Goal: Transaction & Acquisition: Book appointment/travel/reservation

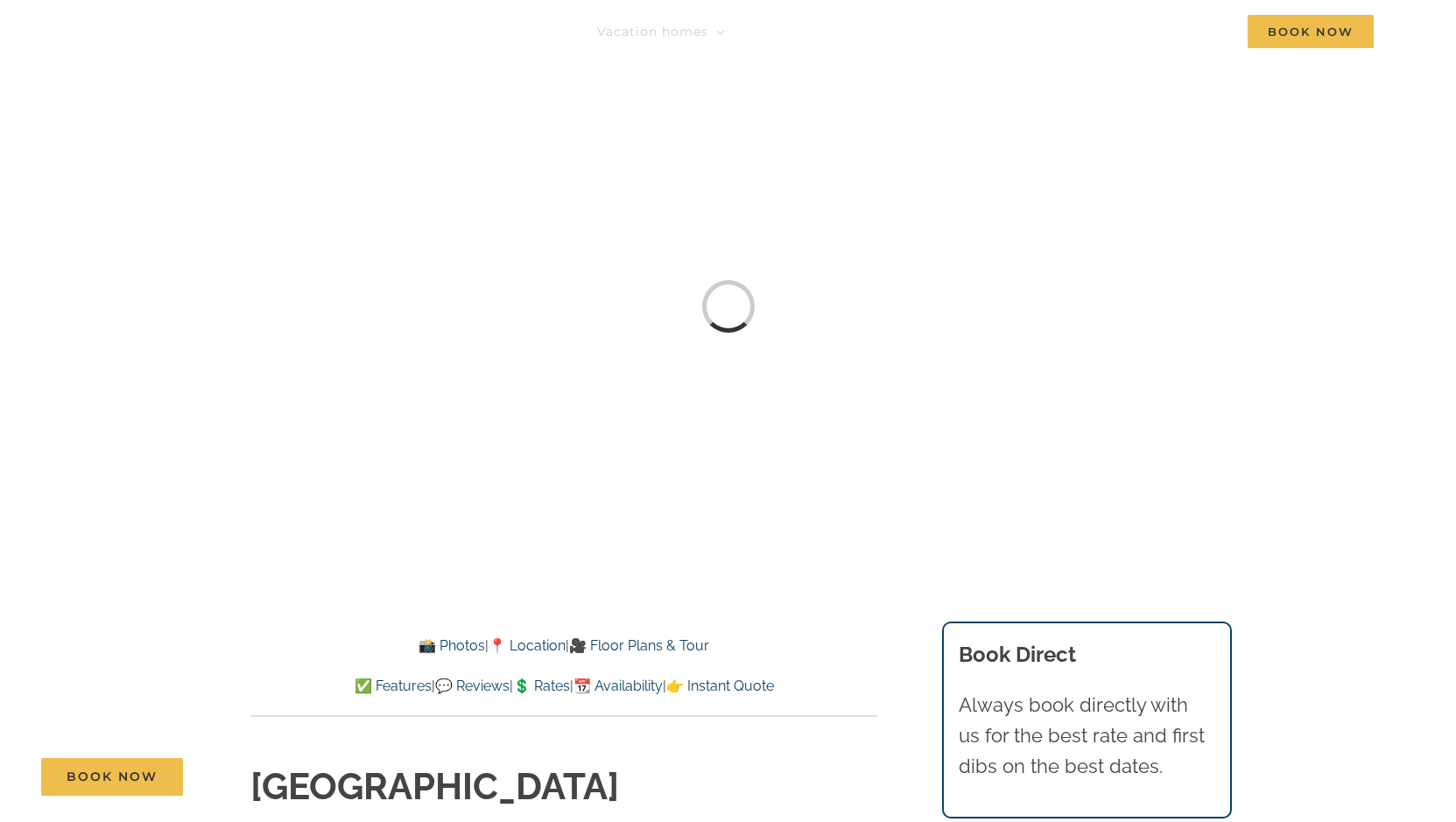
scroll to position [525, 0]
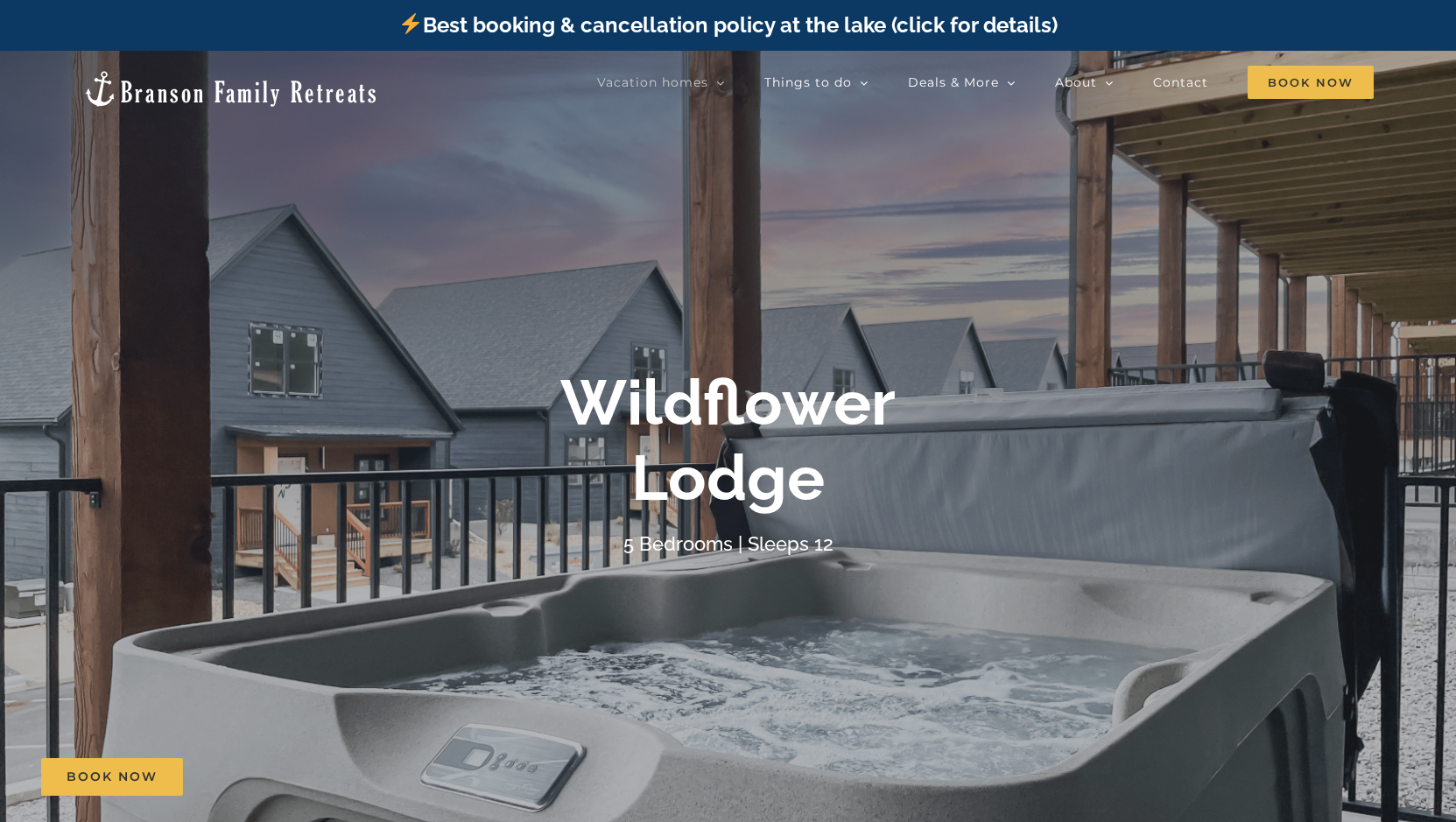
scroll to position [438, 0]
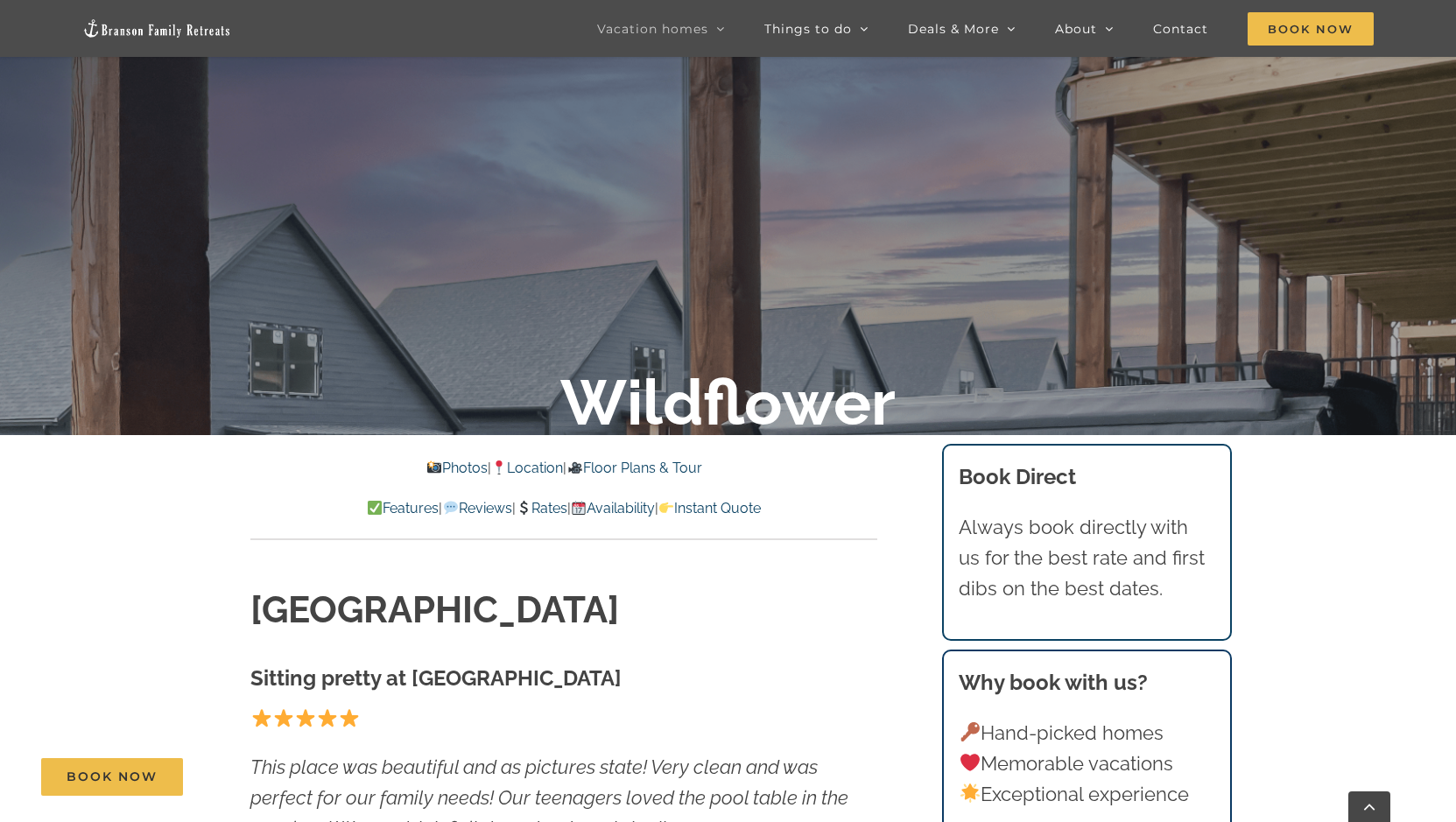
click at [548, 512] on link "Rates" at bounding box center [541, 509] width 51 height 17
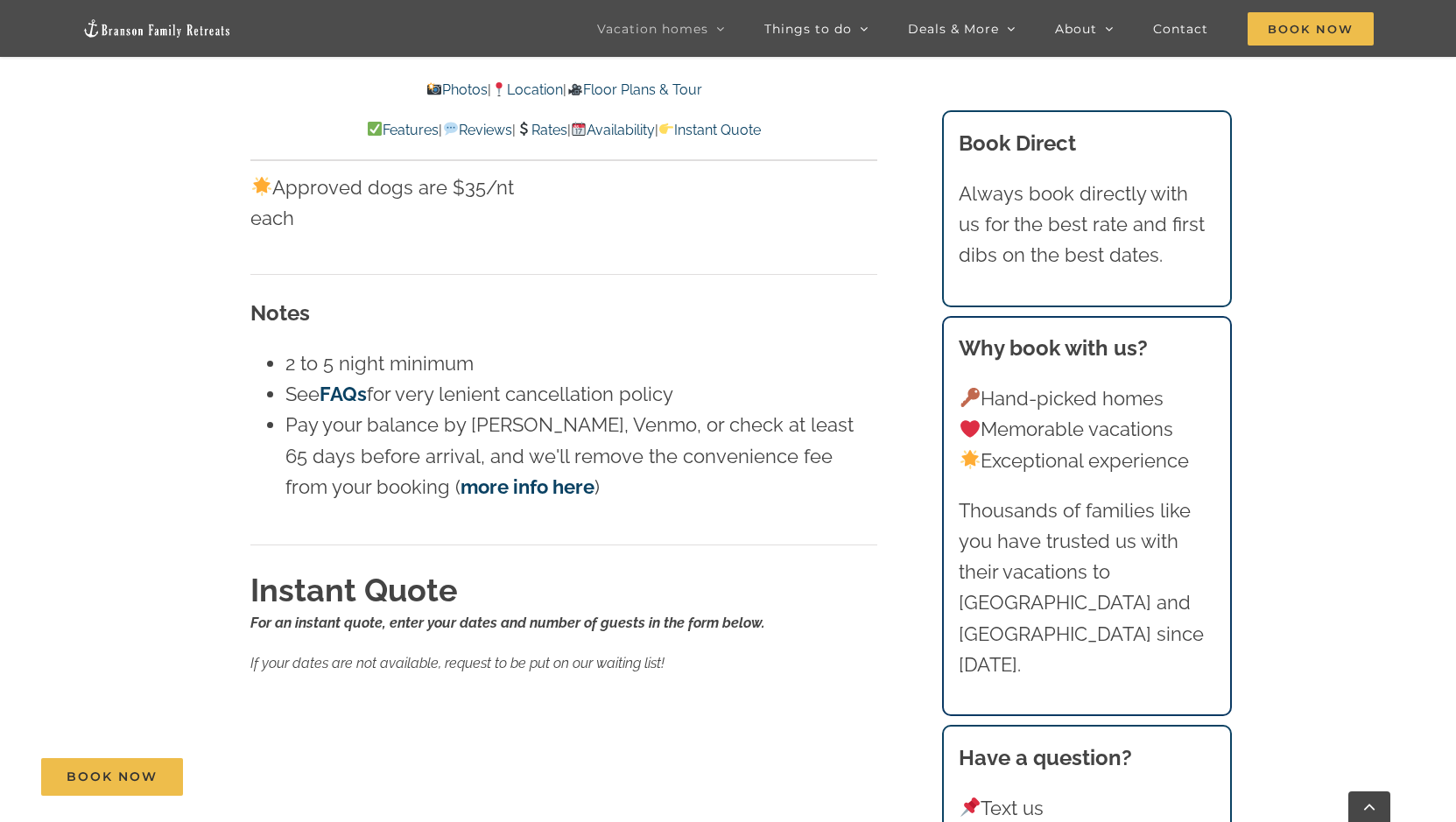
scroll to position [10573, 0]
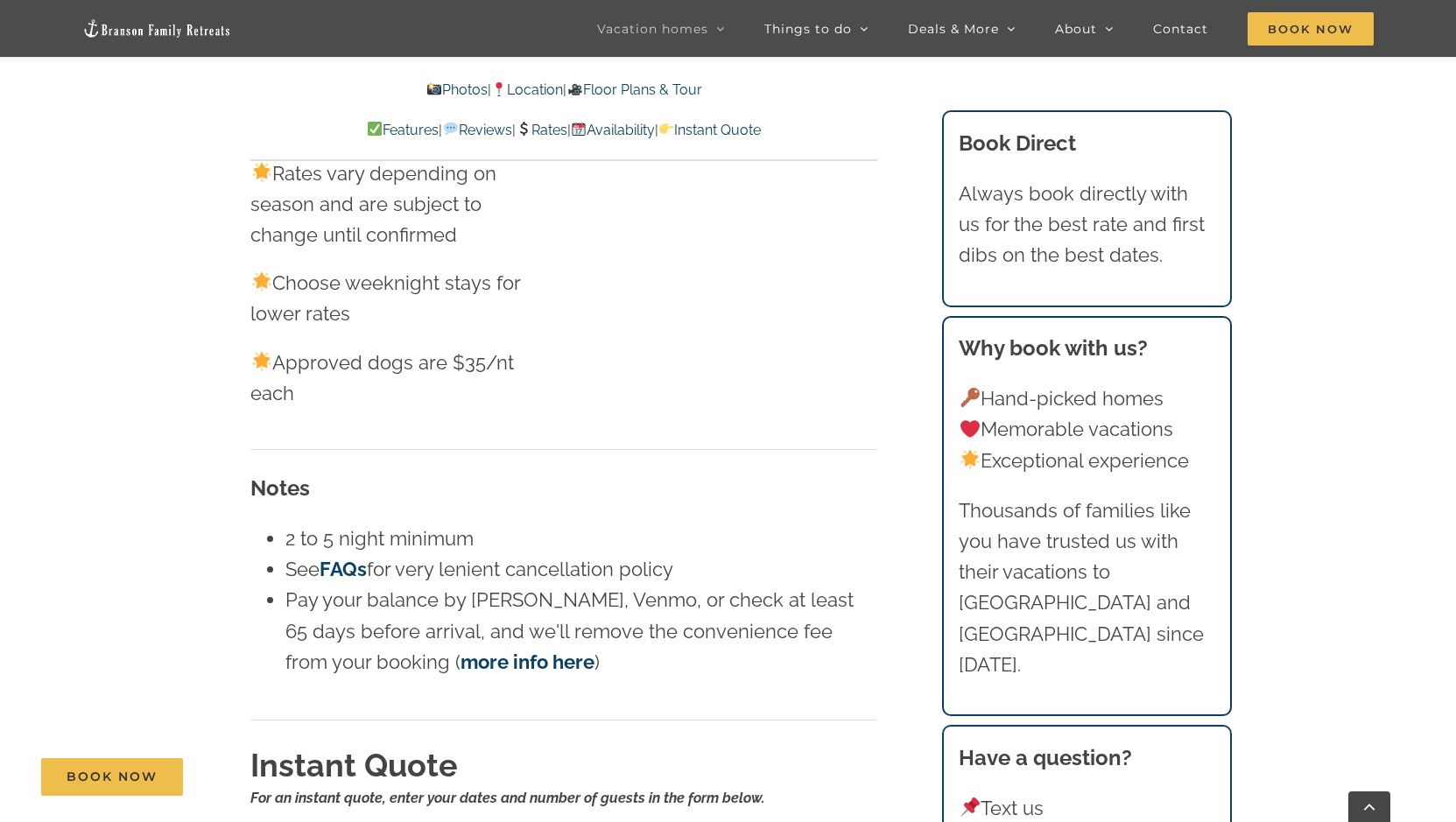
click at [750, 134] on link "Instant Quote" at bounding box center [709, 130] width 103 height 17
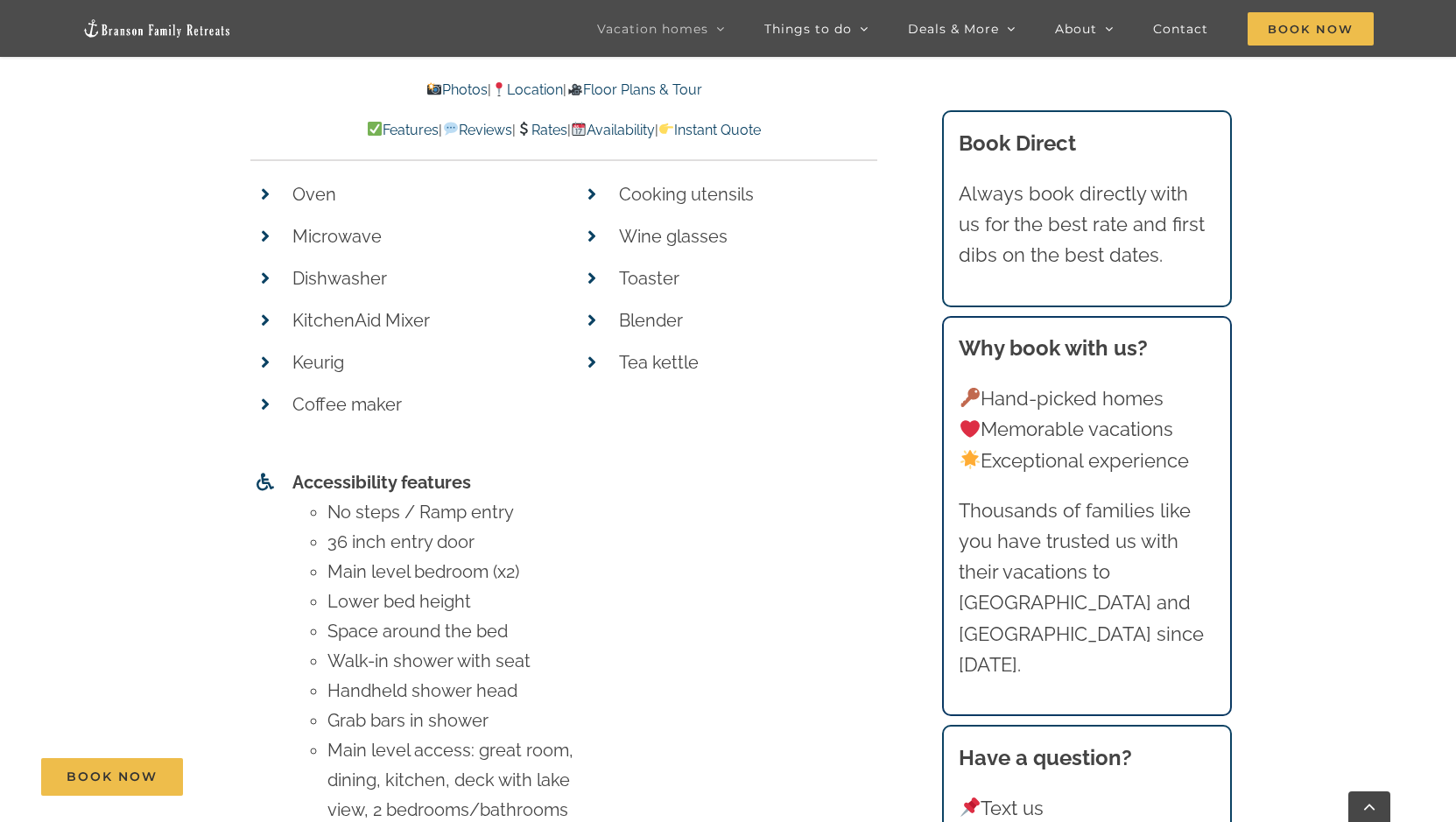
scroll to position [7494, 0]
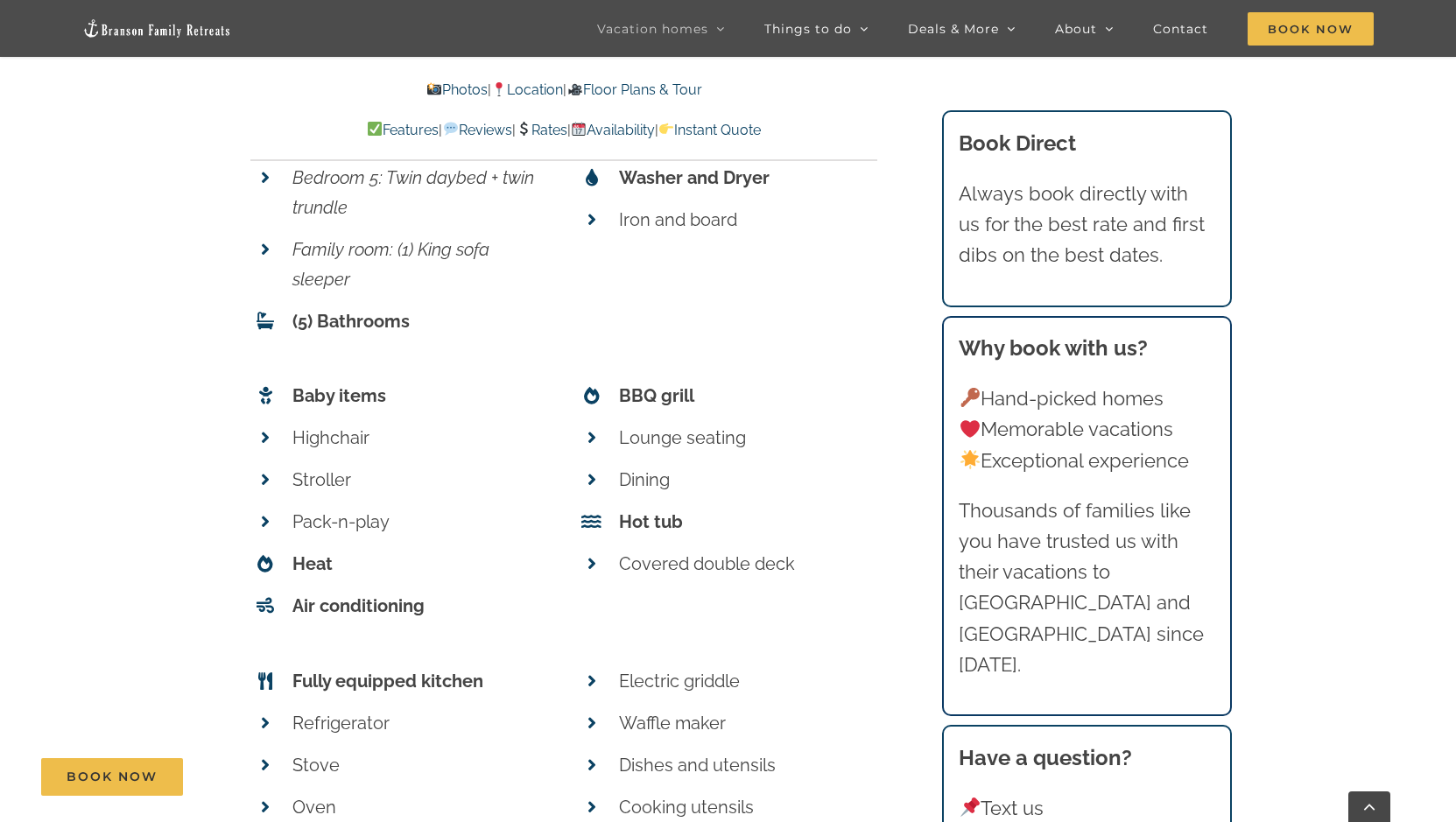
click at [586, 131] on img at bounding box center [579, 128] width 14 height 14
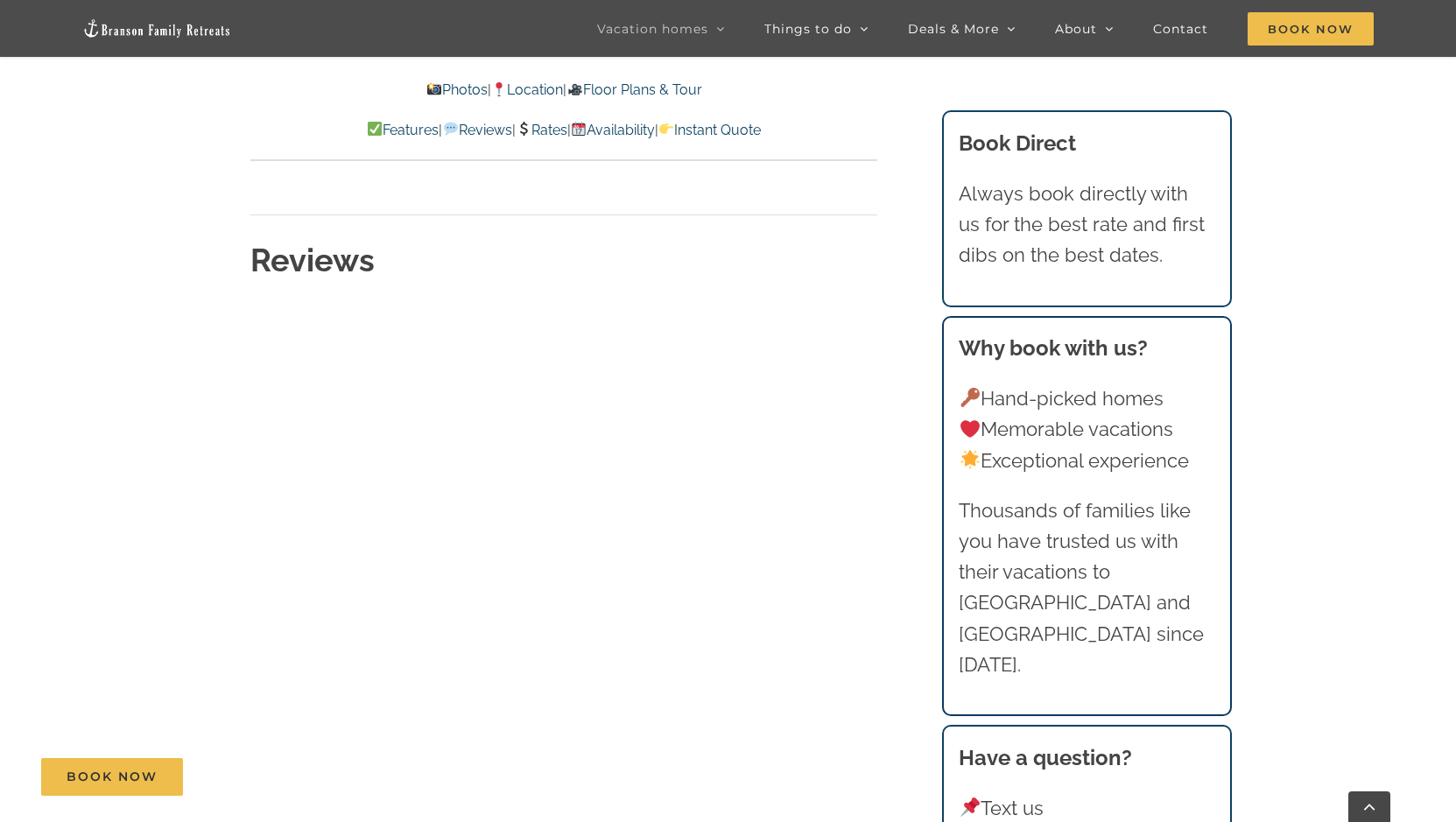
scroll to position [8210, 0]
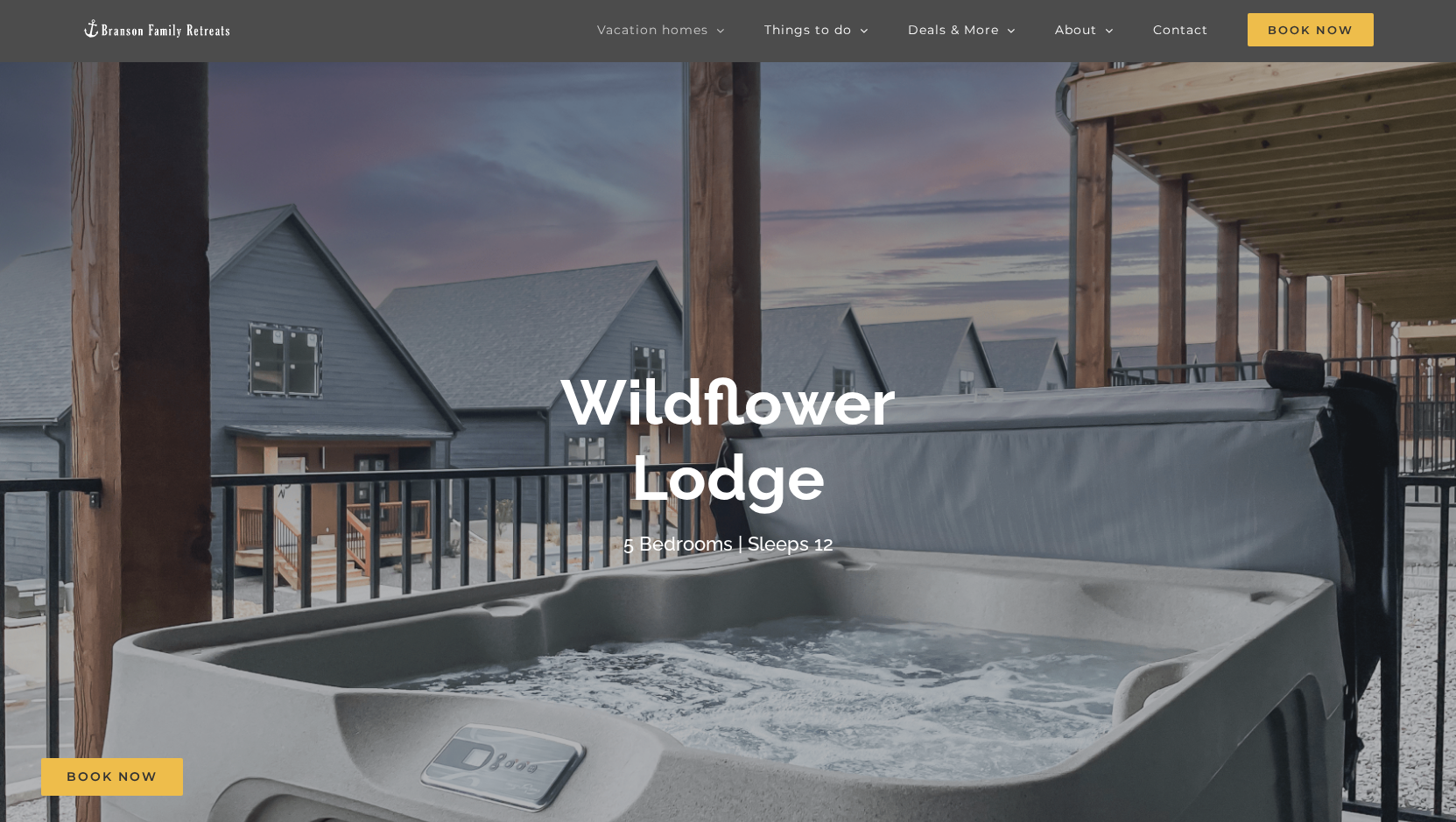
scroll to position [262, 0]
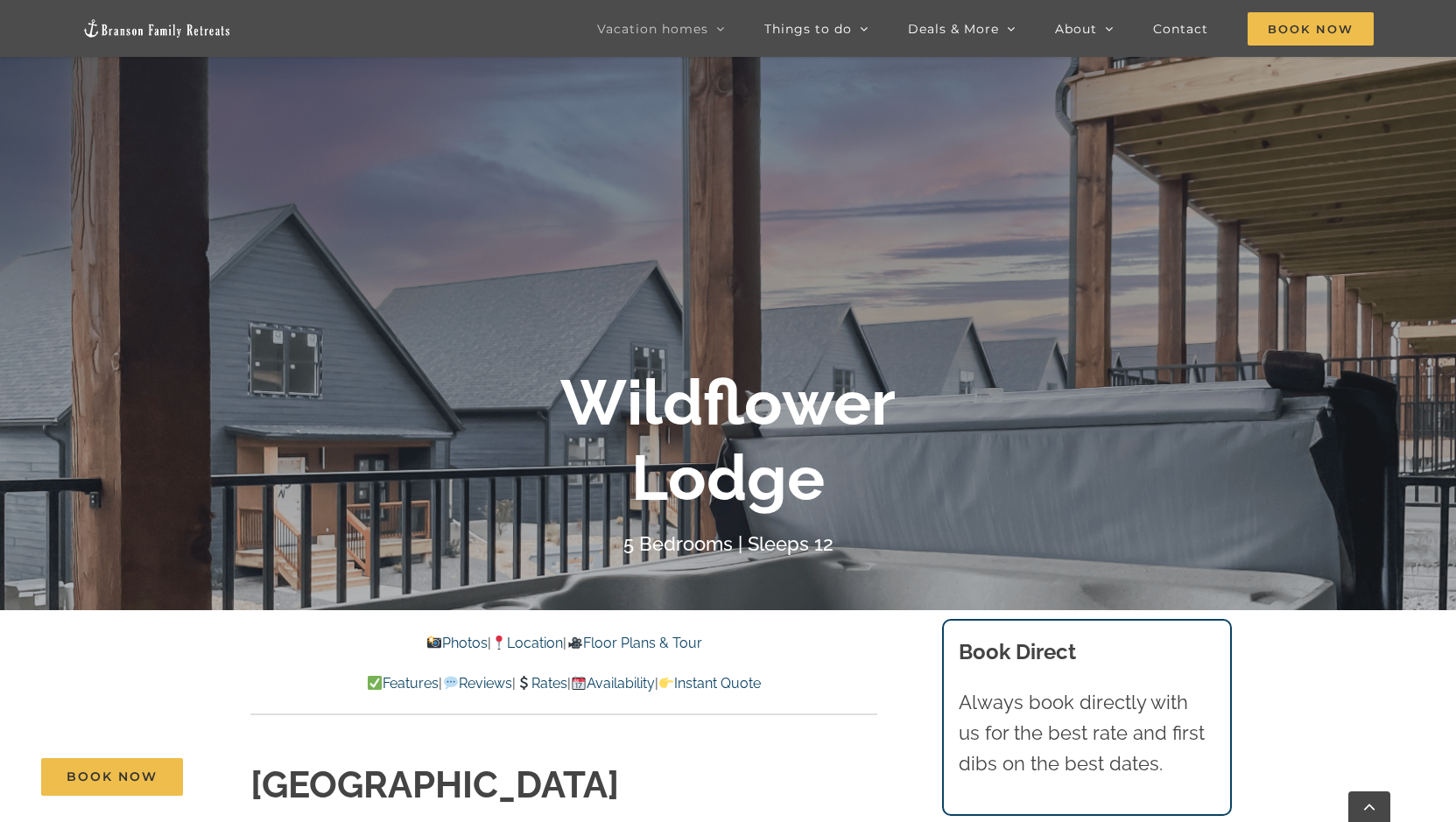
click at [658, 645] on link "Floor Plans & Tour" at bounding box center [634, 643] width 134 height 17
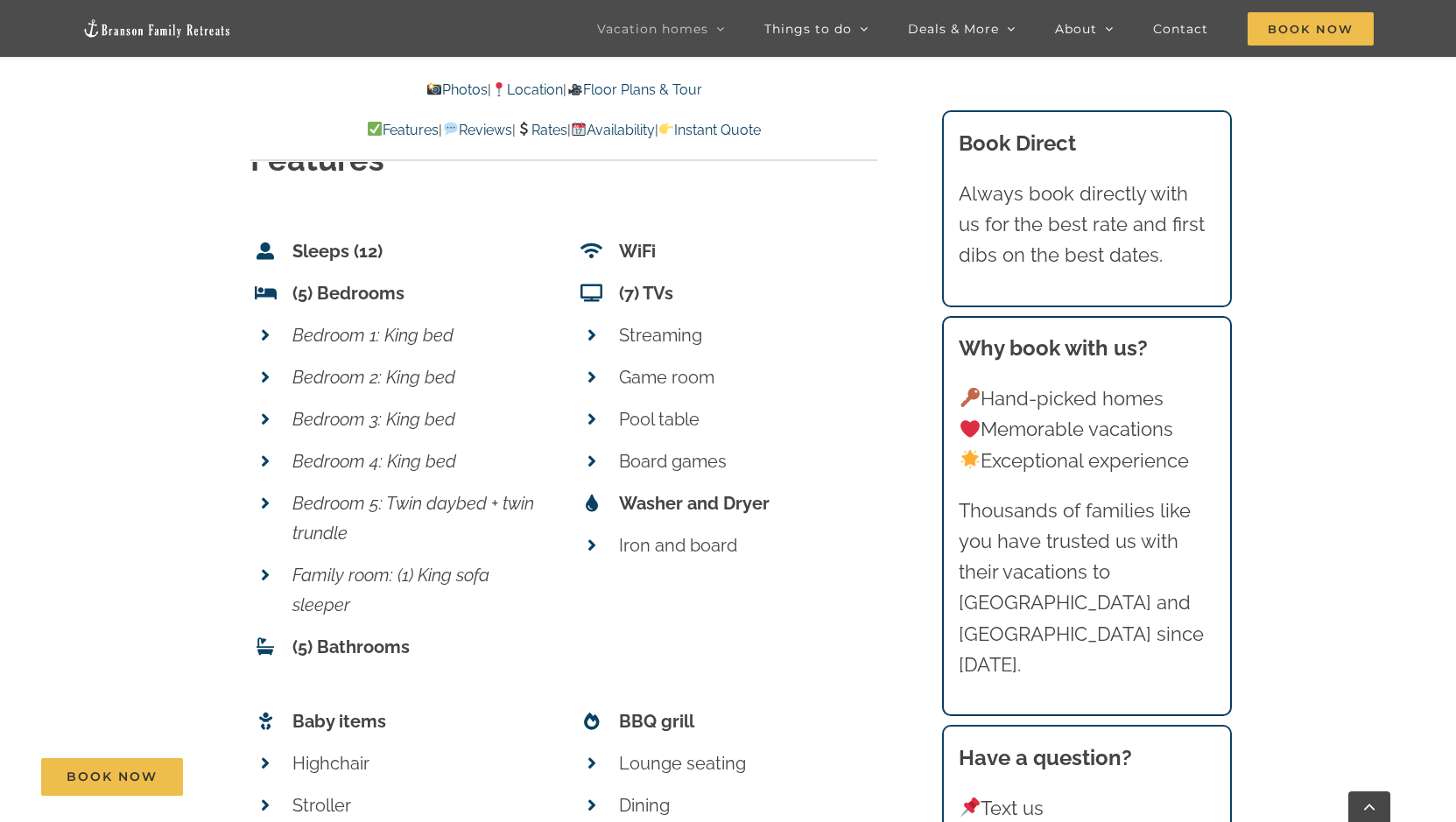
scroll to position [5956, 0]
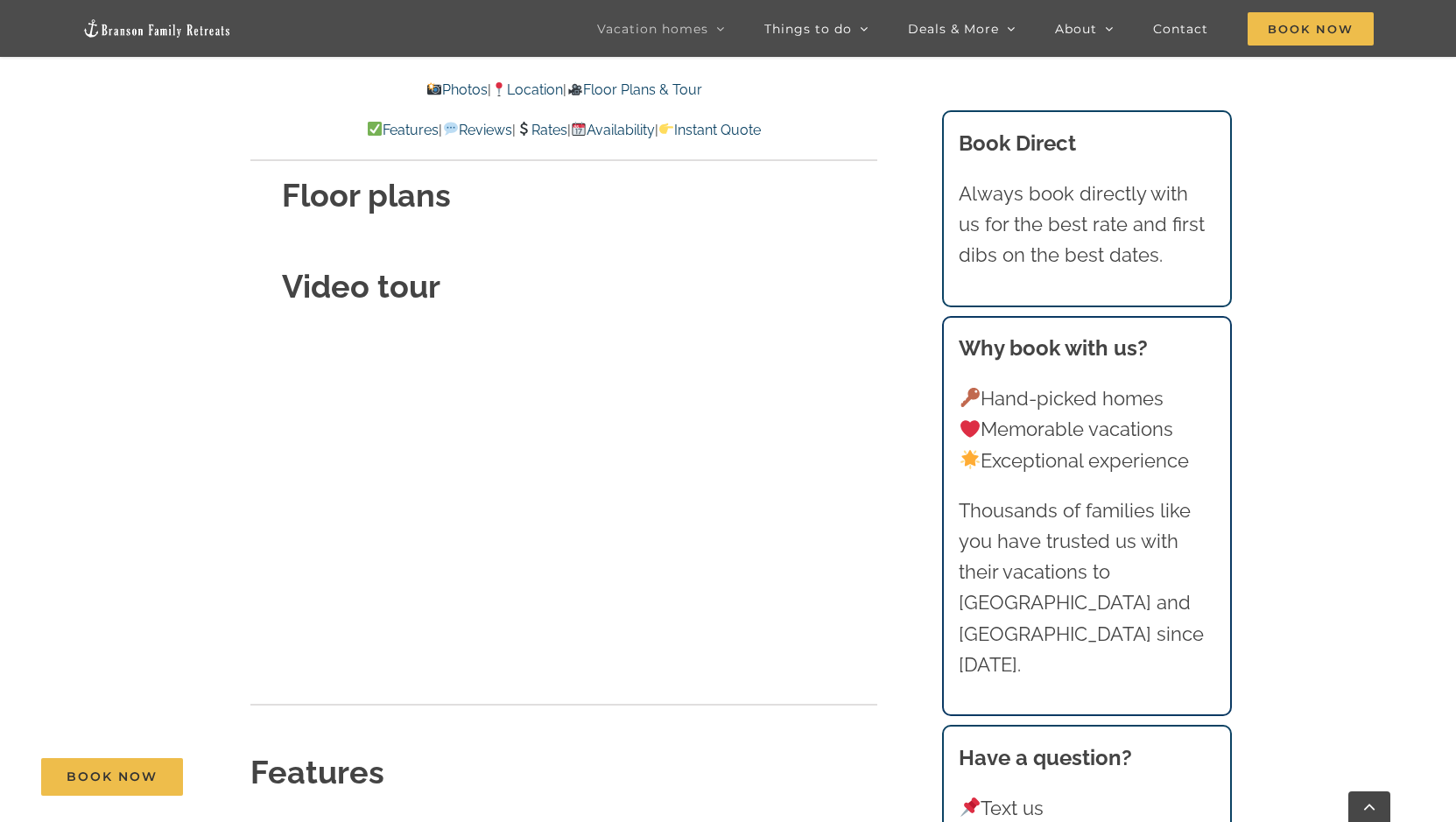
click at [448, 85] on link "Photos" at bounding box center [457, 90] width 62 height 17
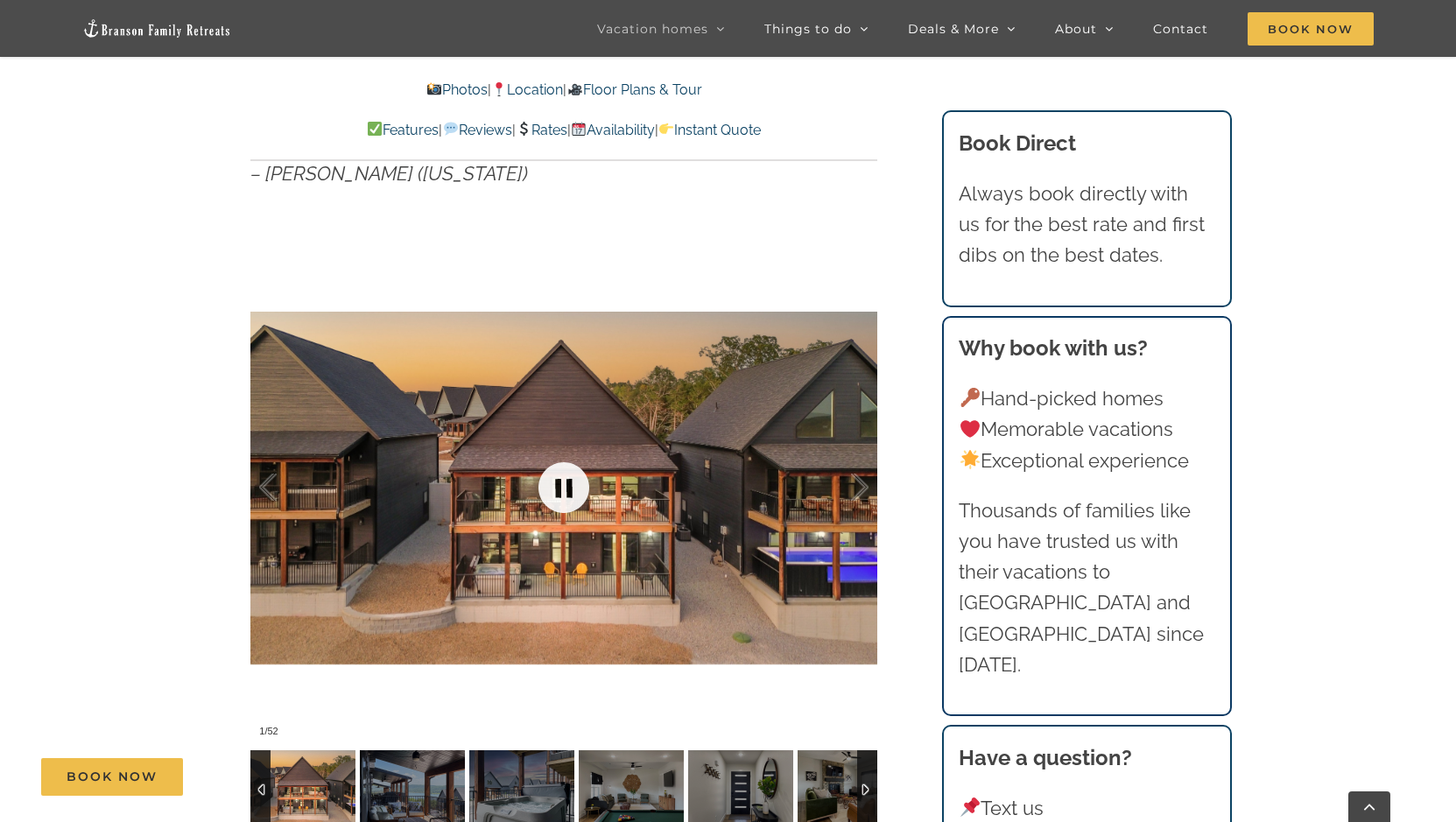
click at [564, 489] on link at bounding box center [564, 487] width 70 height 70
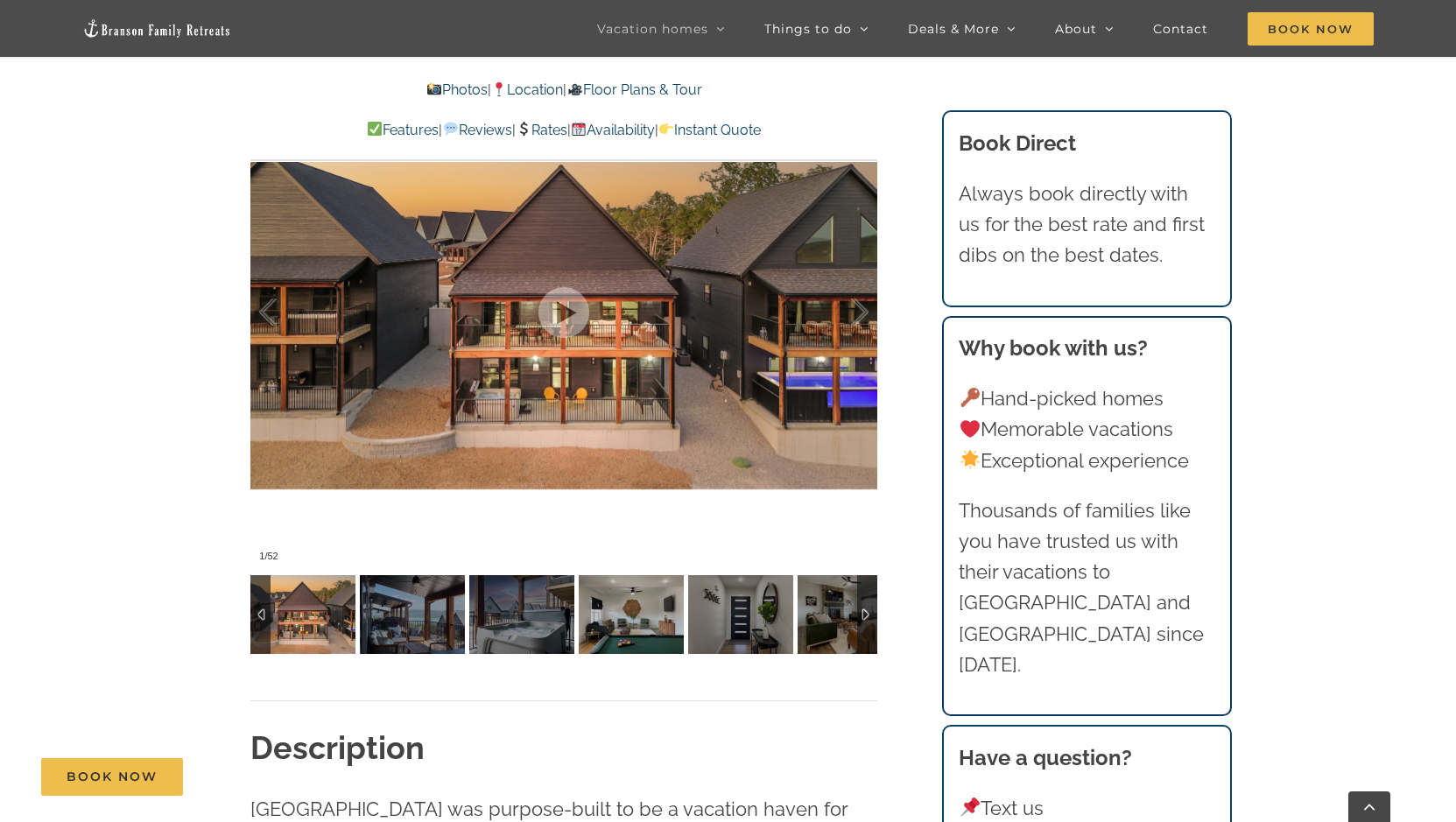
scroll to position [1403, 0]
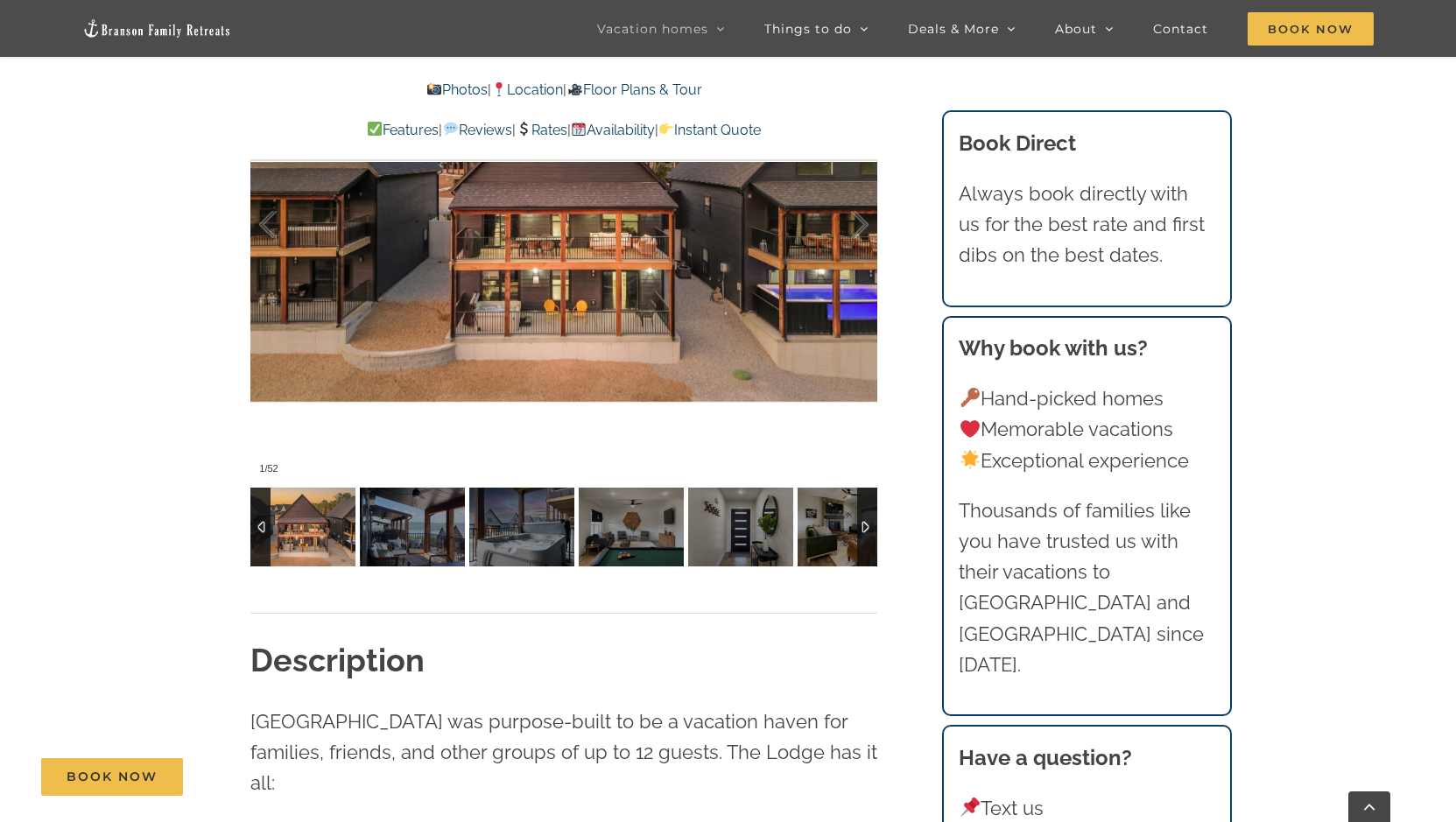
click at [327, 545] on img at bounding box center [302, 527] width 105 height 78
click at [412, 539] on img at bounding box center [413, 527] width 105 height 78
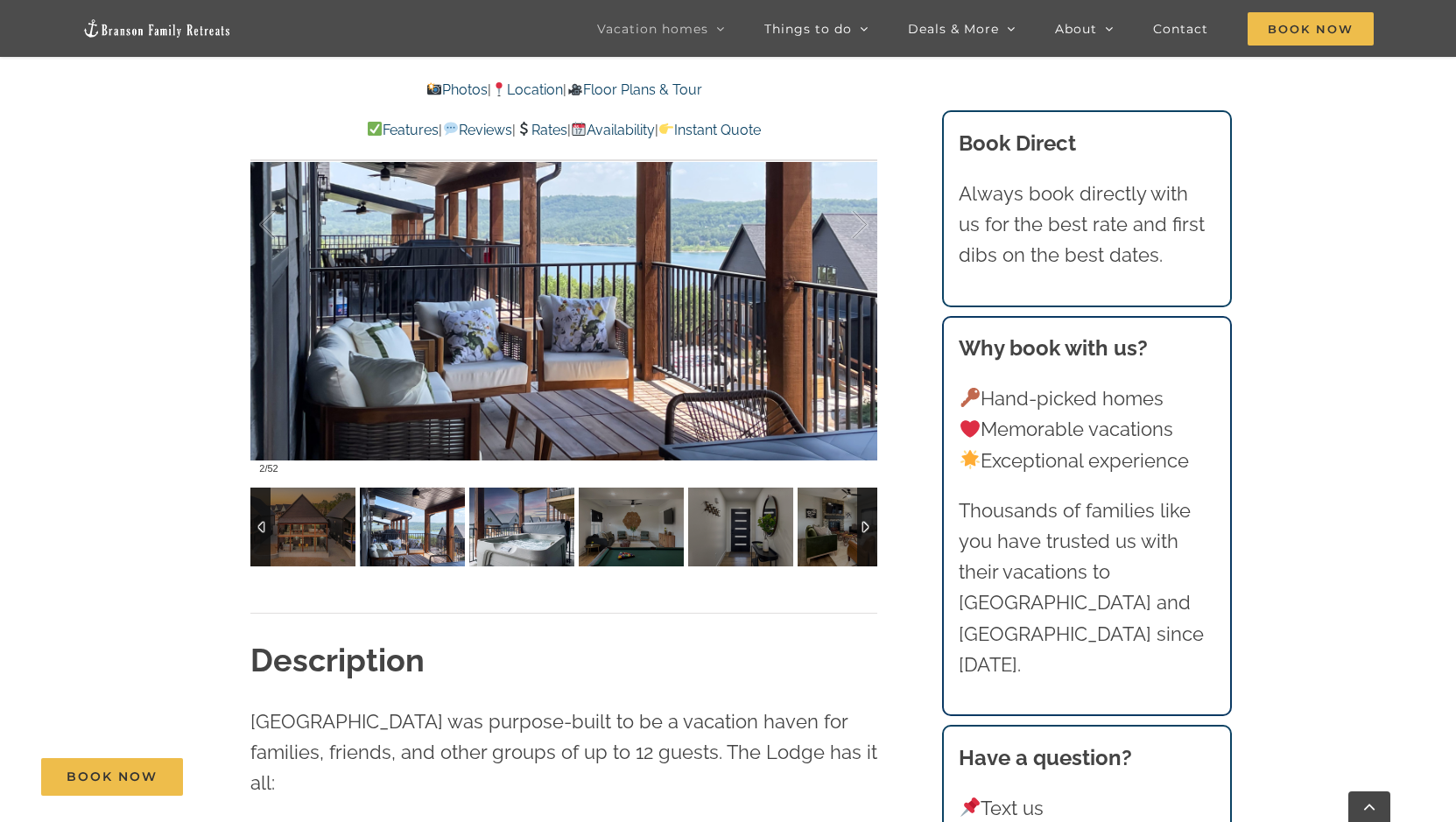
click at [486, 545] on img at bounding box center [522, 527] width 105 height 78
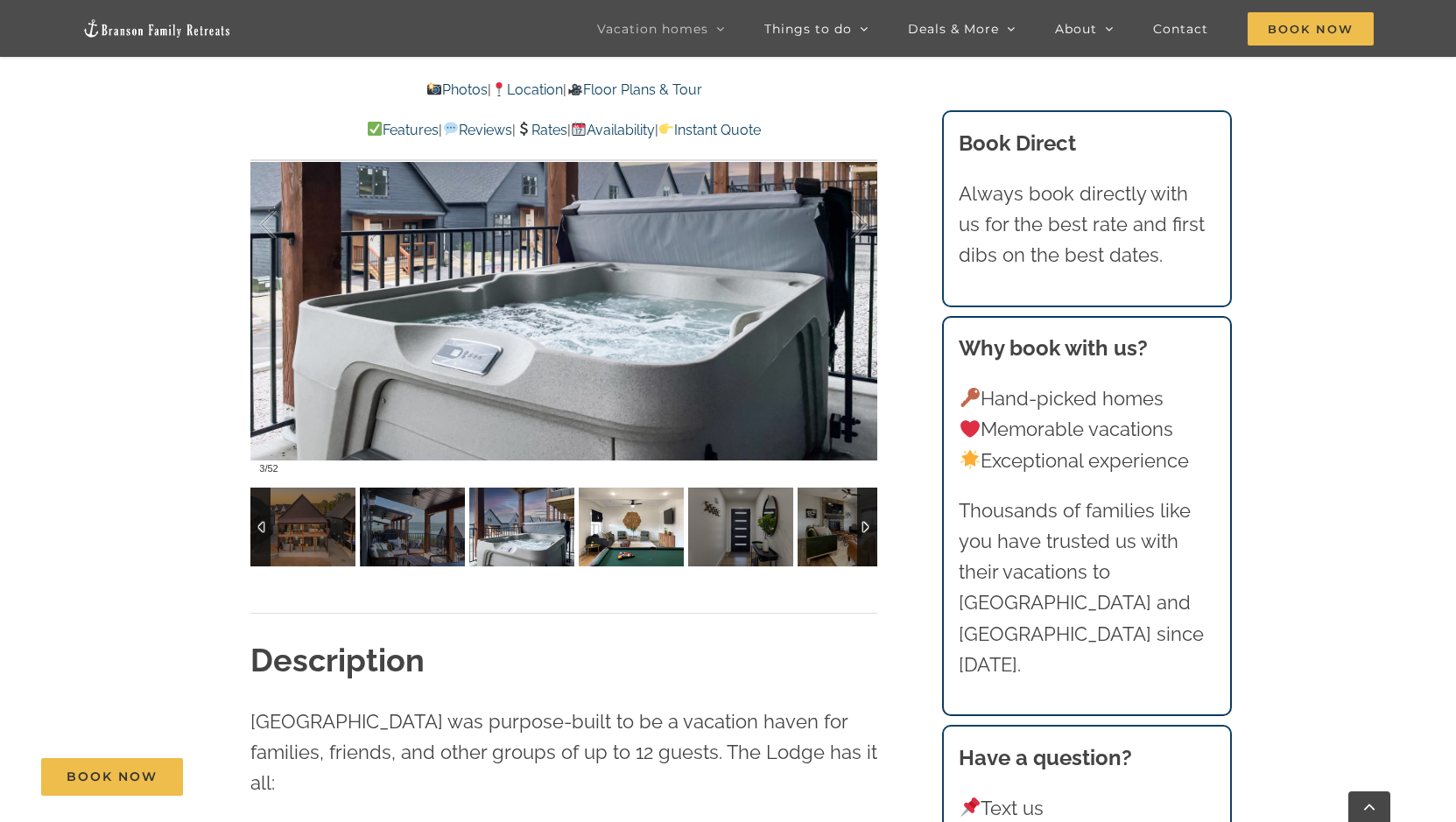
click at [605, 549] on img at bounding box center [631, 527] width 105 height 78
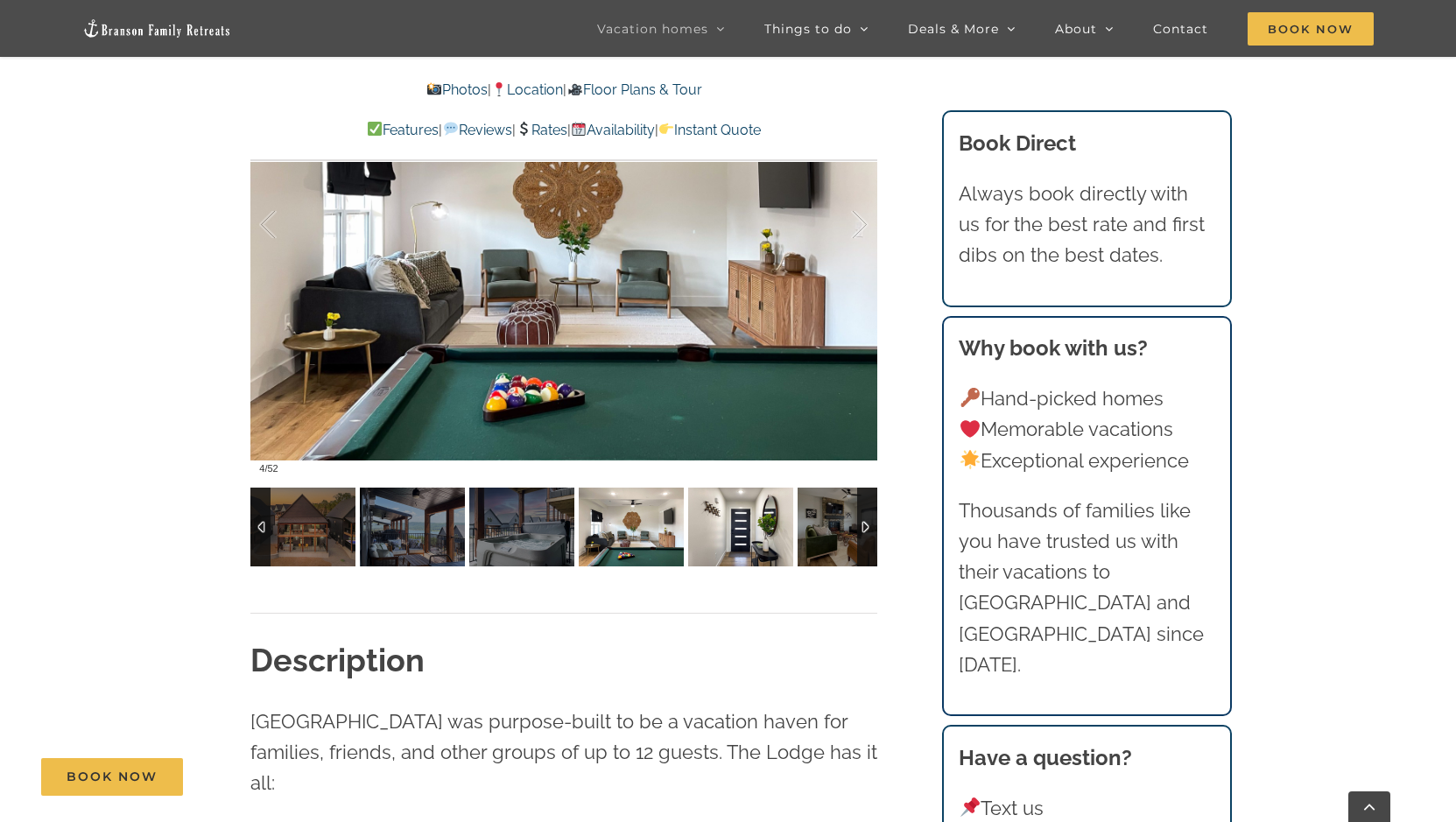
click at [724, 549] on img at bounding box center [740, 527] width 105 height 78
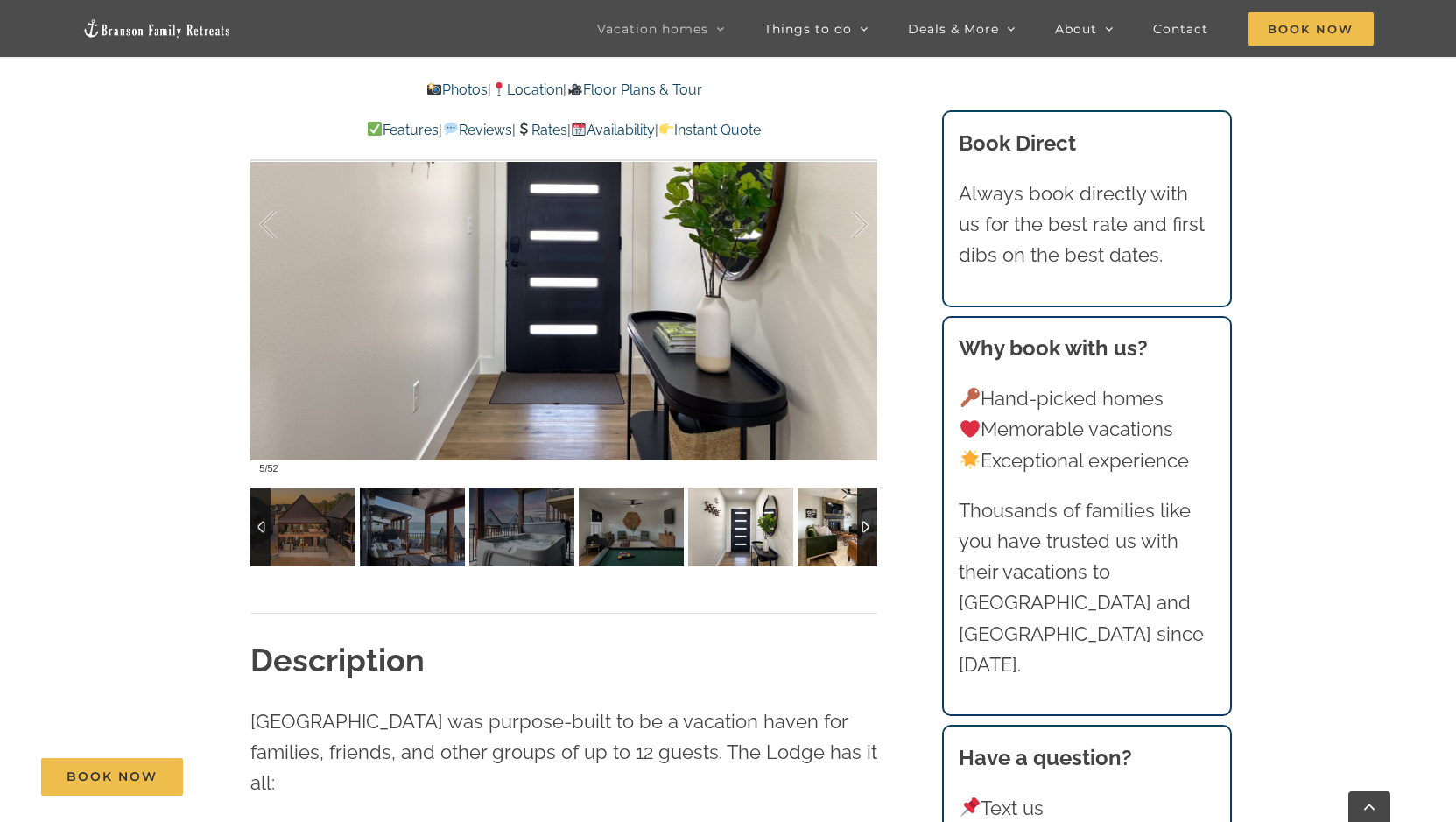
click at [828, 547] on img at bounding box center [850, 527] width 105 height 78
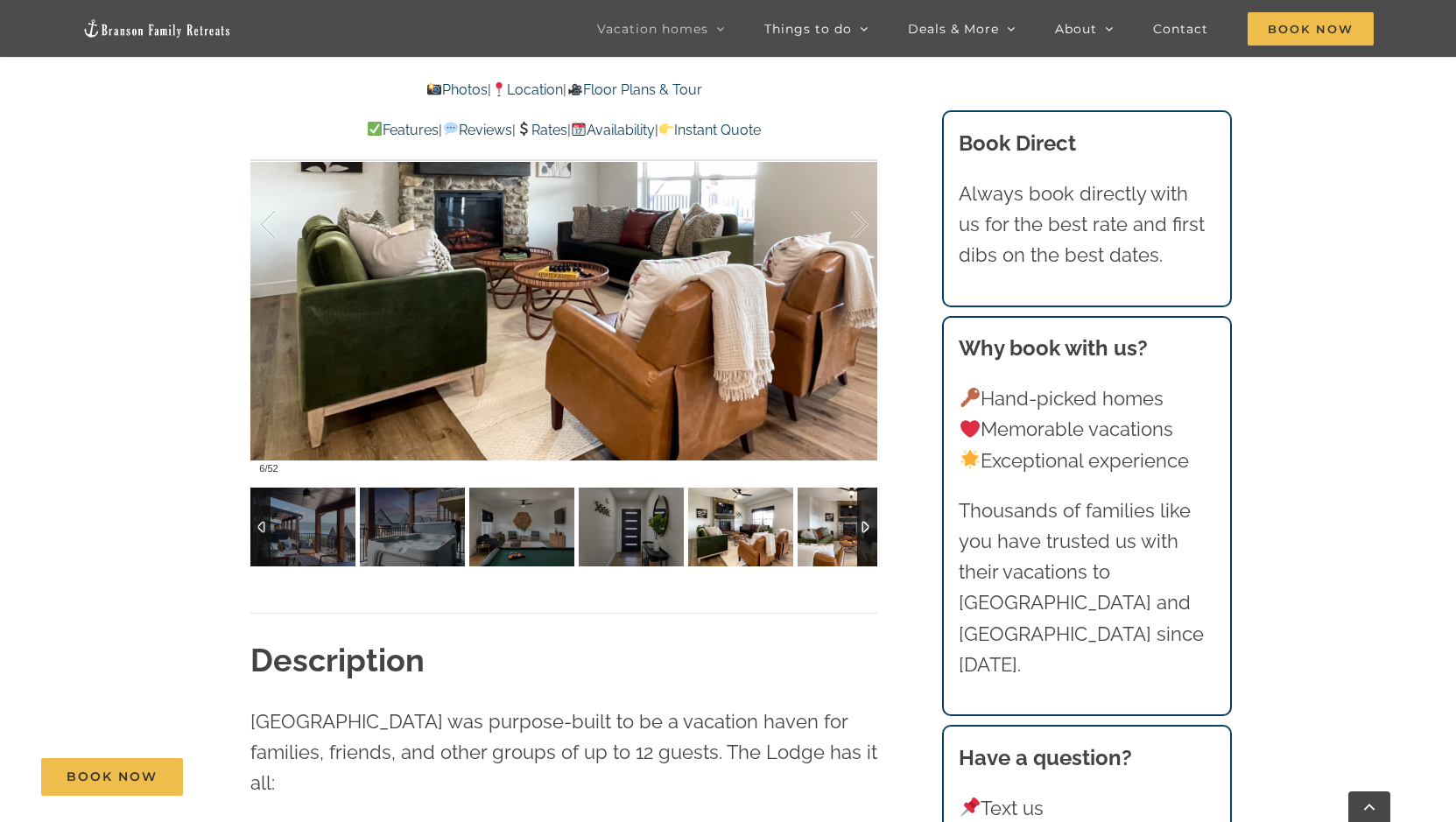
click at [854, 524] on img at bounding box center [850, 527] width 105 height 78
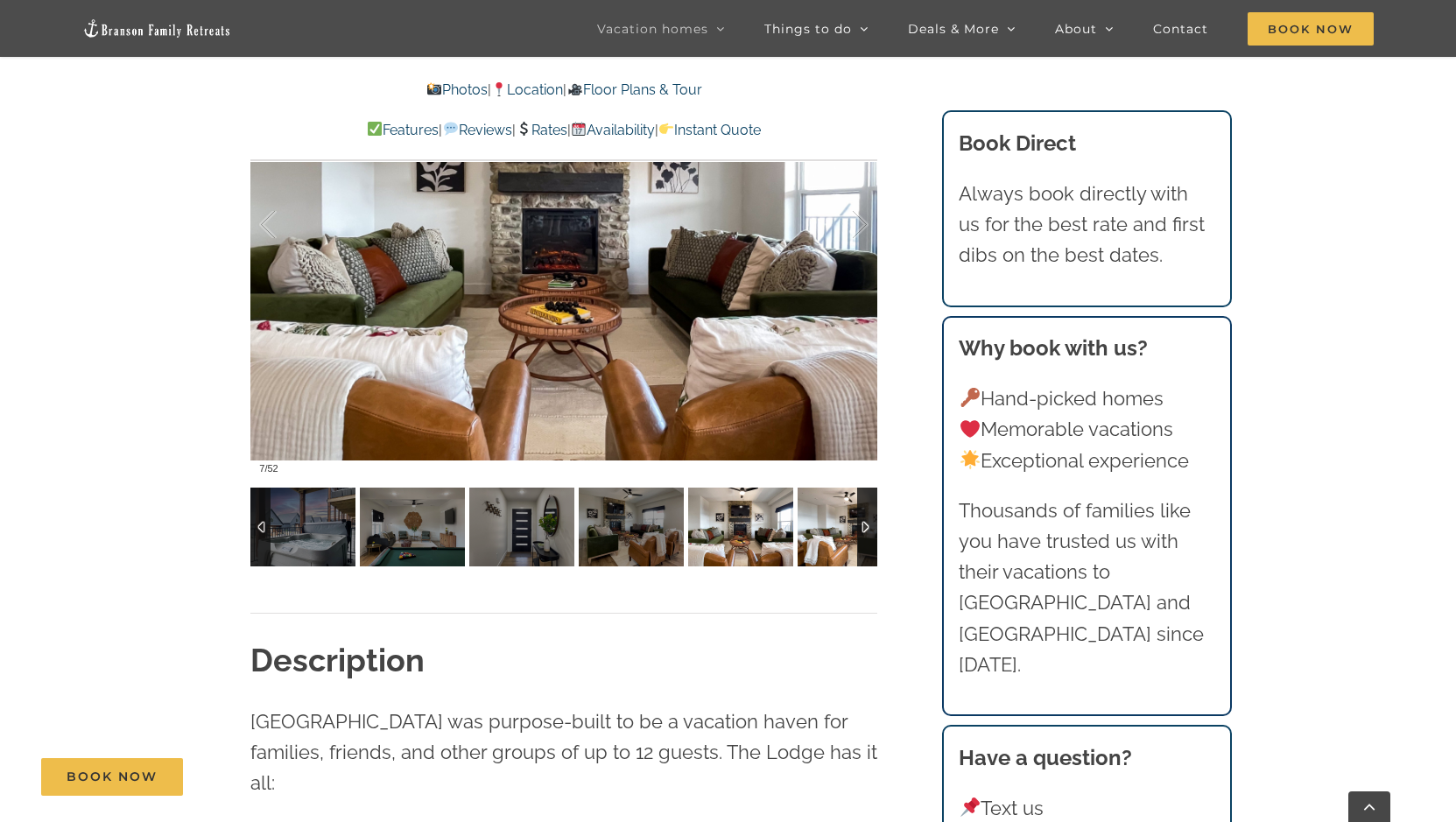
click at [854, 524] on img at bounding box center [850, 527] width 105 height 78
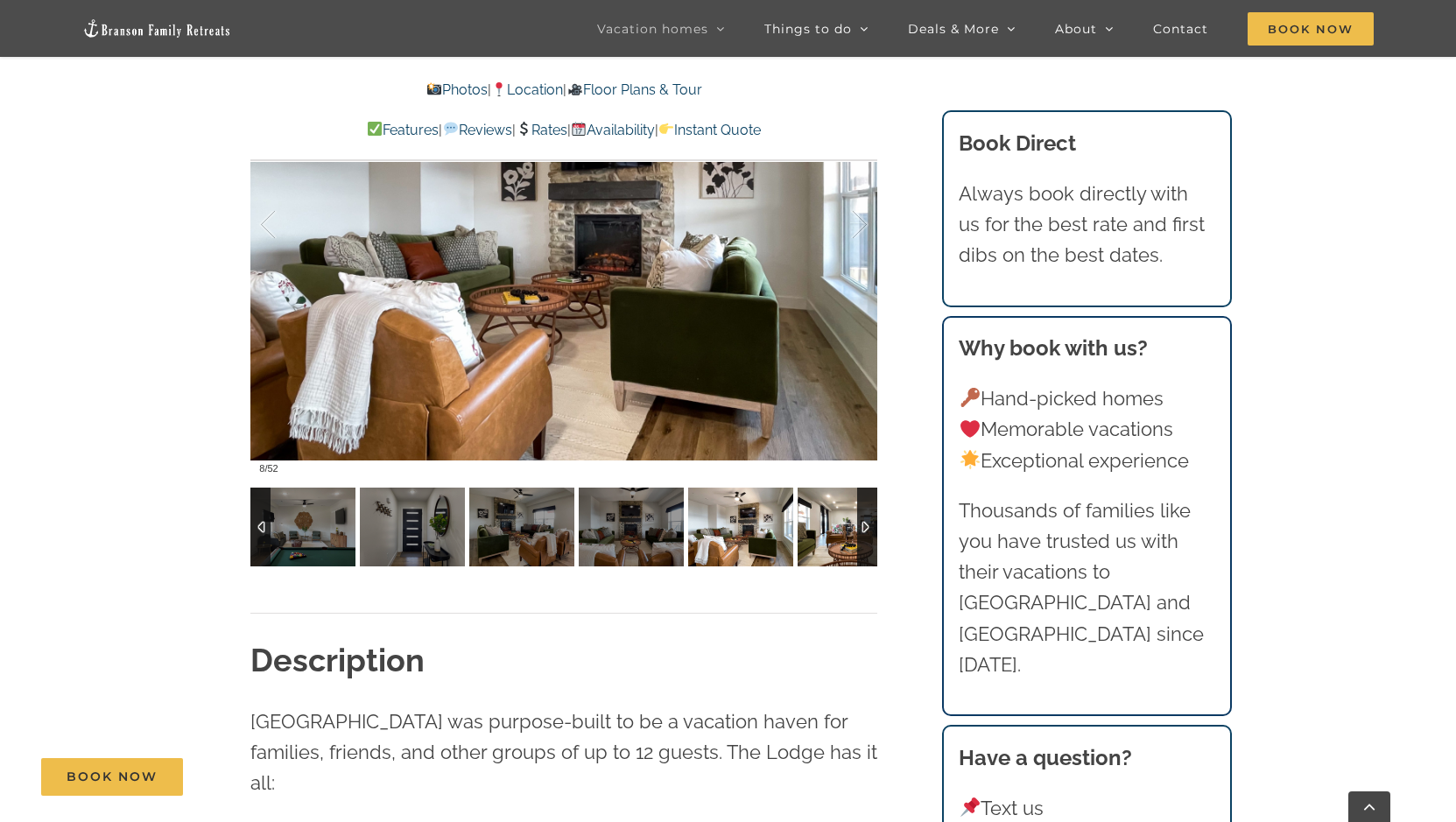
click at [854, 524] on img at bounding box center [850, 527] width 105 height 78
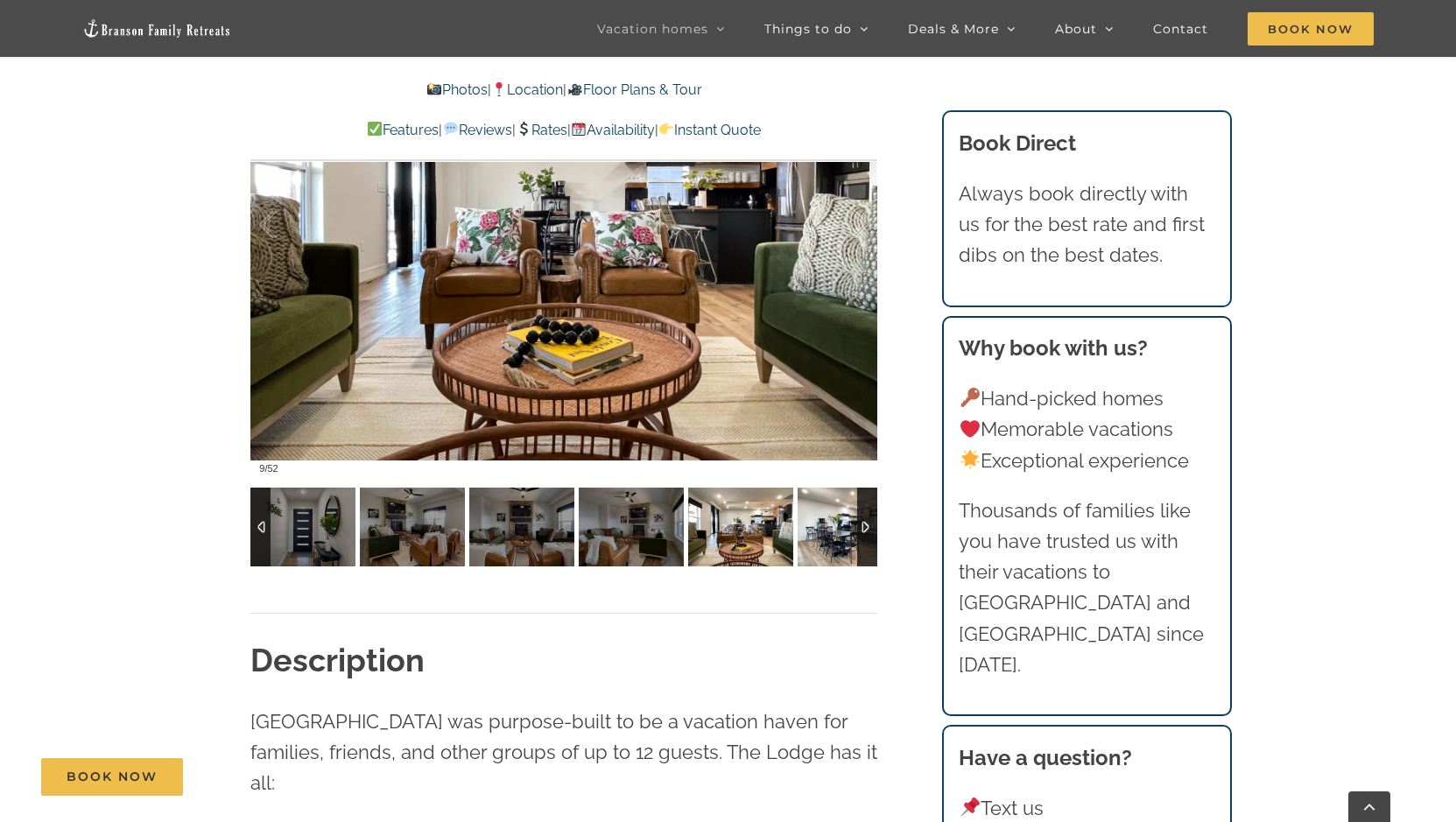
click at [854, 524] on img at bounding box center [850, 527] width 105 height 78
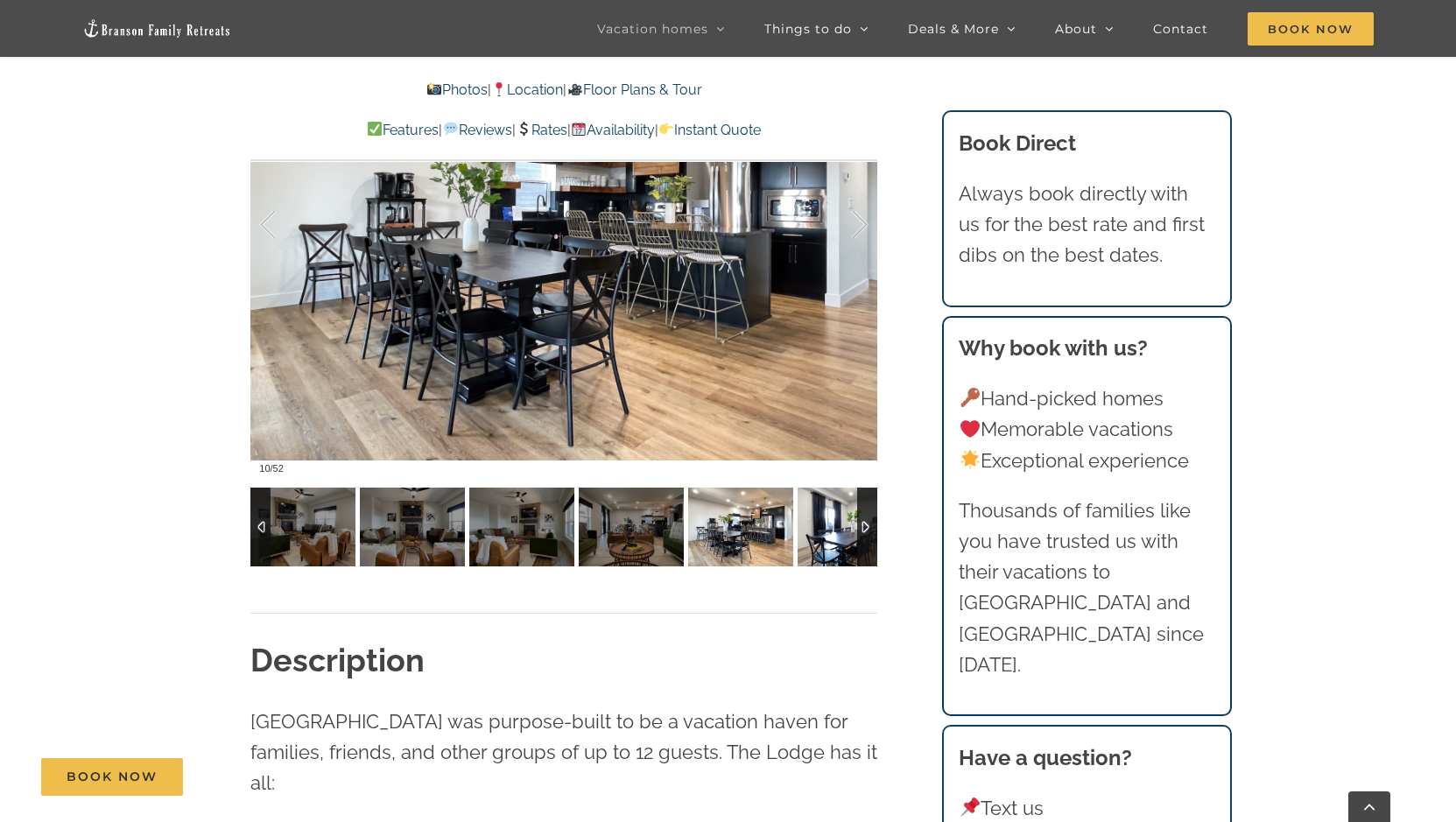
click at [854, 524] on img at bounding box center [850, 527] width 105 height 78
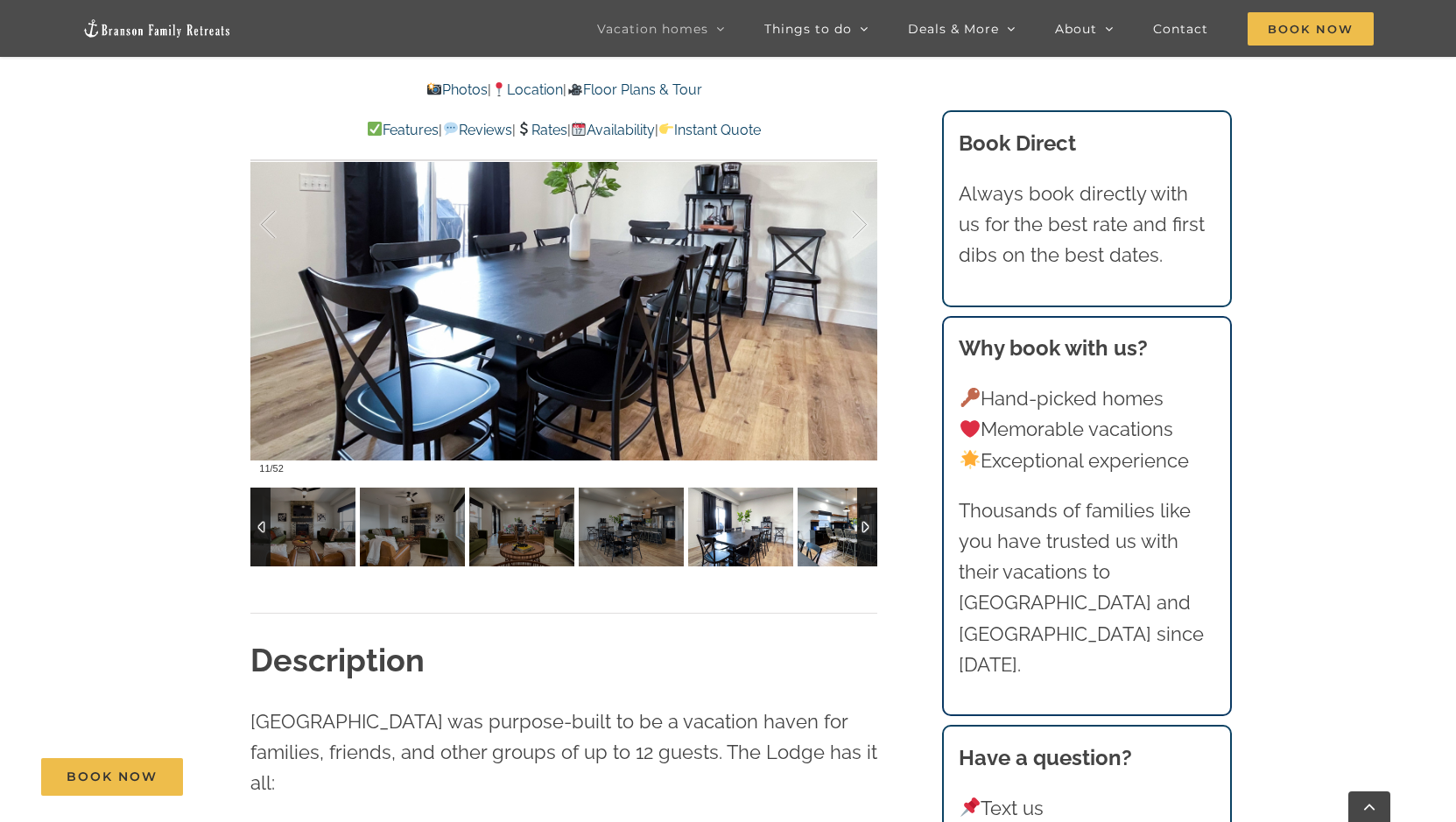
click at [854, 524] on img at bounding box center [850, 527] width 105 height 78
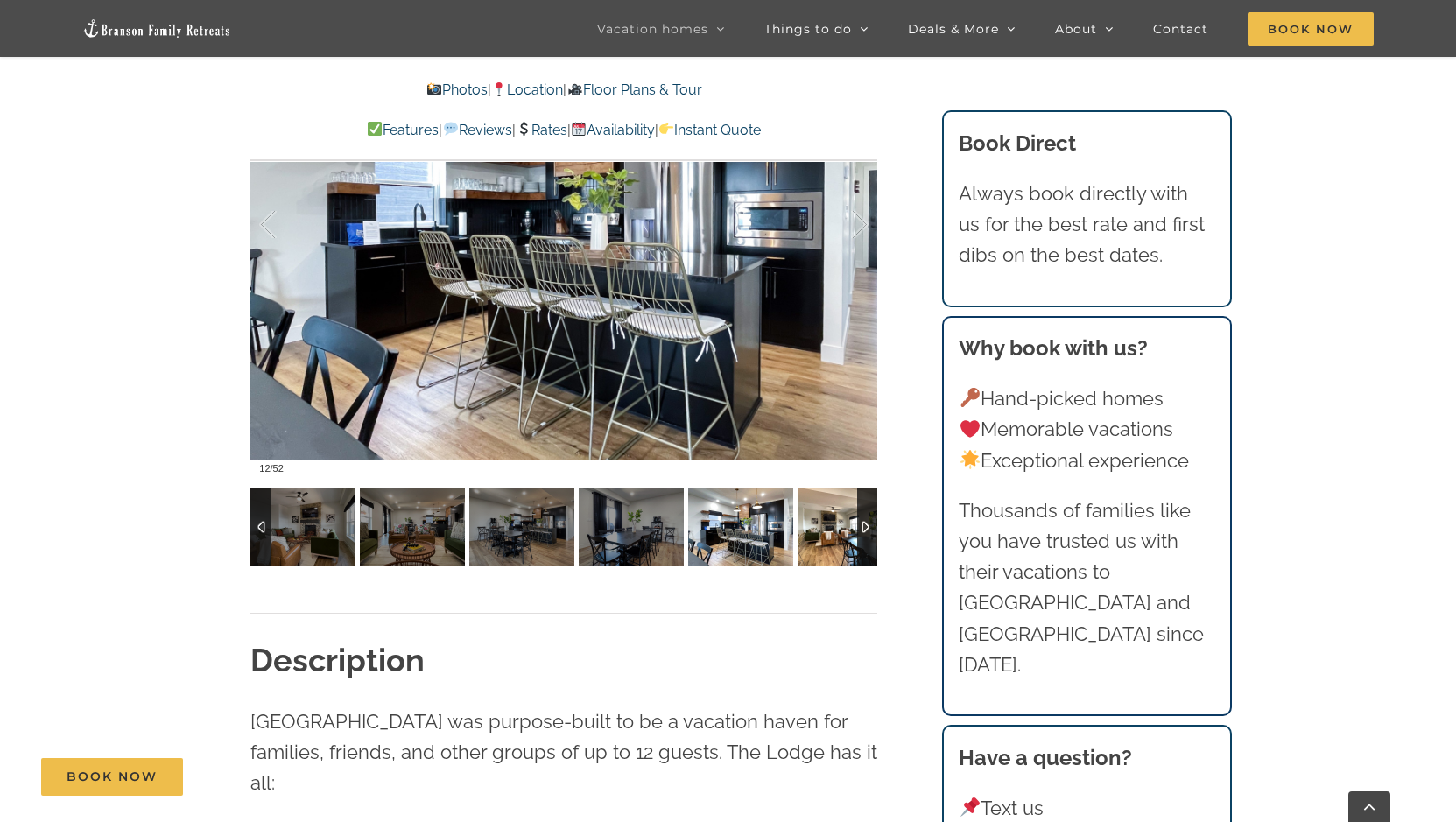
click at [854, 524] on img at bounding box center [850, 527] width 105 height 78
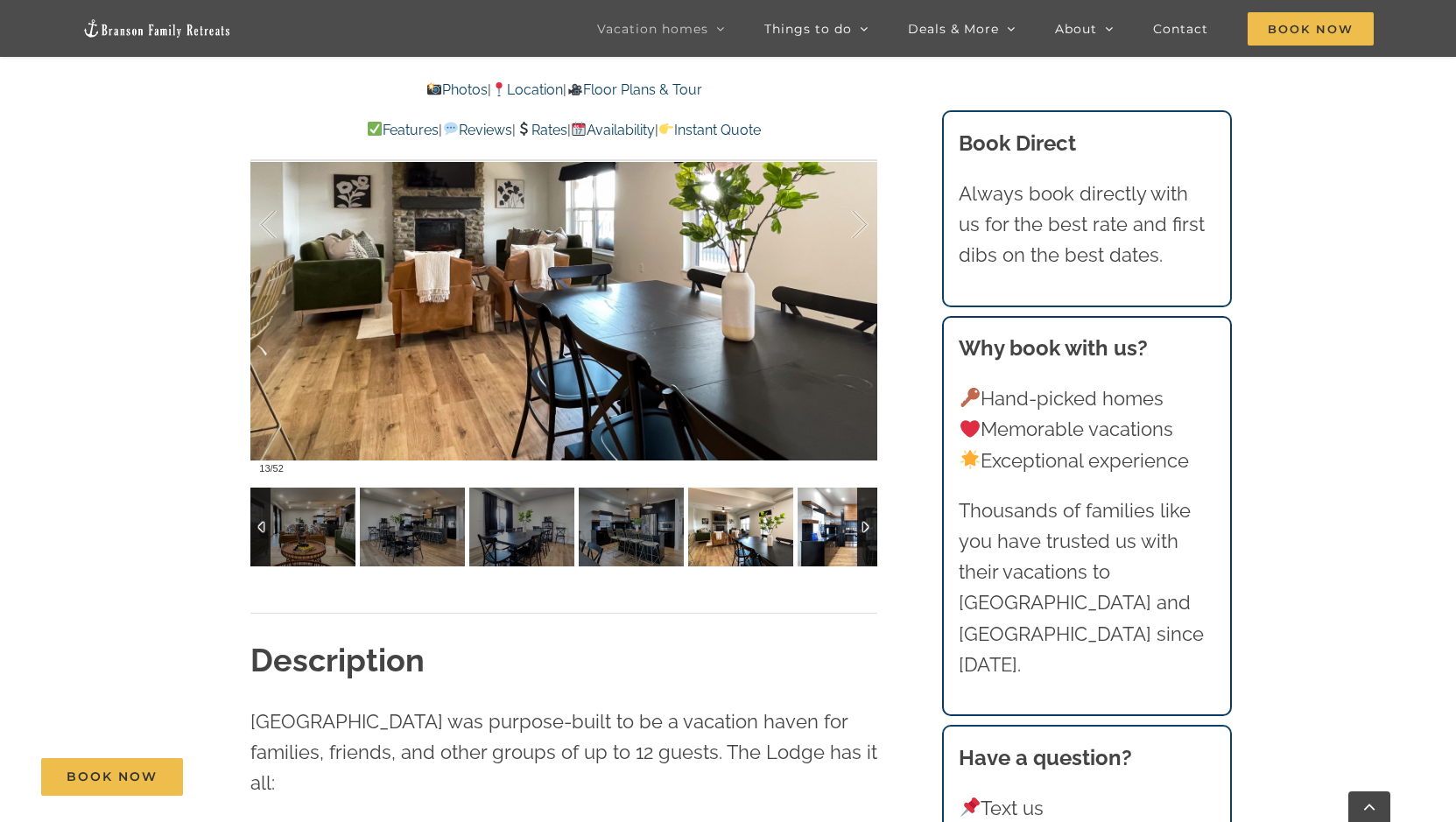
click at [854, 524] on img at bounding box center [850, 527] width 105 height 78
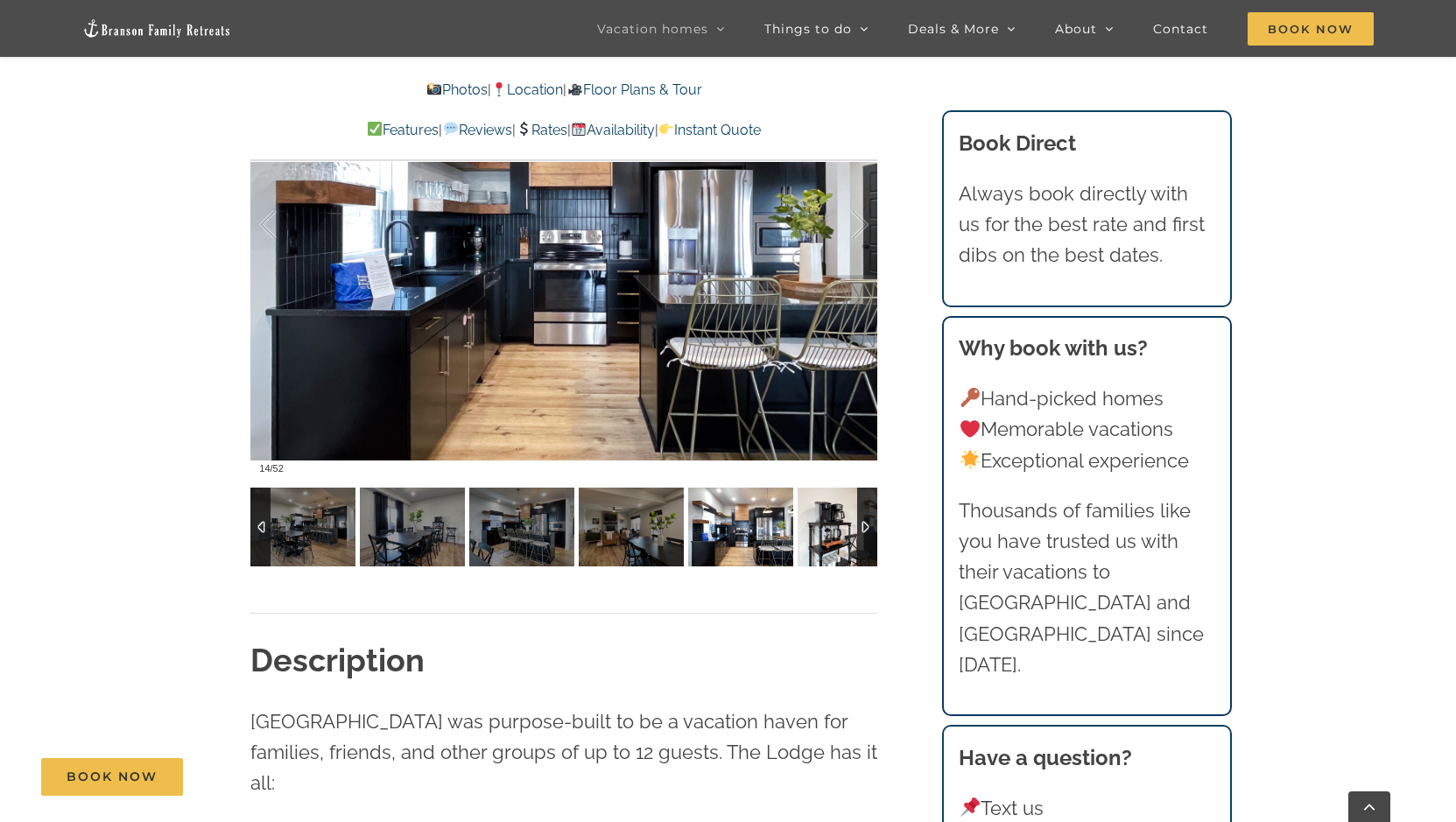
click at [854, 524] on img at bounding box center [850, 527] width 105 height 78
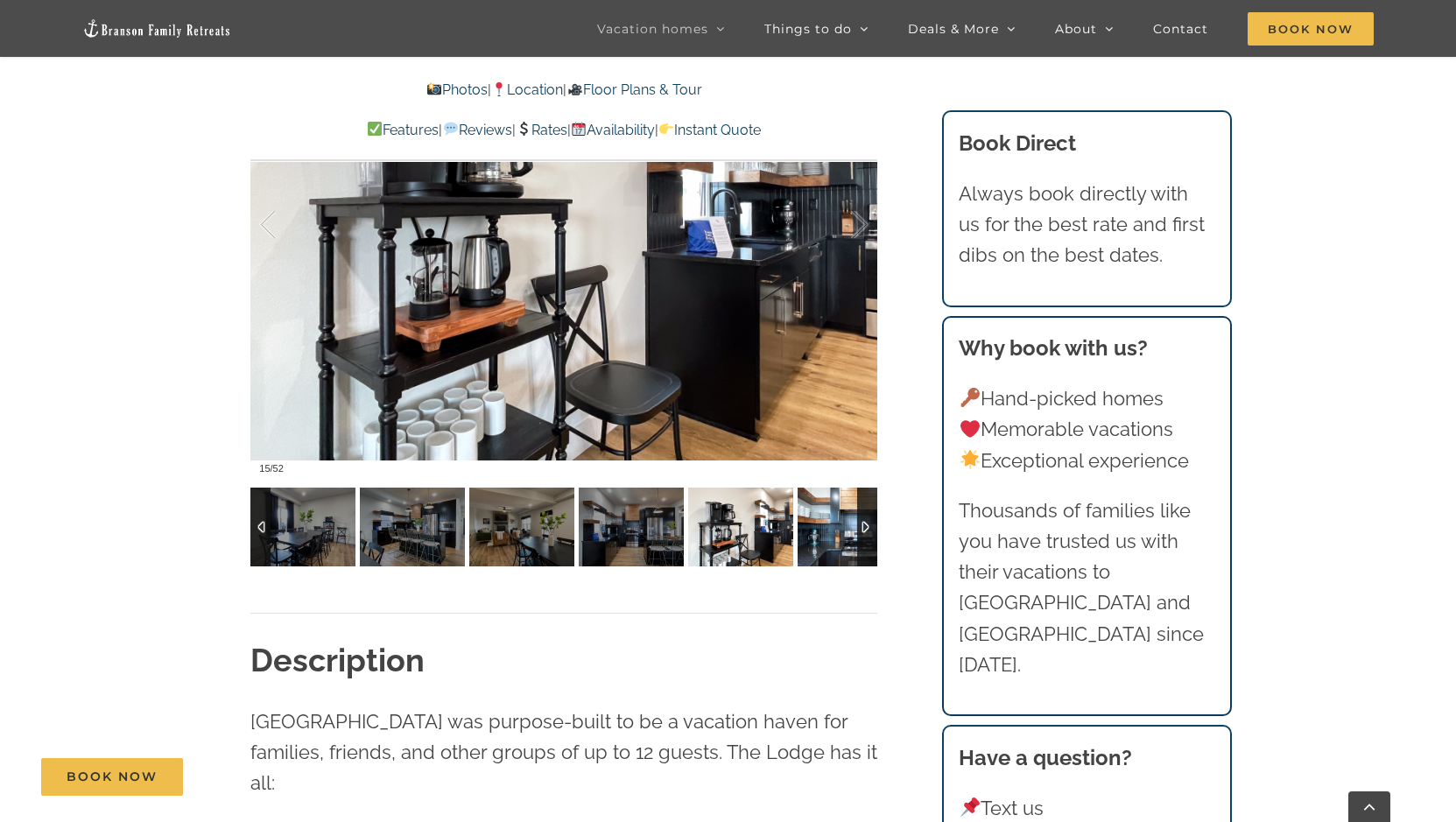
click at [854, 524] on img at bounding box center [850, 527] width 105 height 78
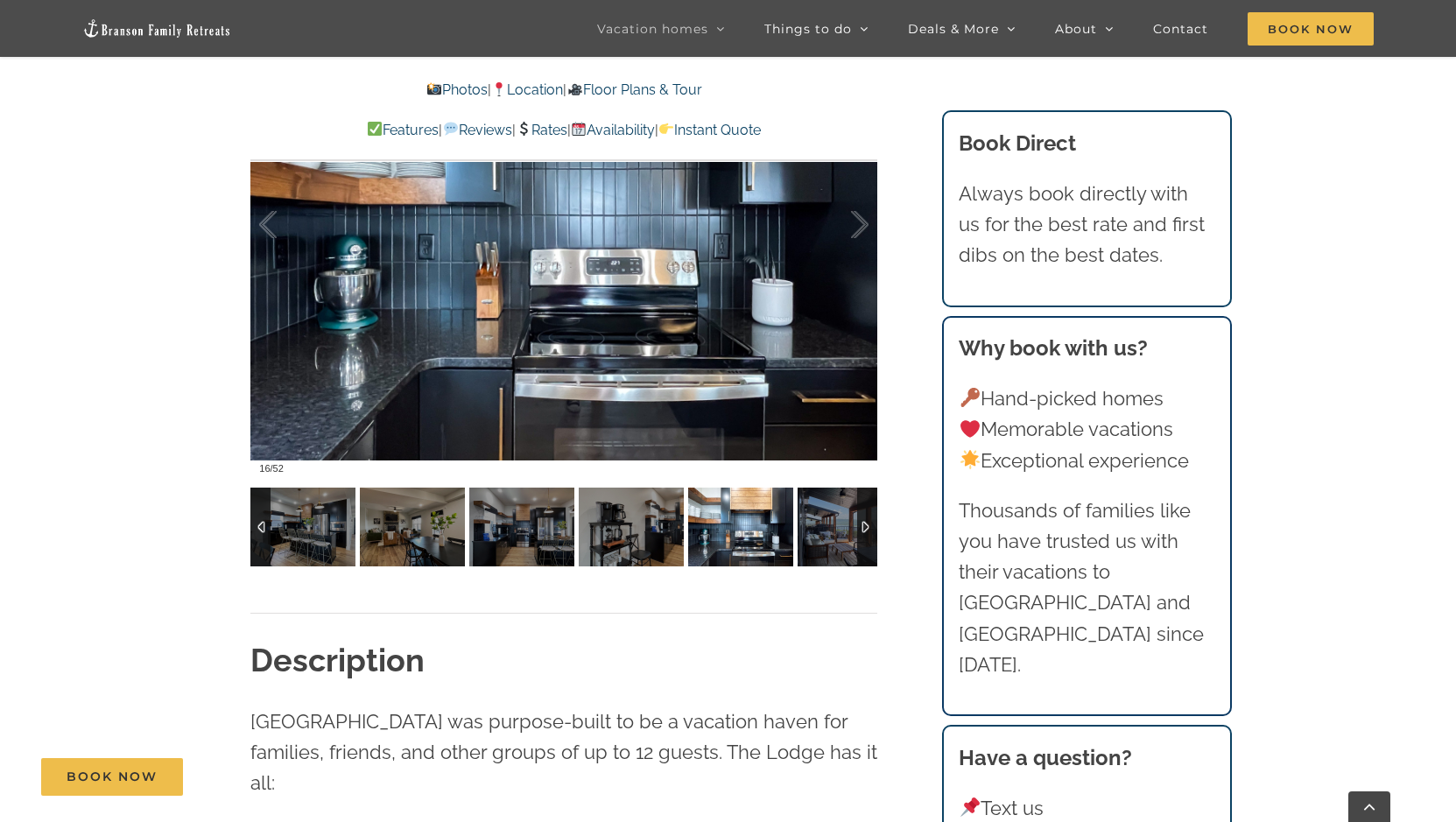
click at [868, 526] on div at bounding box center [867, 527] width 21 height 78
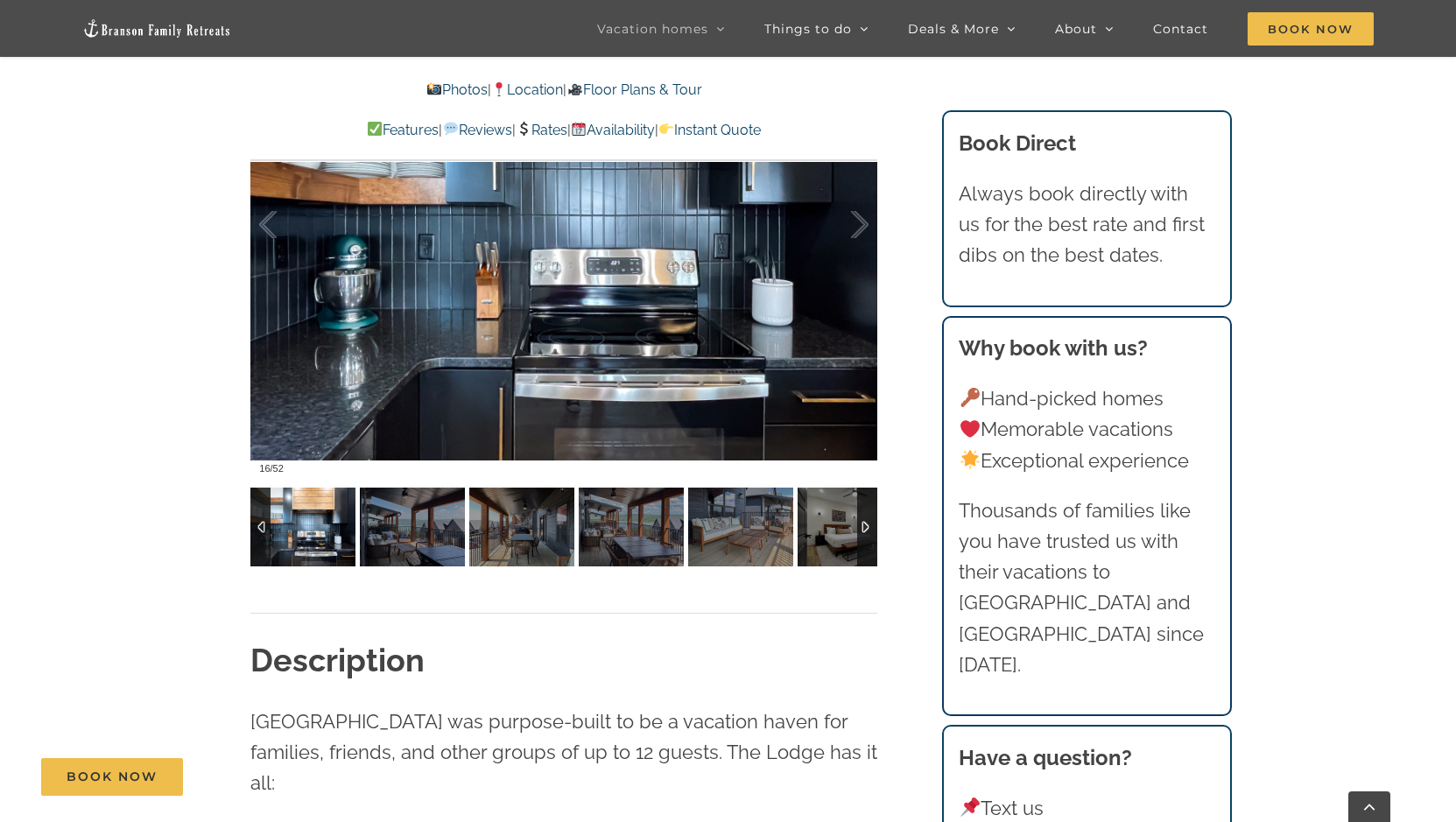
click at [868, 522] on div at bounding box center [867, 527] width 21 height 78
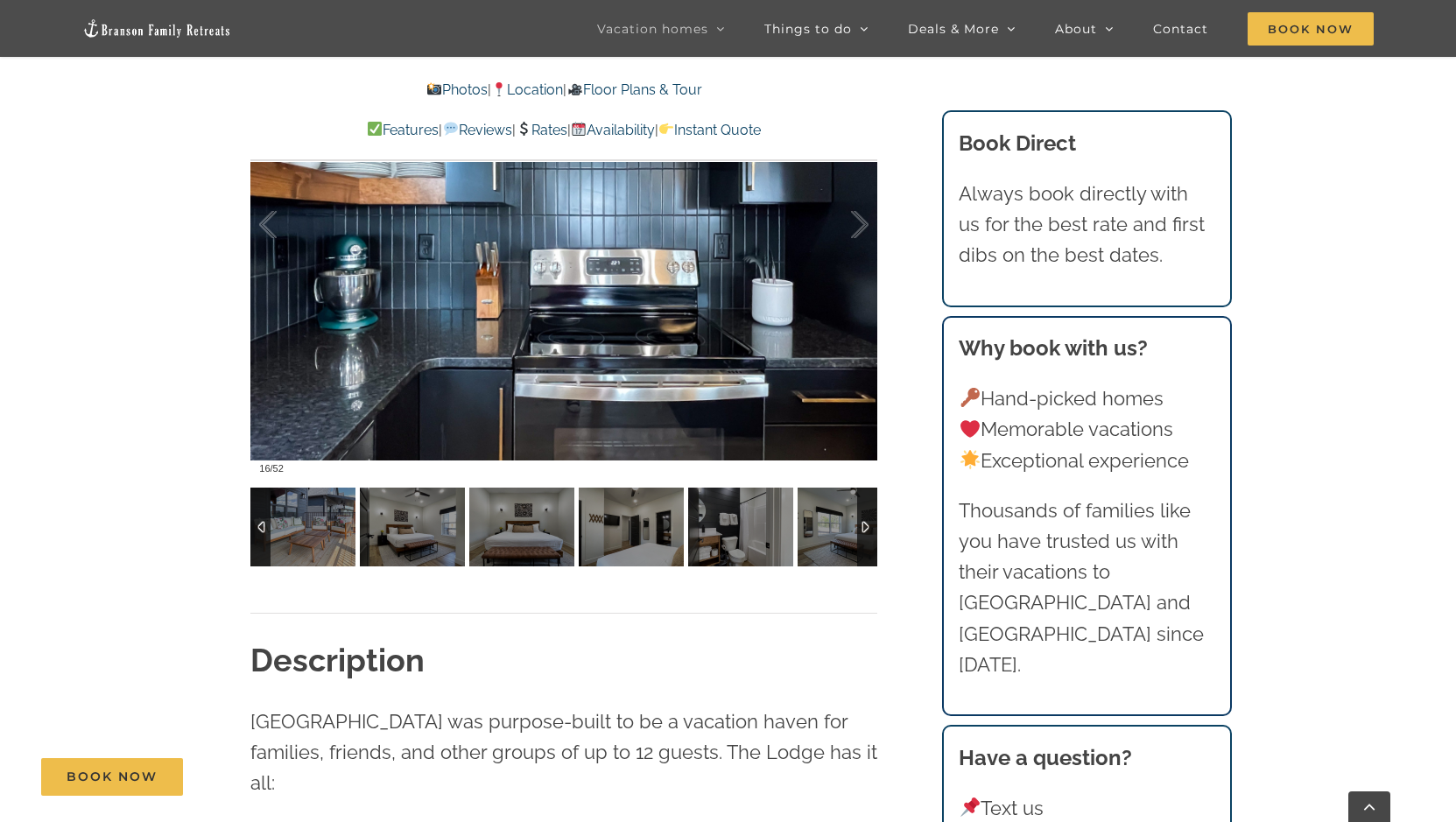
click at [875, 522] on div at bounding box center [867, 527] width 21 height 78
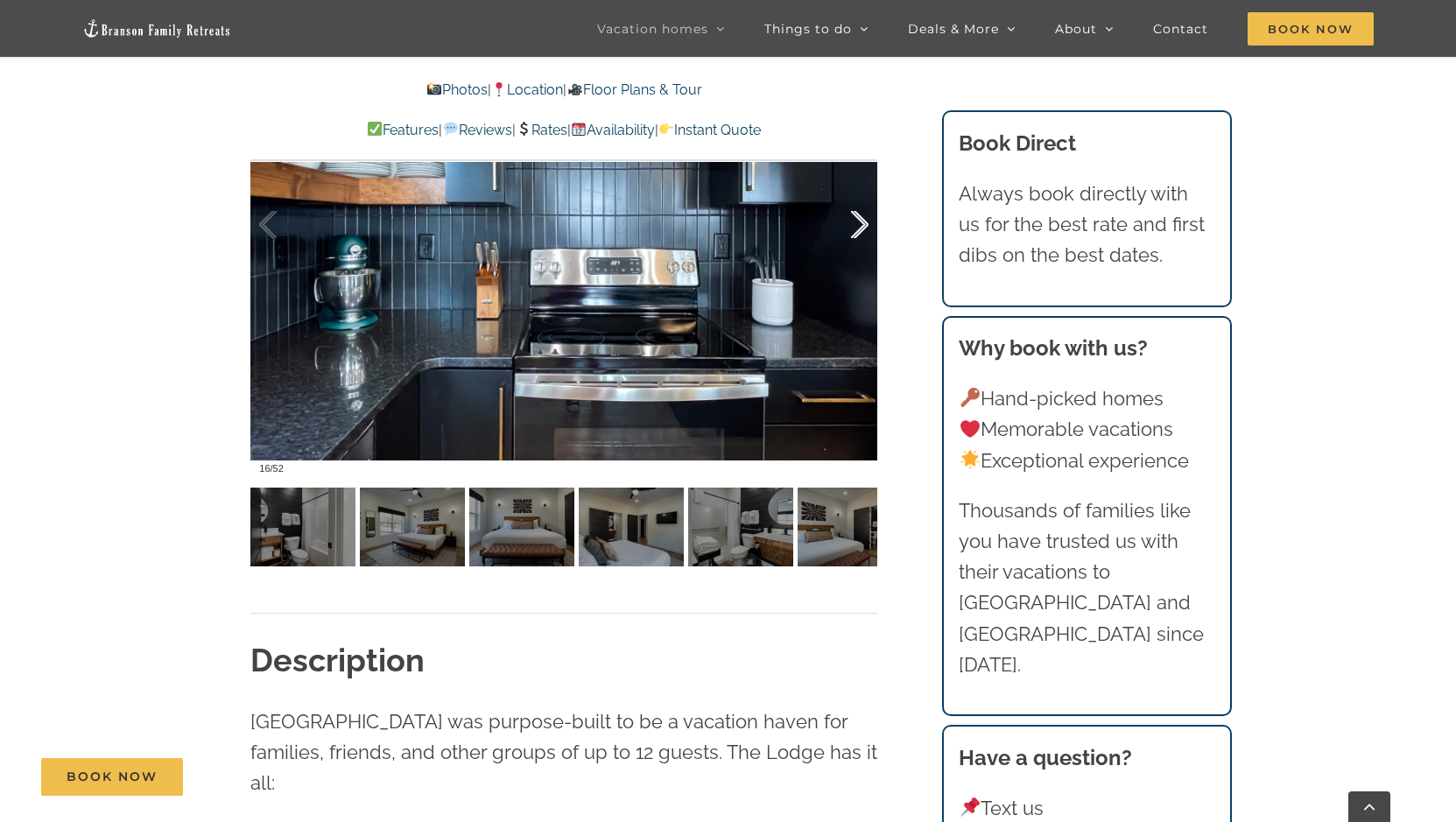
click at [864, 224] on div at bounding box center [841, 225] width 54 height 108
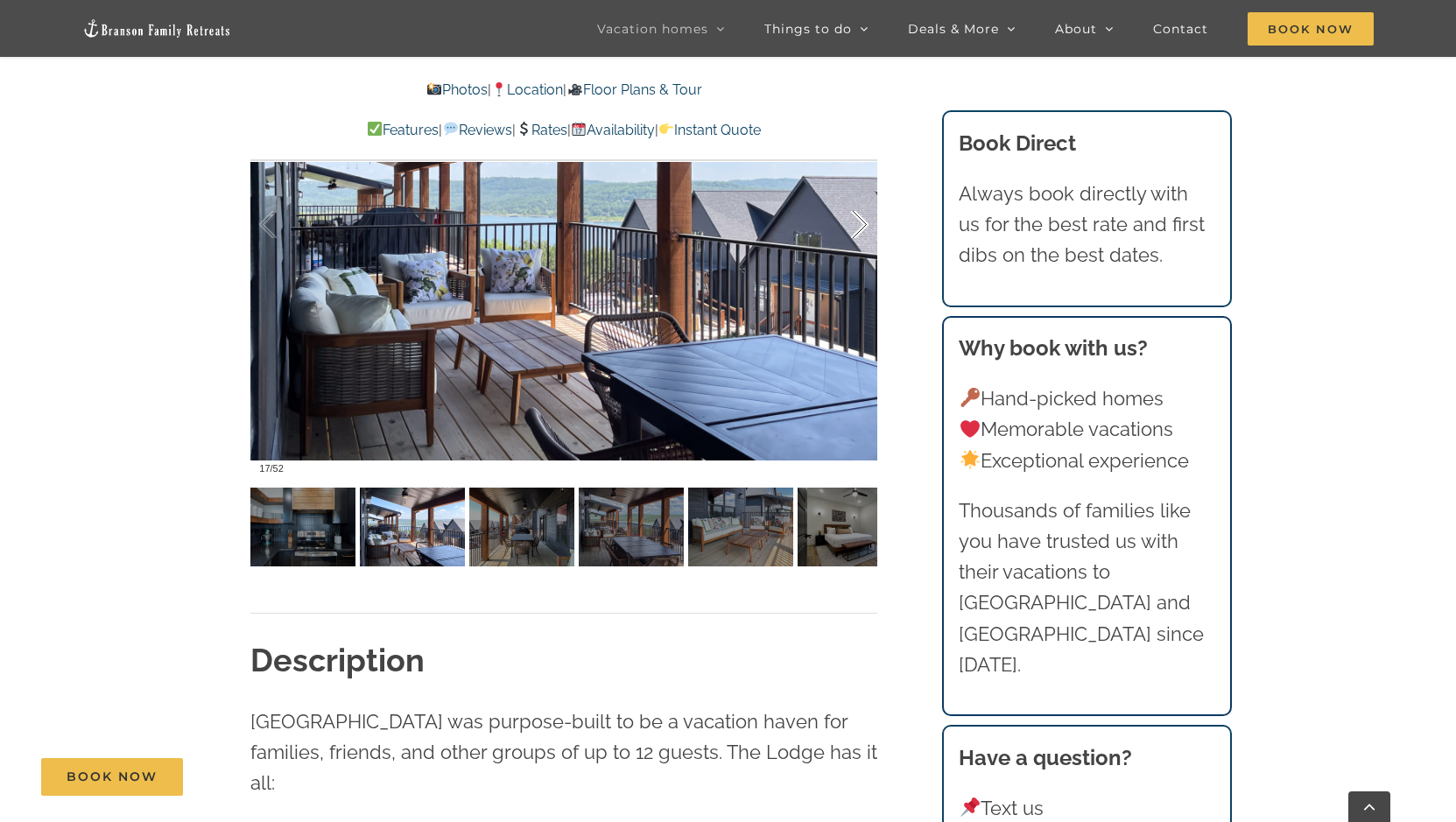
click at [864, 224] on div at bounding box center [841, 225] width 54 height 108
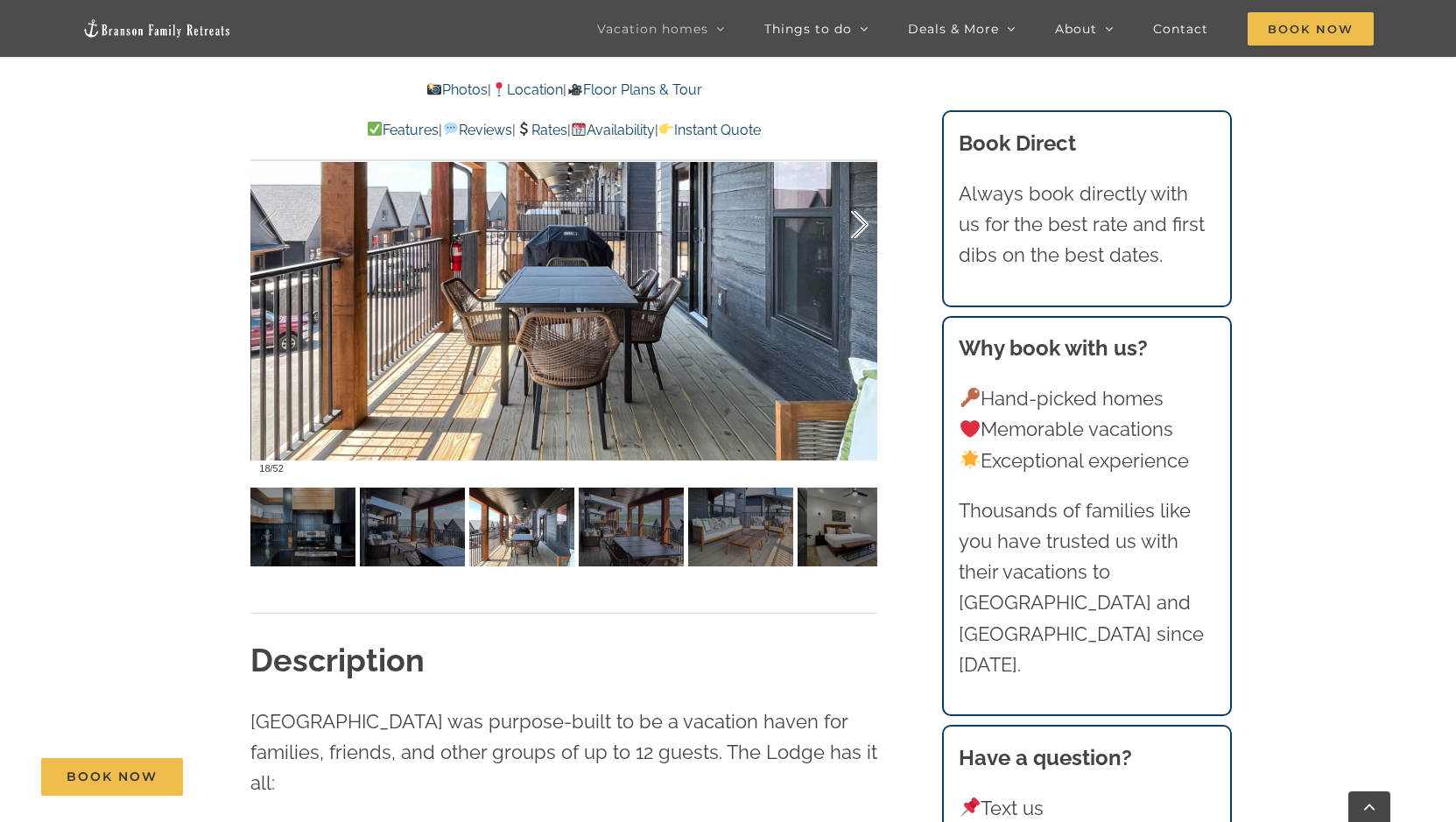
click at [863, 224] on div at bounding box center [841, 225] width 54 height 108
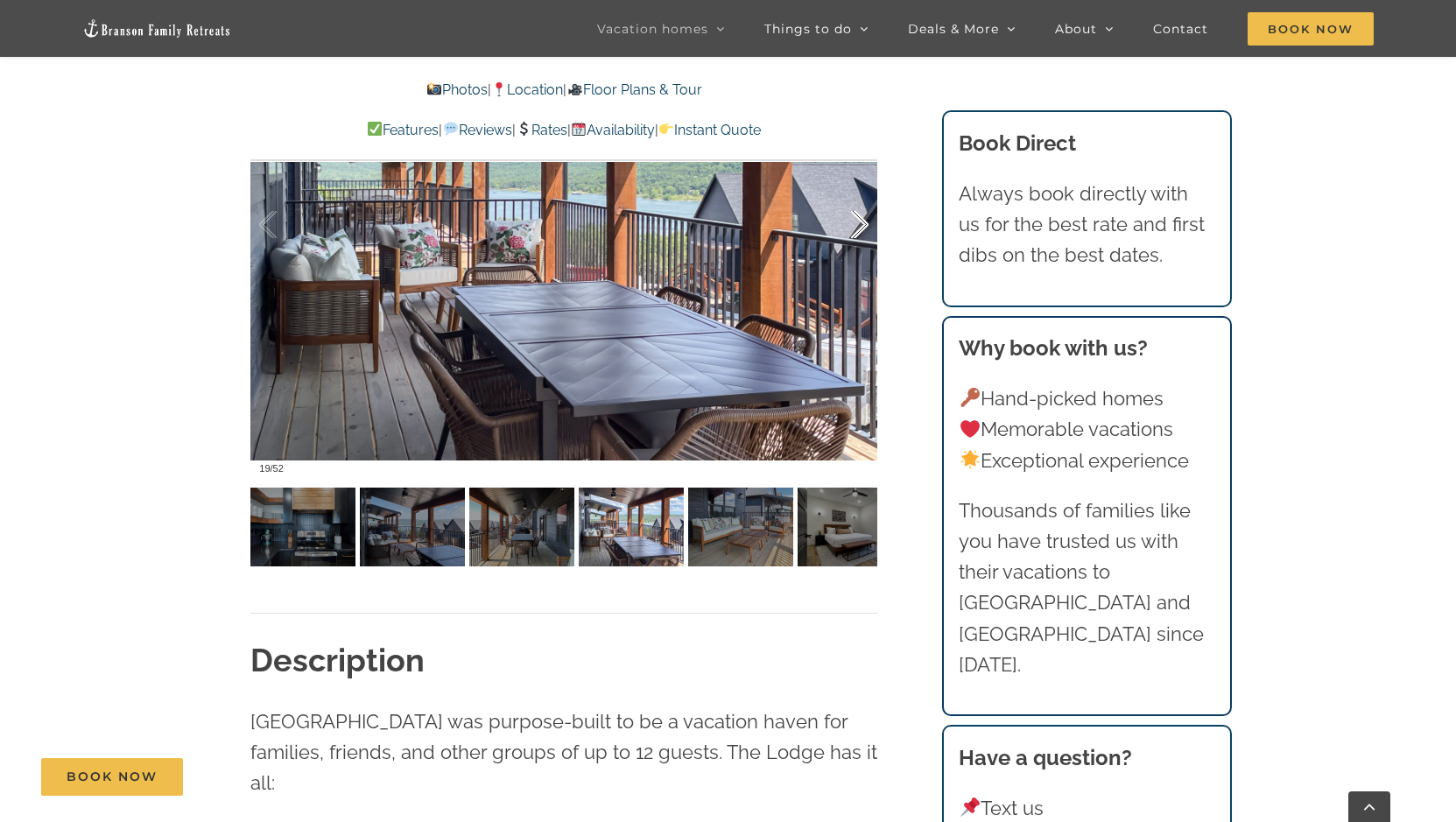
click at [863, 224] on div at bounding box center [841, 225] width 54 height 108
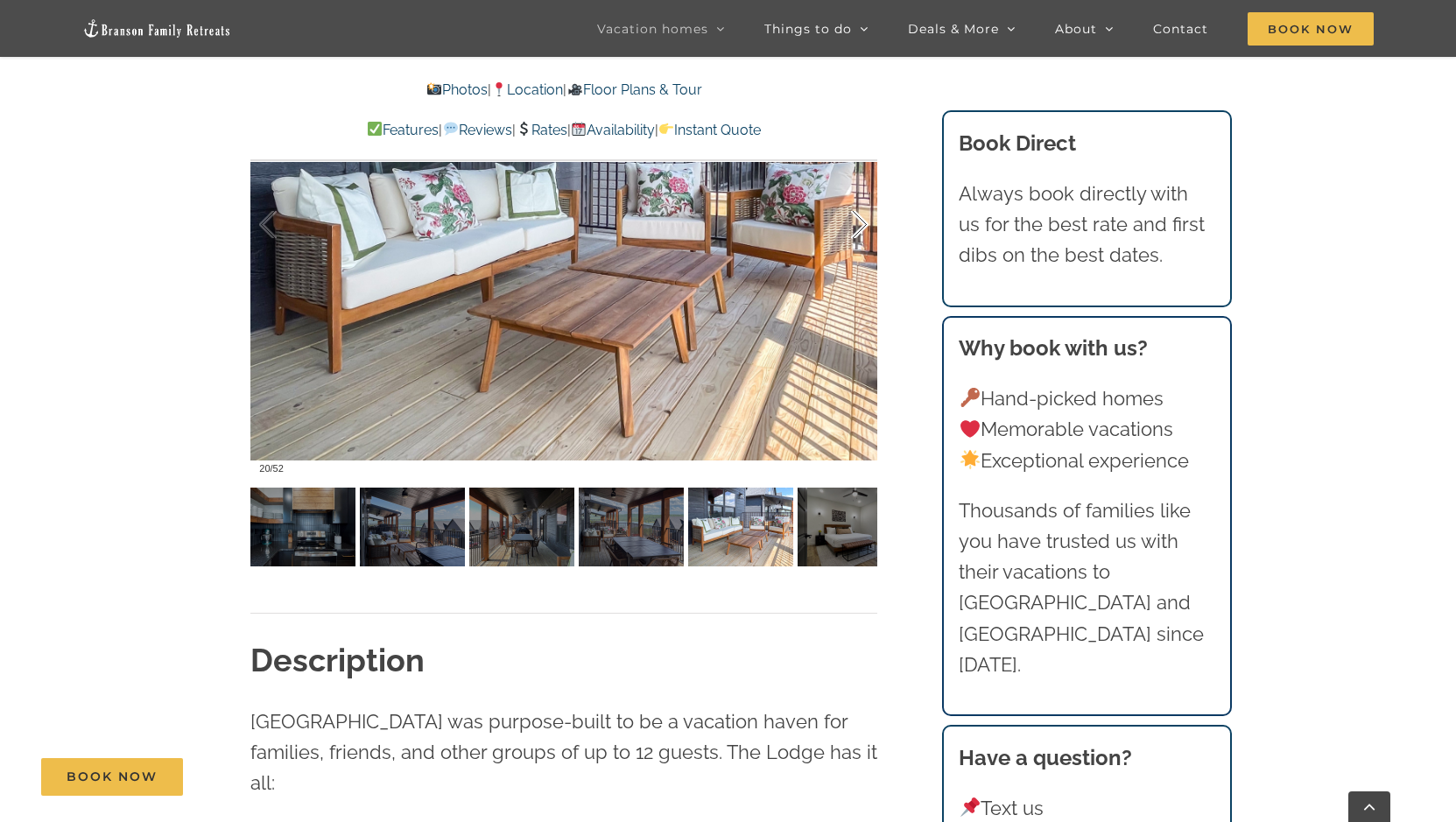
click at [863, 224] on div at bounding box center [841, 225] width 54 height 108
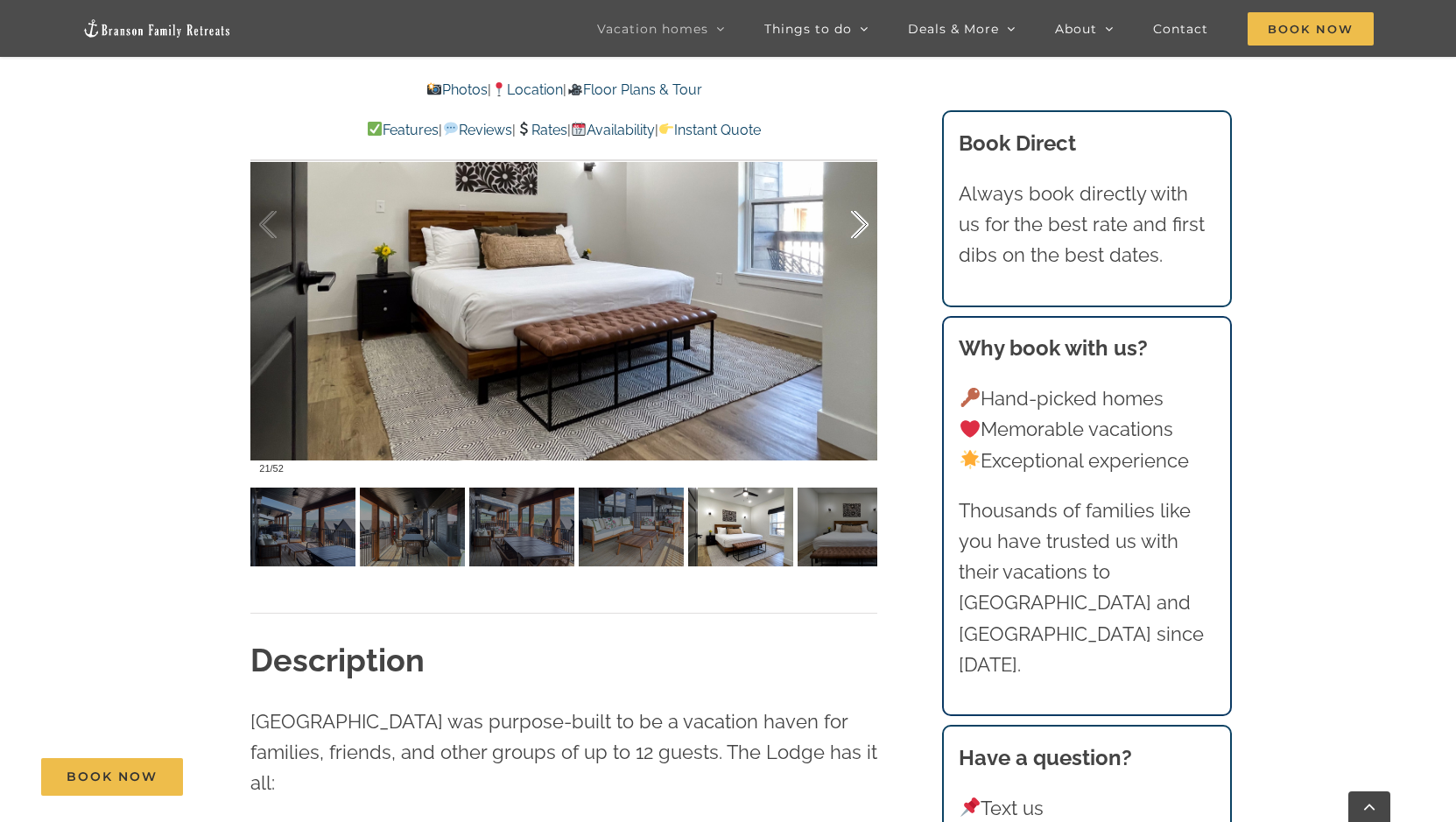
click at [863, 224] on div at bounding box center [841, 225] width 54 height 108
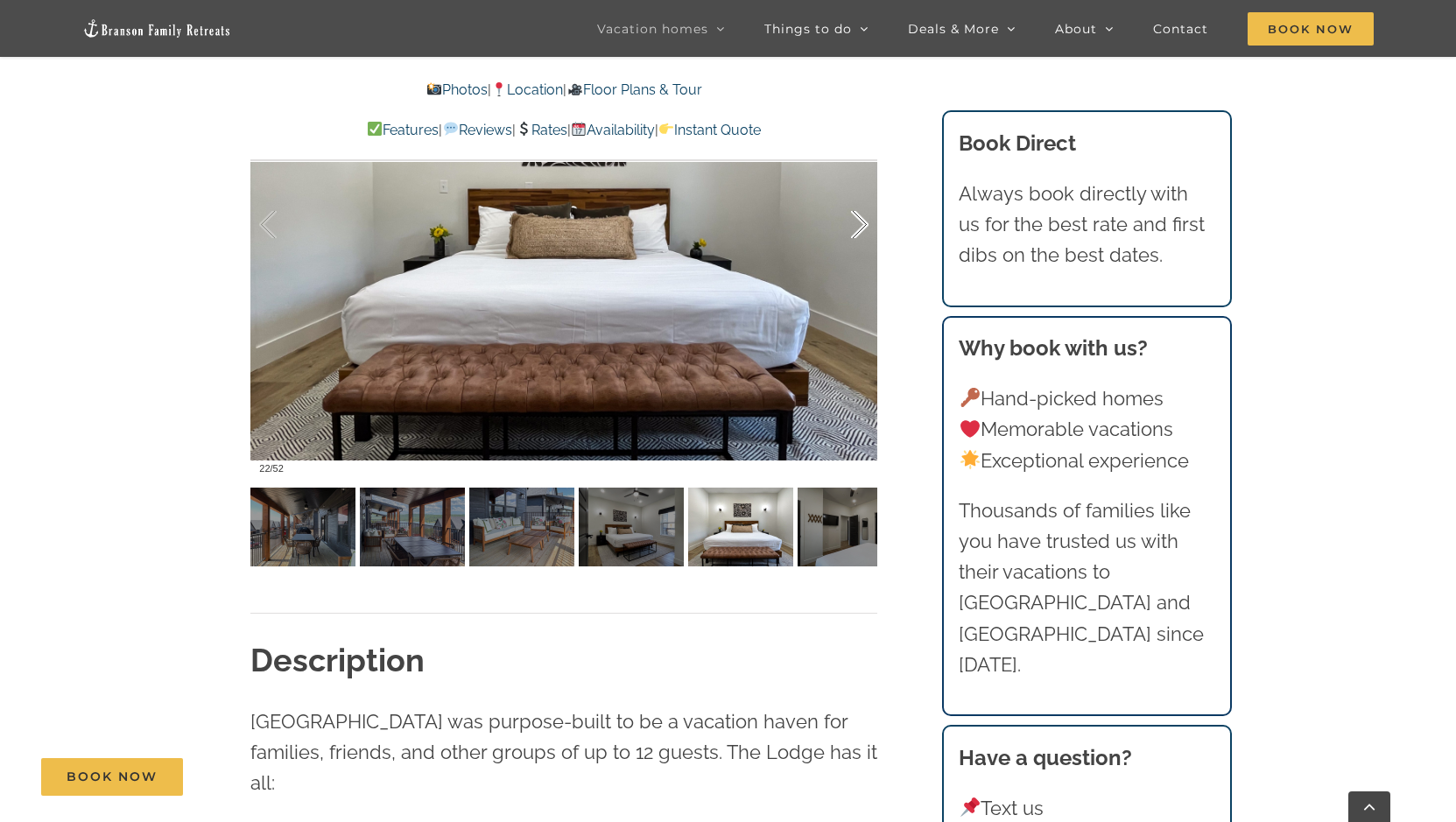
click at [863, 224] on div at bounding box center [841, 225] width 54 height 108
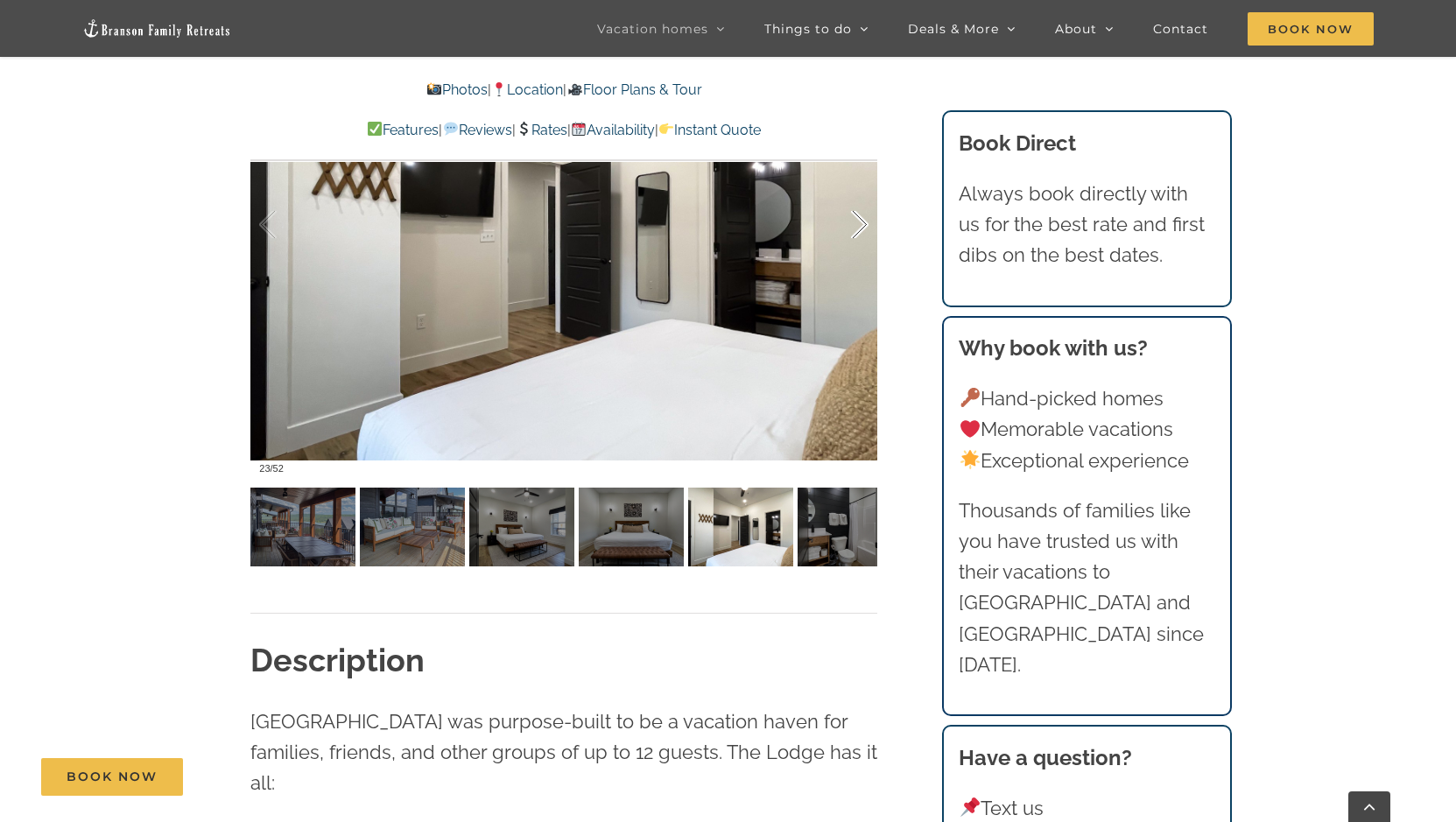
click at [863, 224] on div at bounding box center [841, 225] width 54 height 108
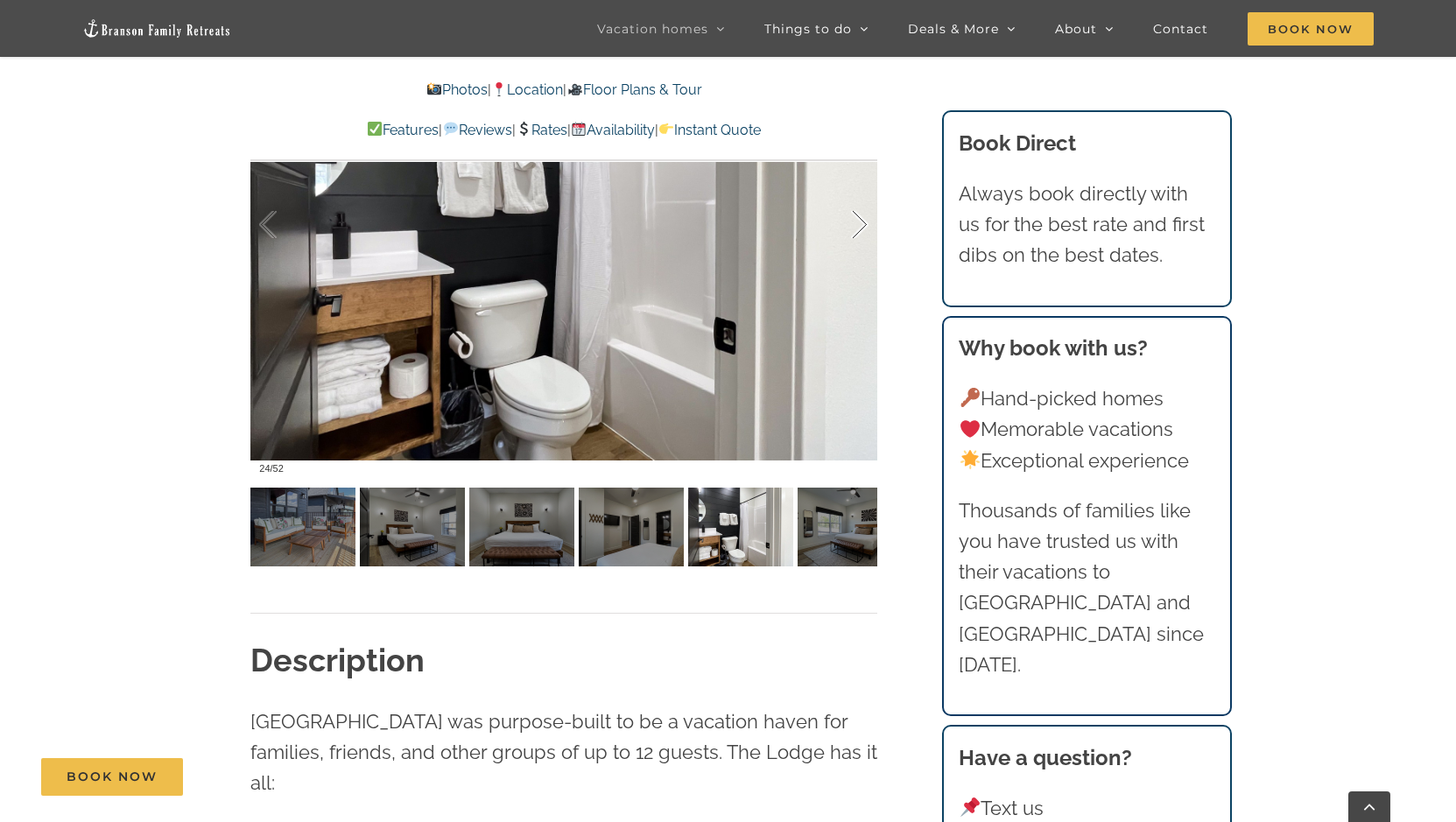
click at [863, 224] on div at bounding box center [841, 225] width 54 height 108
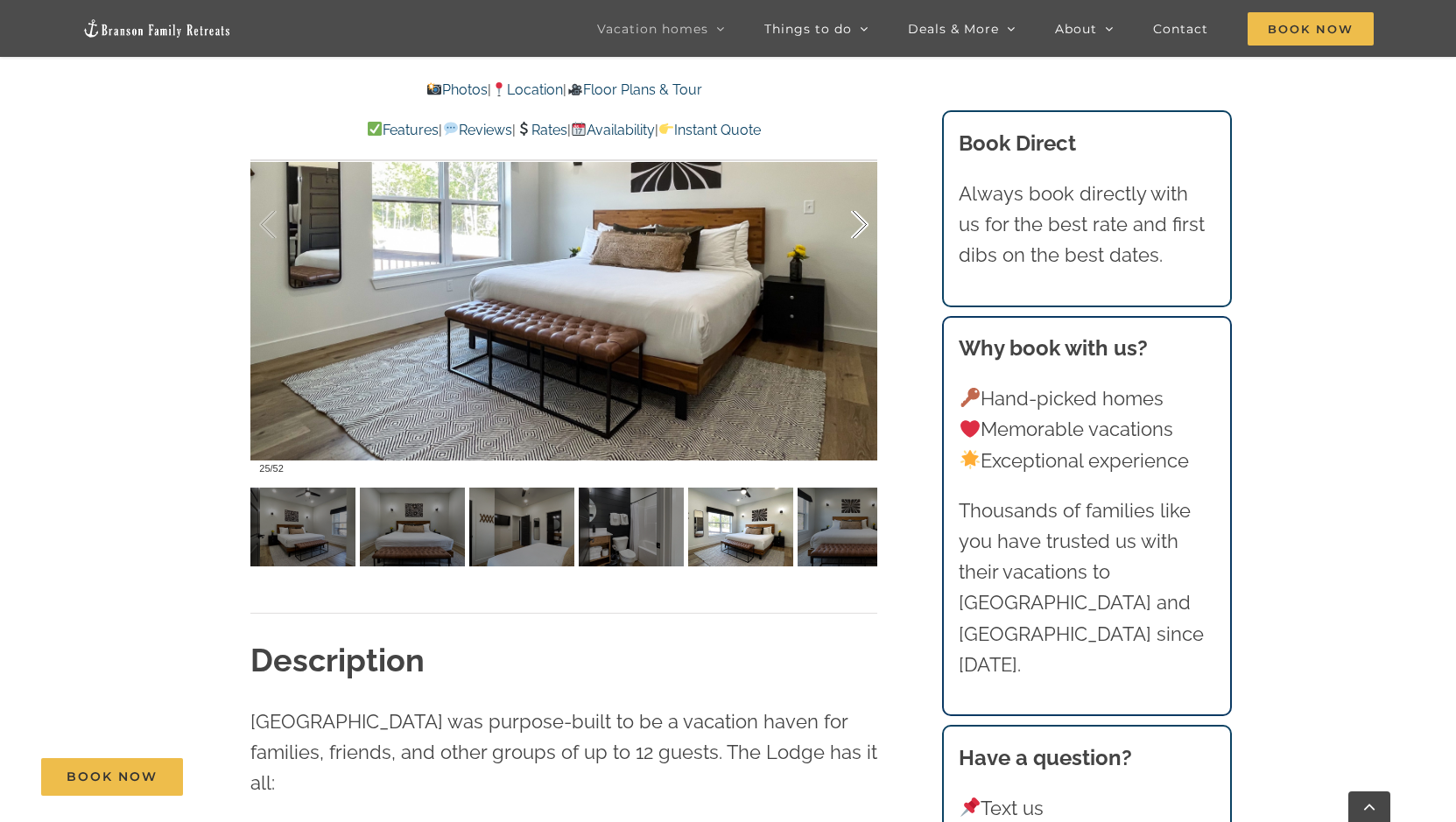
click at [863, 224] on div at bounding box center [841, 225] width 54 height 108
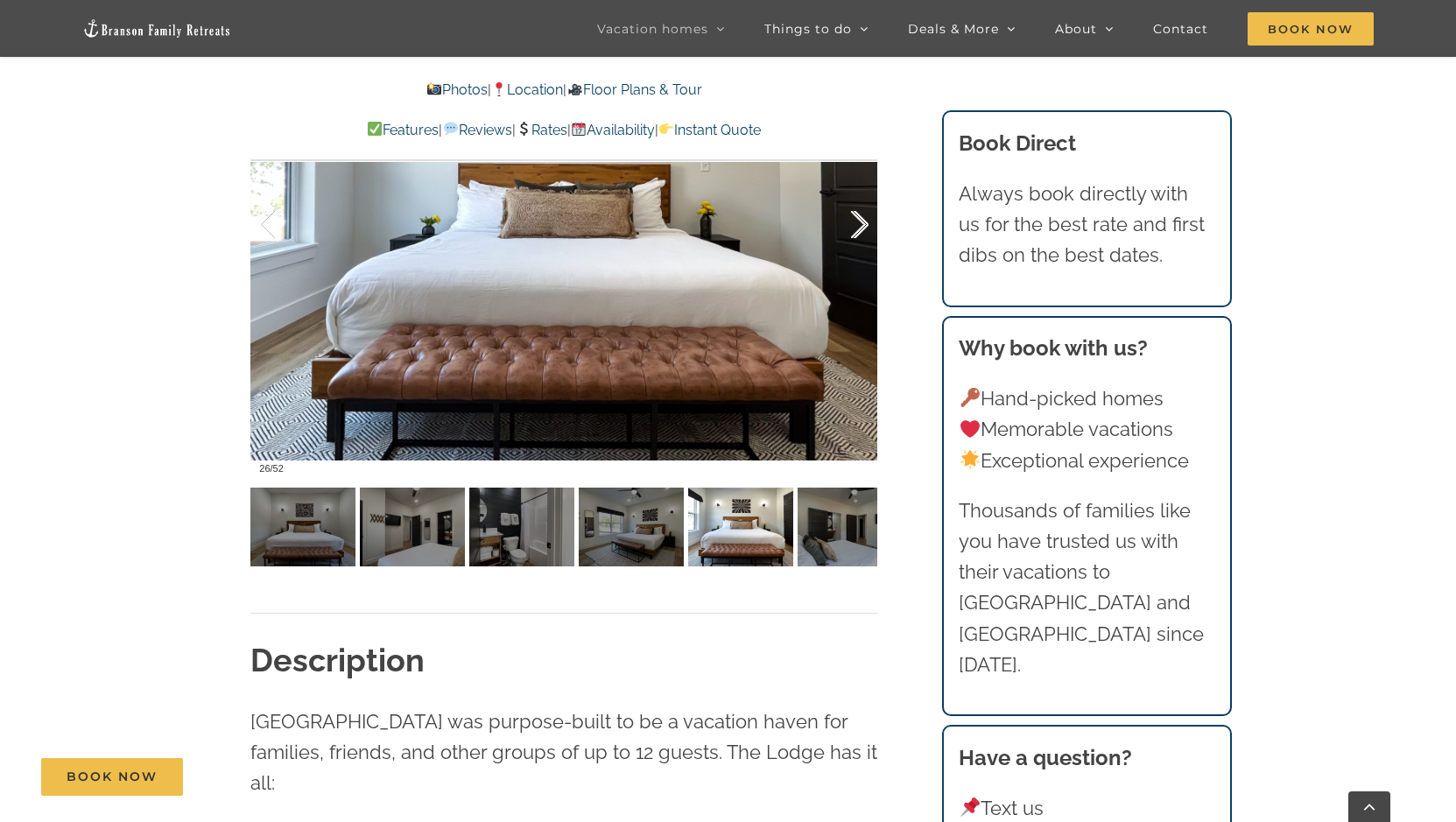
click at [863, 224] on div at bounding box center [841, 225] width 54 height 108
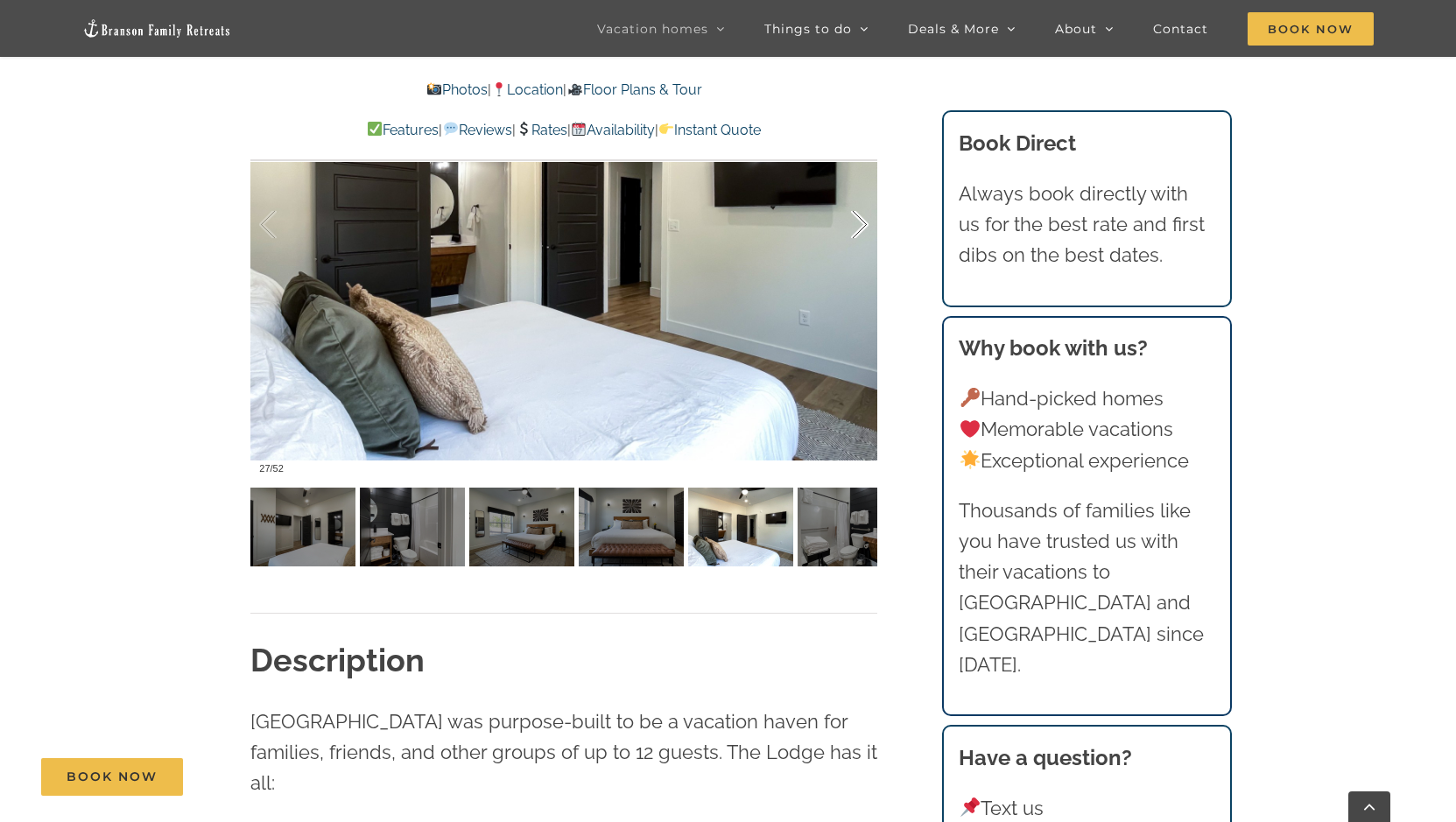
click at [863, 224] on div at bounding box center [841, 225] width 54 height 108
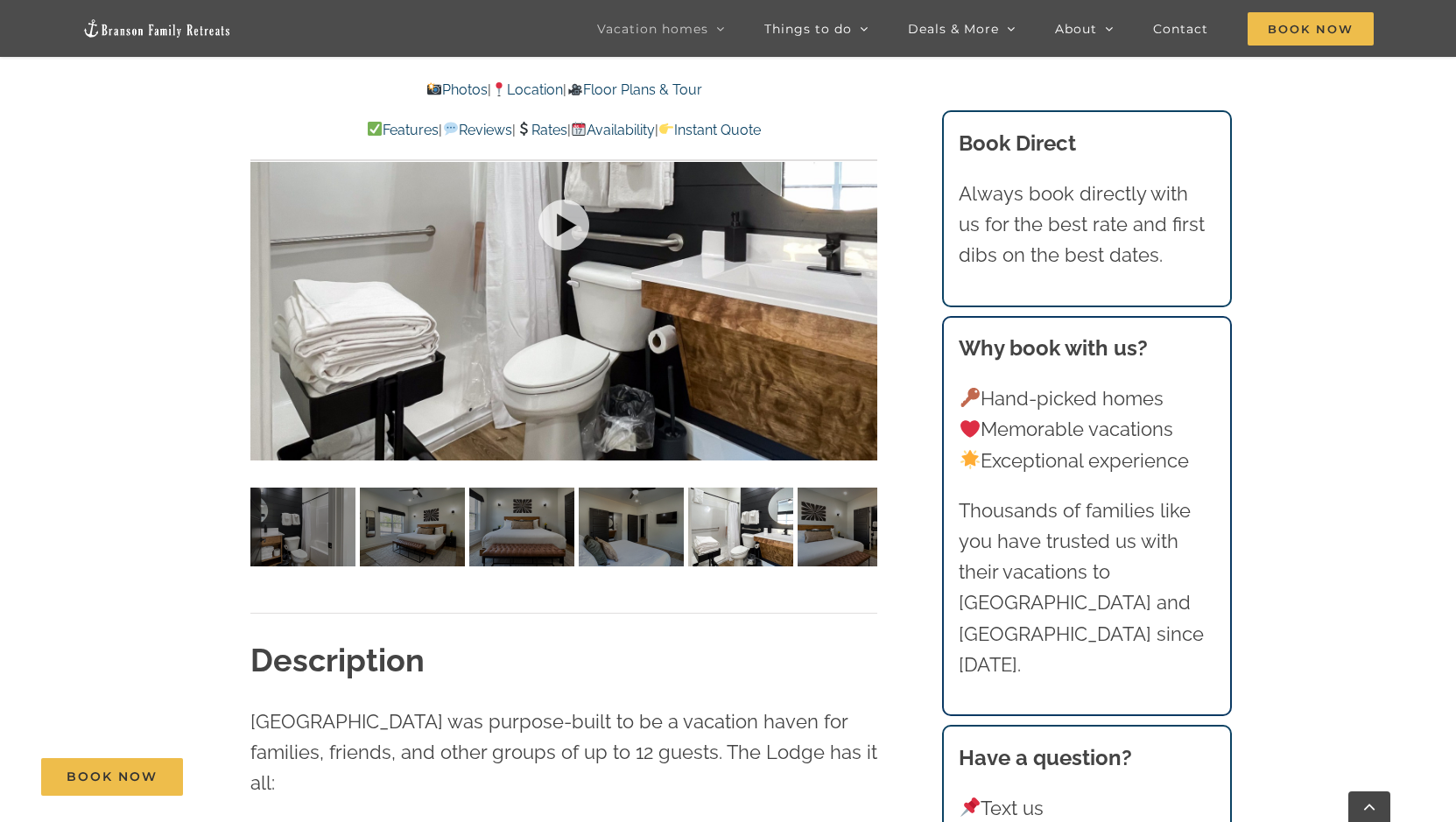
click at [863, 224] on div at bounding box center [564, 225] width 627 height 515
click at [861, 225] on div at bounding box center [841, 225] width 54 height 108
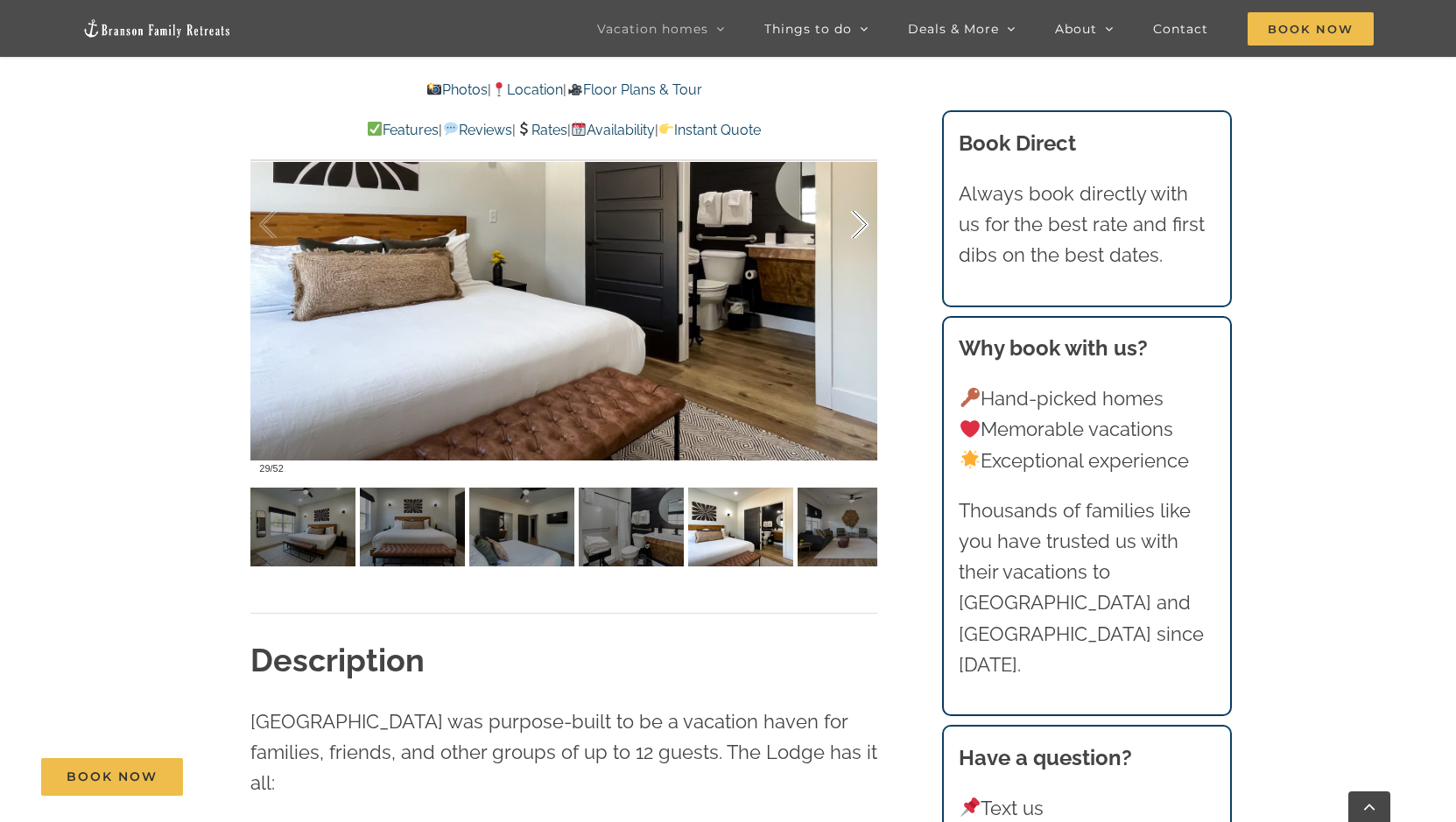
click at [861, 225] on div at bounding box center [841, 225] width 54 height 108
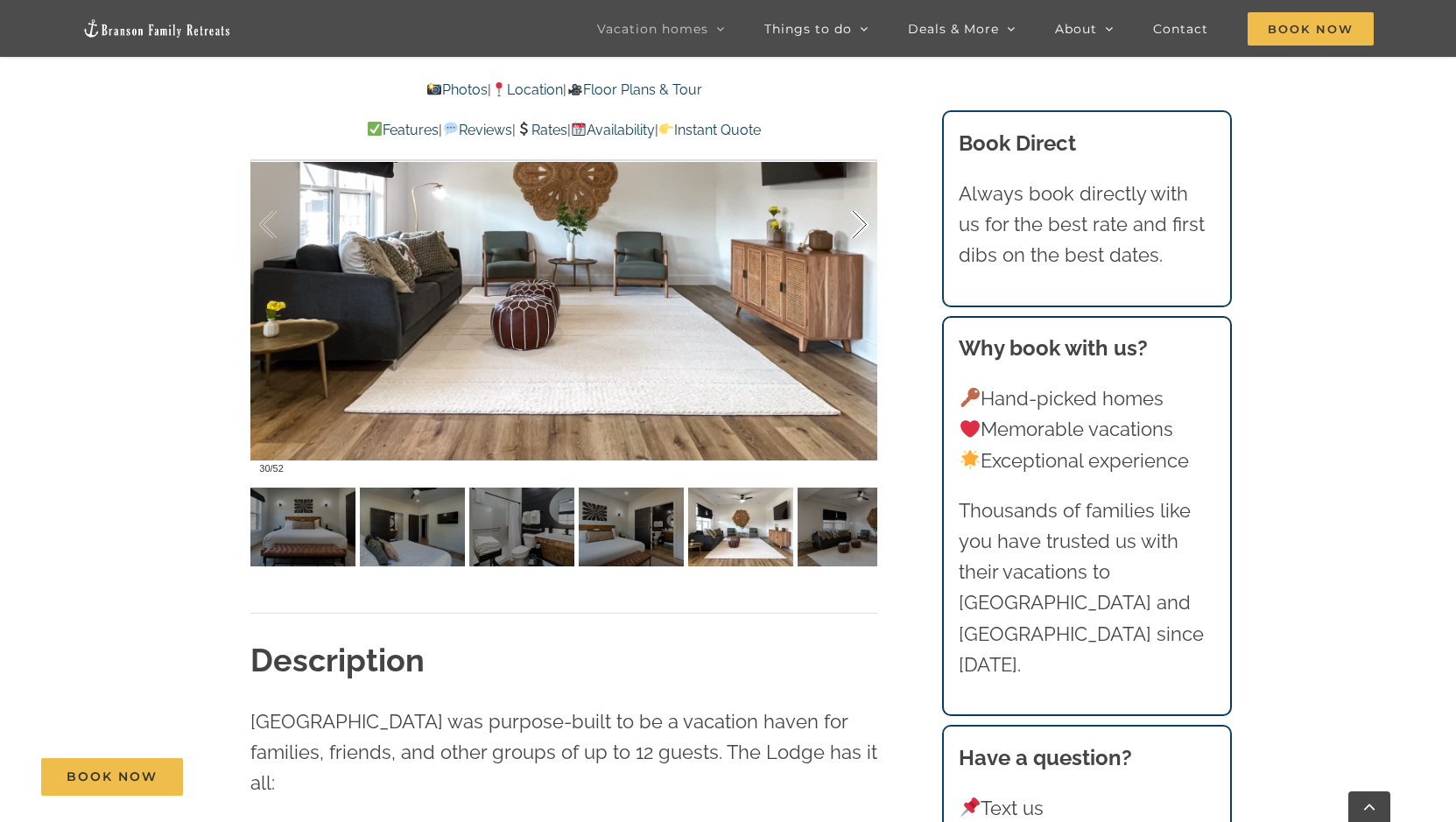
click at [861, 225] on div at bounding box center [841, 225] width 54 height 108
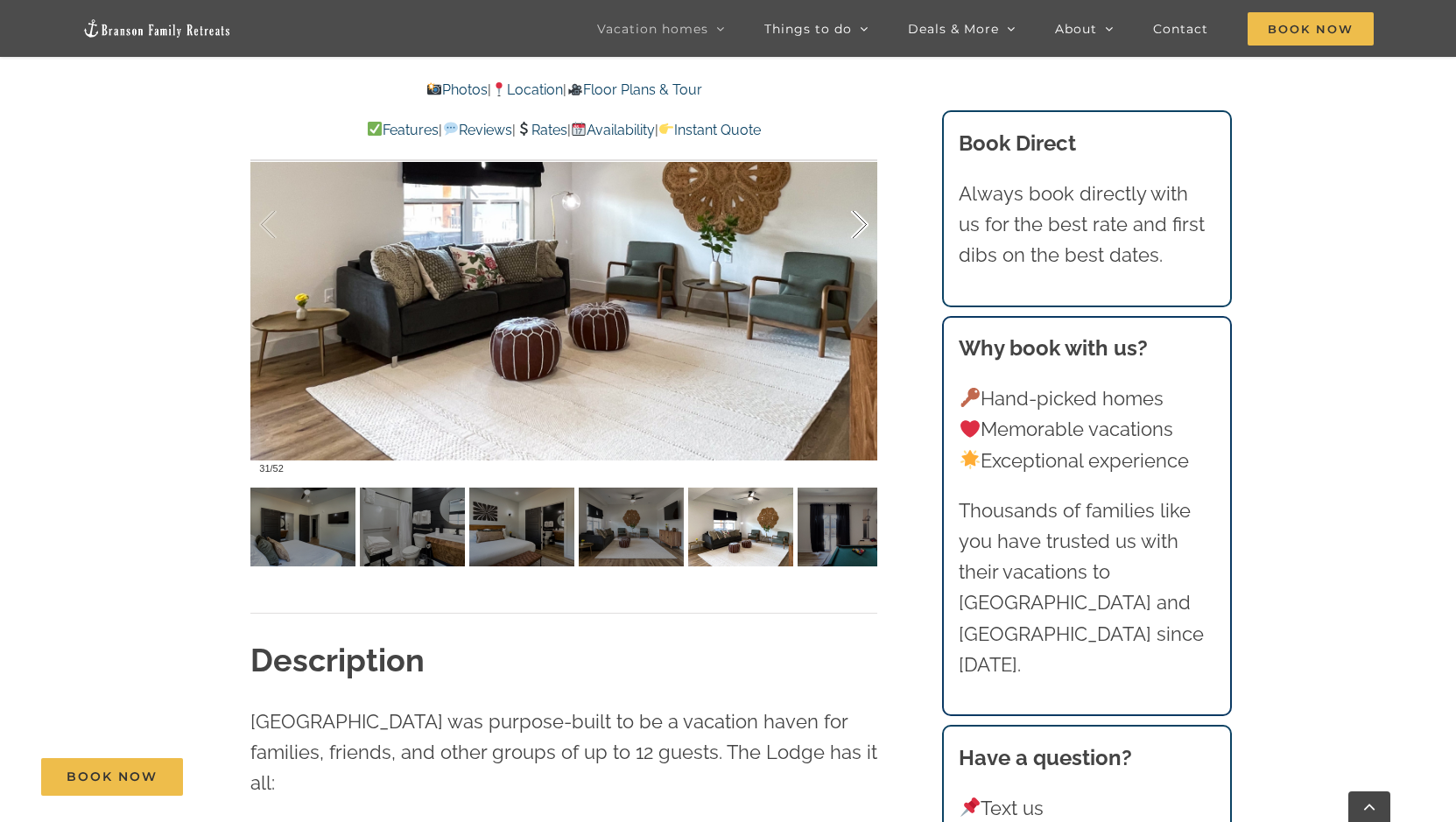
click at [861, 225] on div at bounding box center [841, 225] width 54 height 108
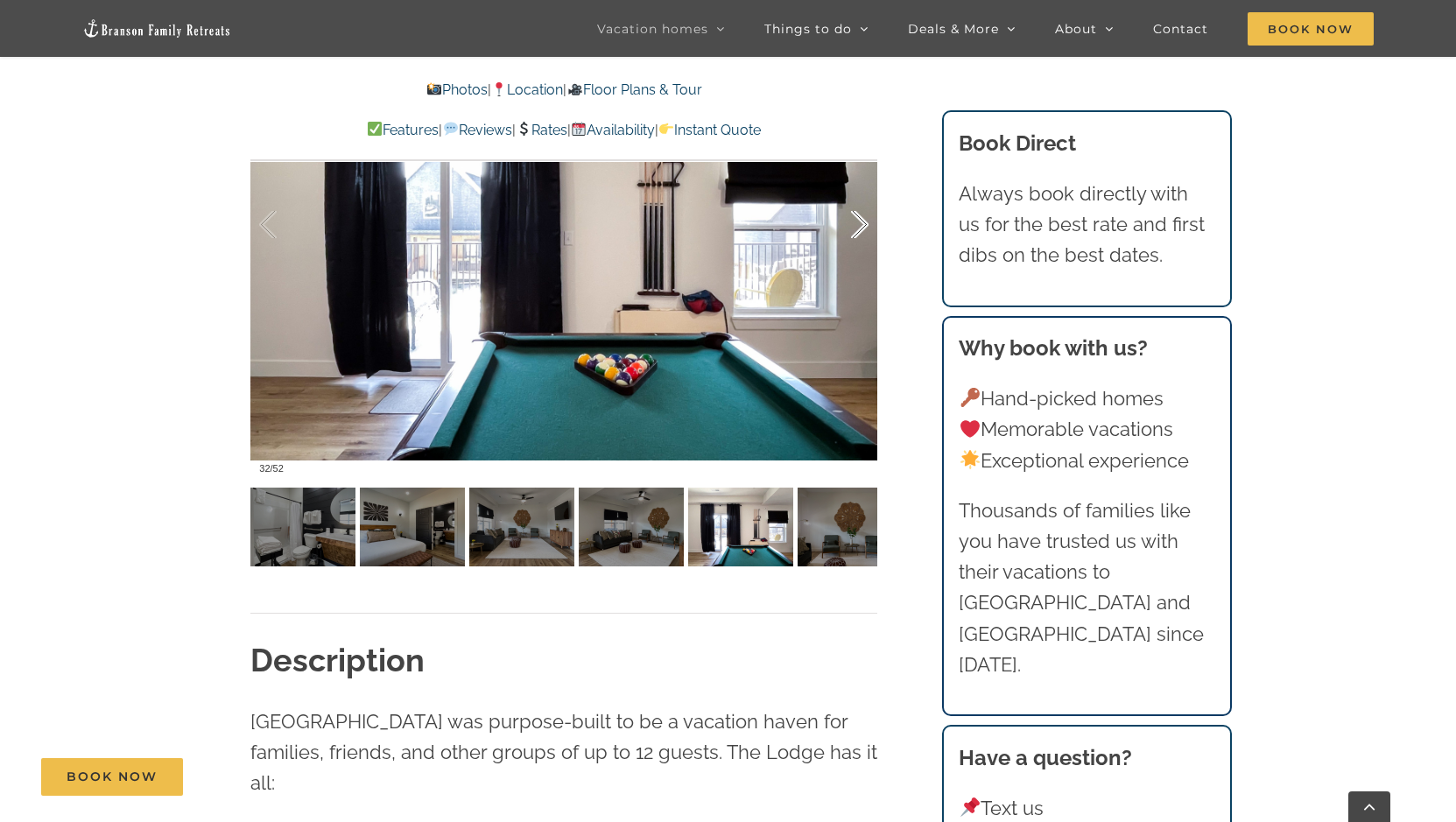
click at [861, 225] on div at bounding box center [841, 225] width 54 height 108
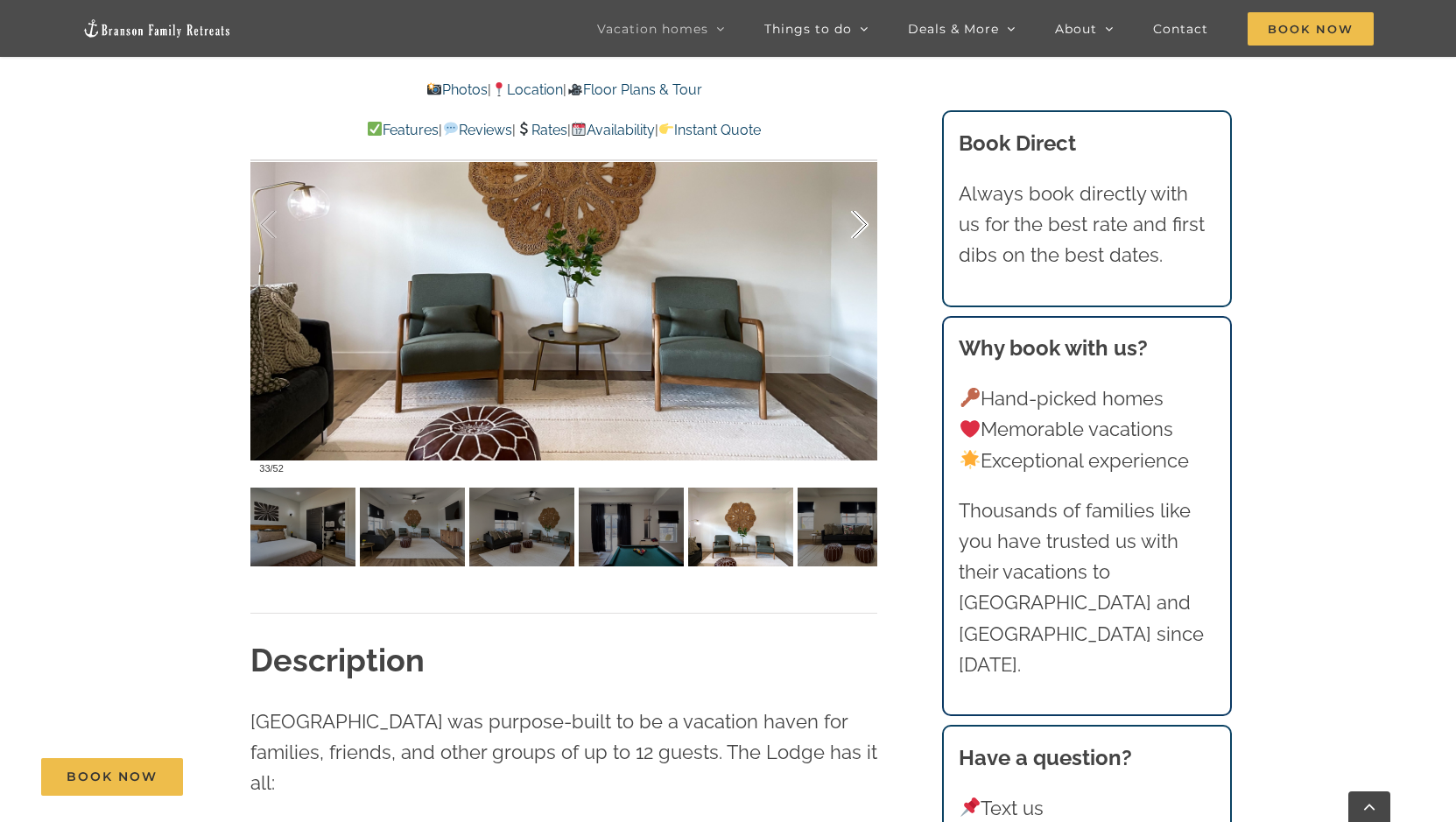
click at [861, 225] on div at bounding box center [841, 225] width 54 height 108
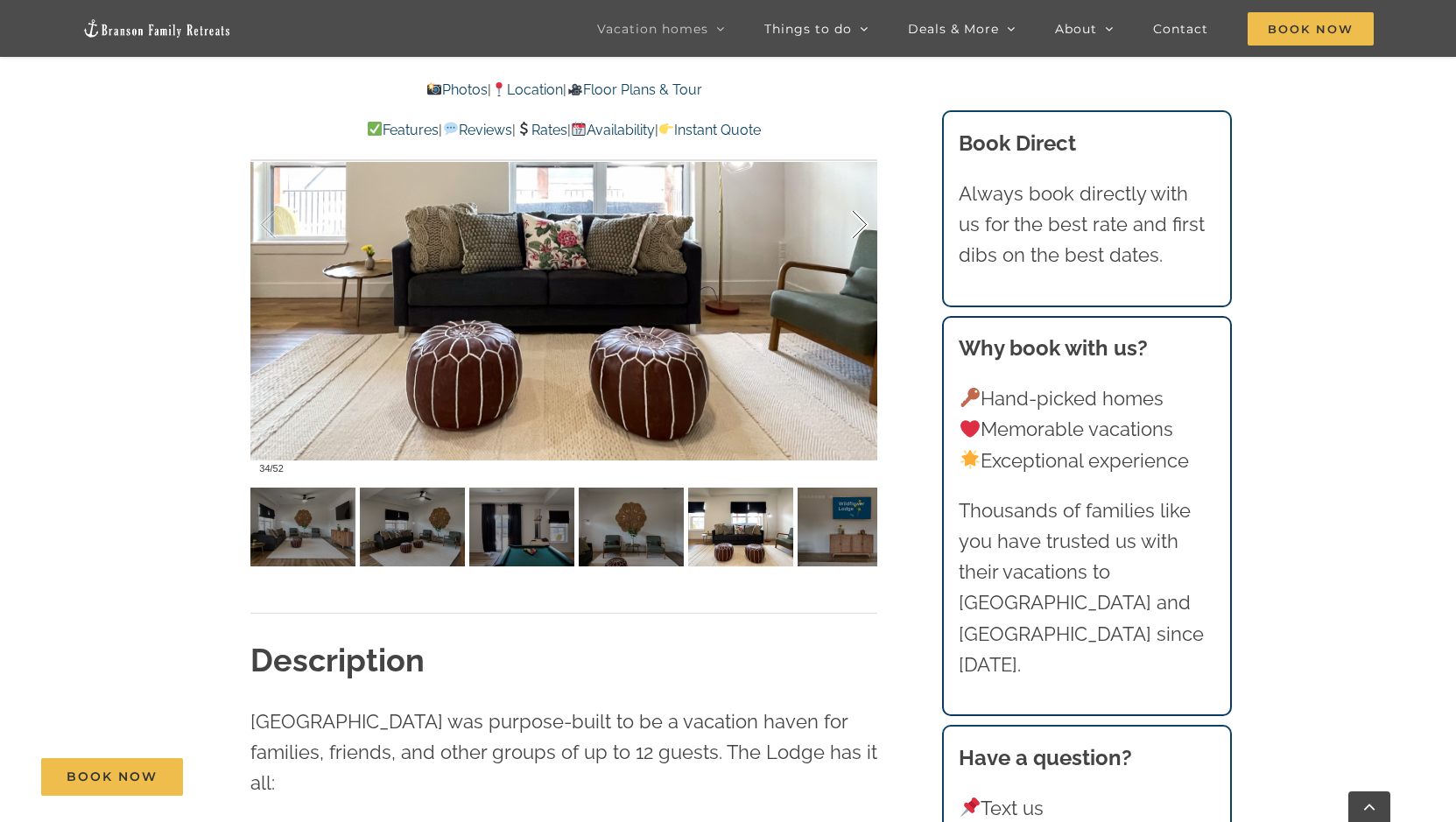
click at [861, 225] on div at bounding box center [841, 225] width 54 height 108
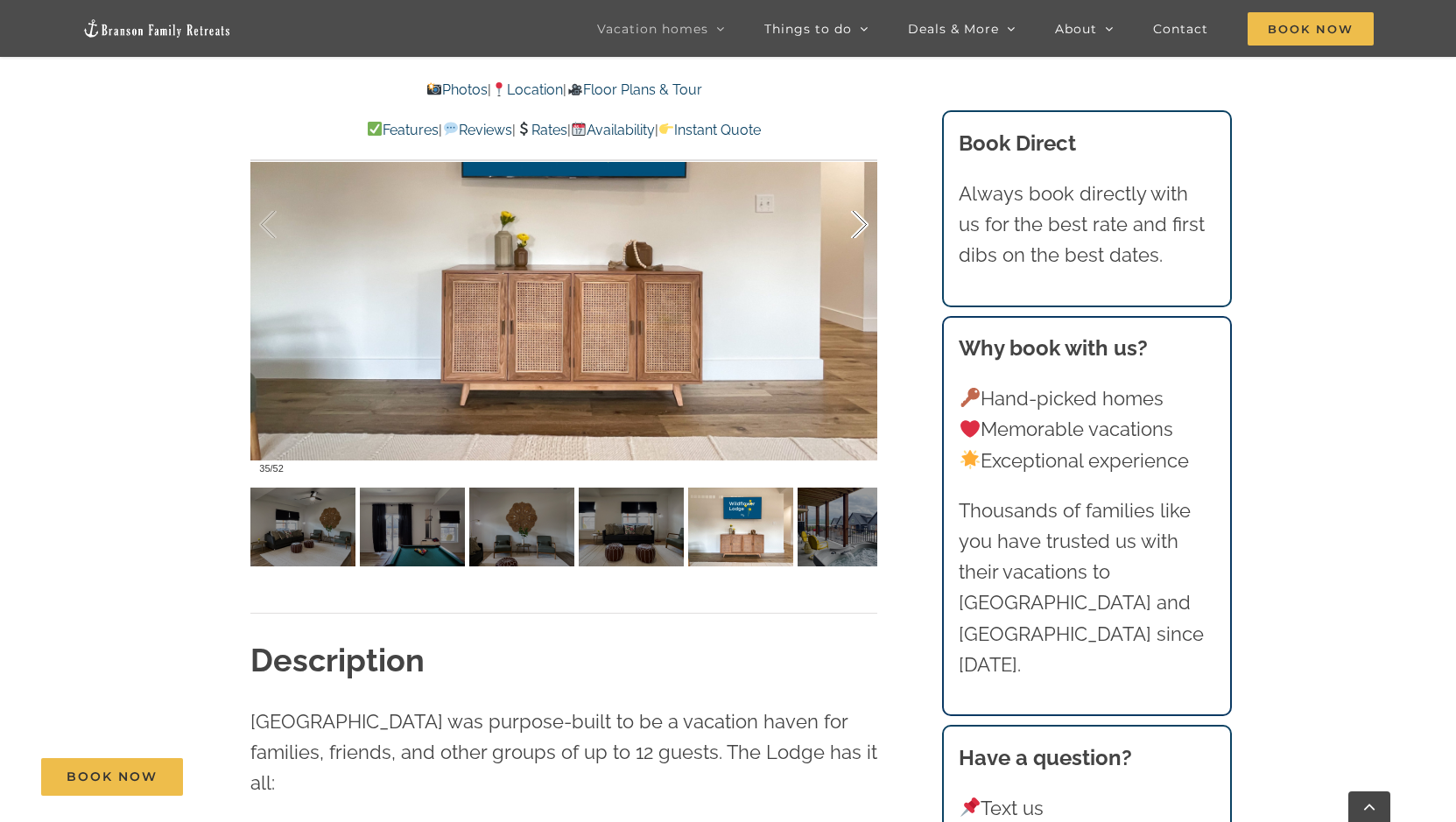
click at [861, 225] on div at bounding box center [841, 225] width 54 height 108
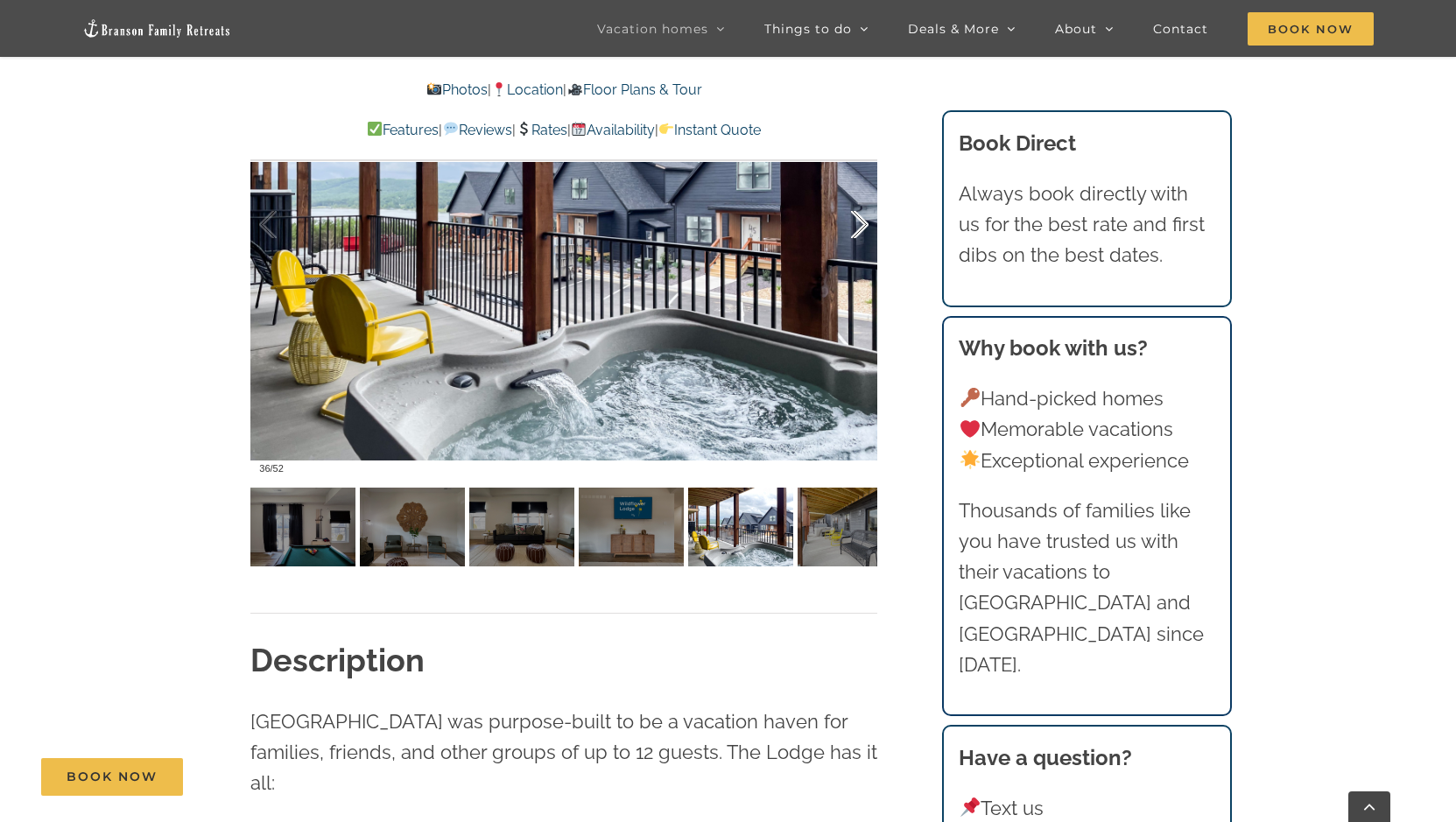
click at [861, 225] on div at bounding box center [841, 225] width 54 height 108
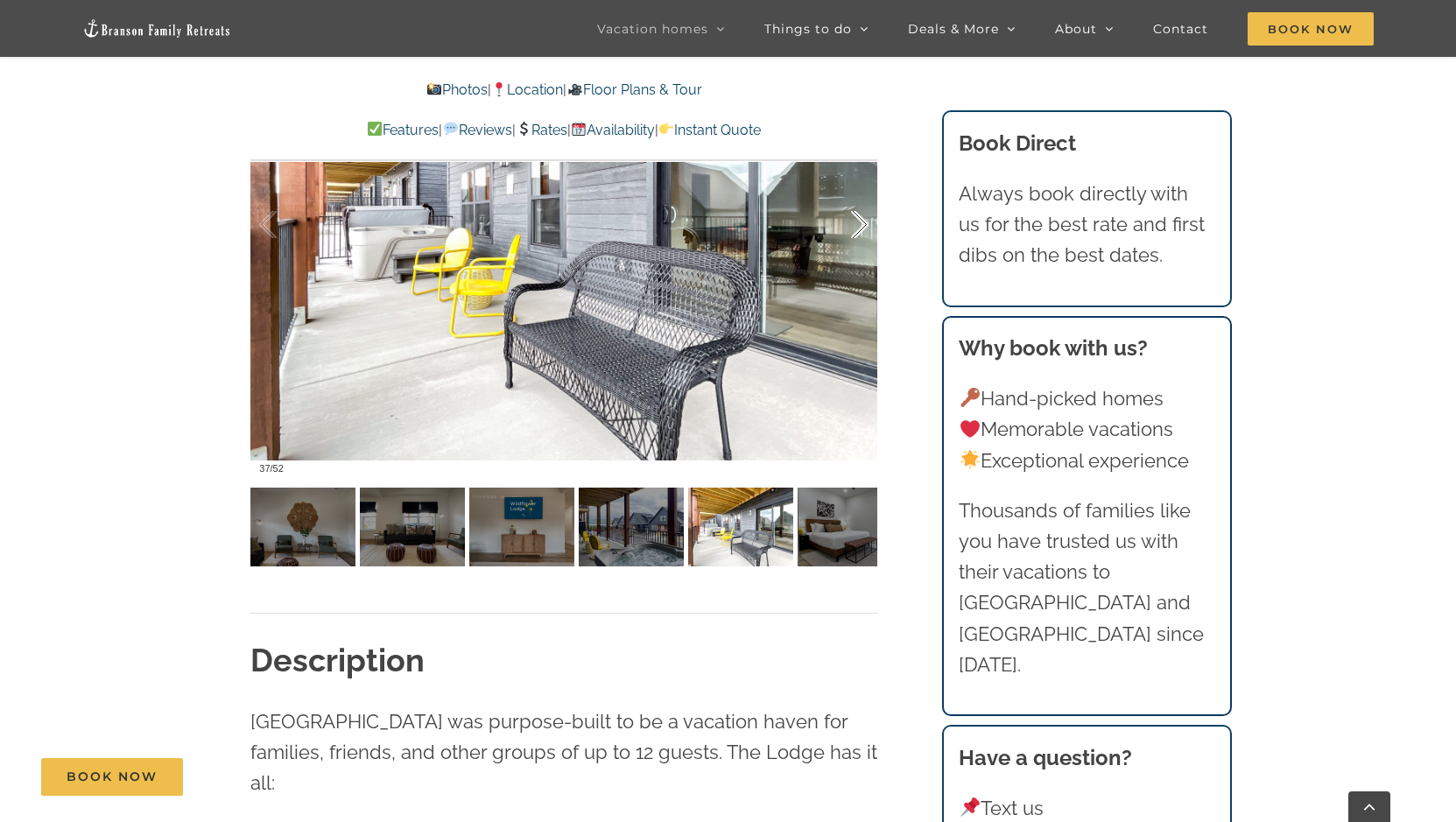
click at [861, 225] on div at bounding box center [841, 225] width 54 height 108
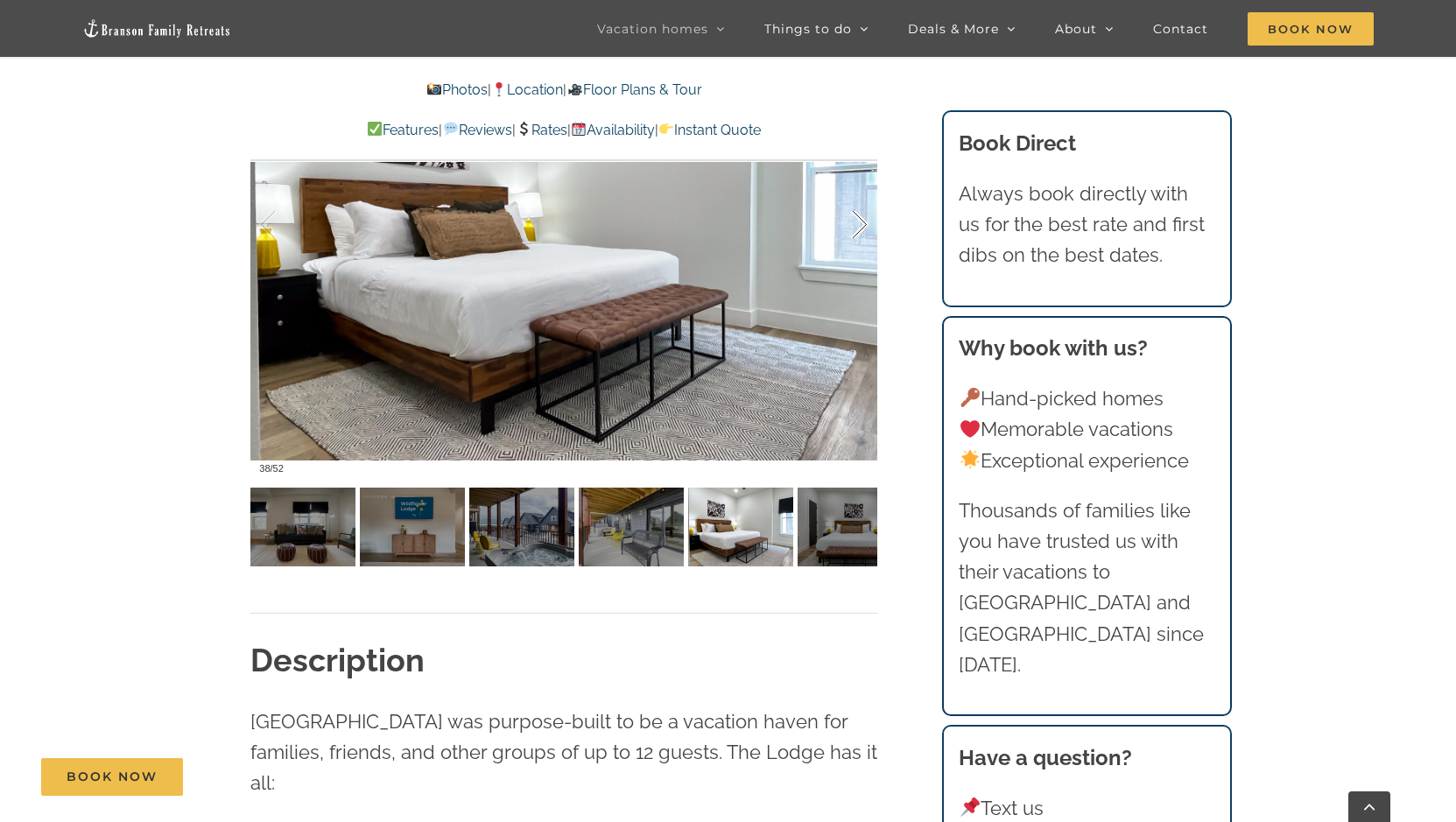
click at [861, 225] on div at bounding box center [841, 225] width 54 height 108
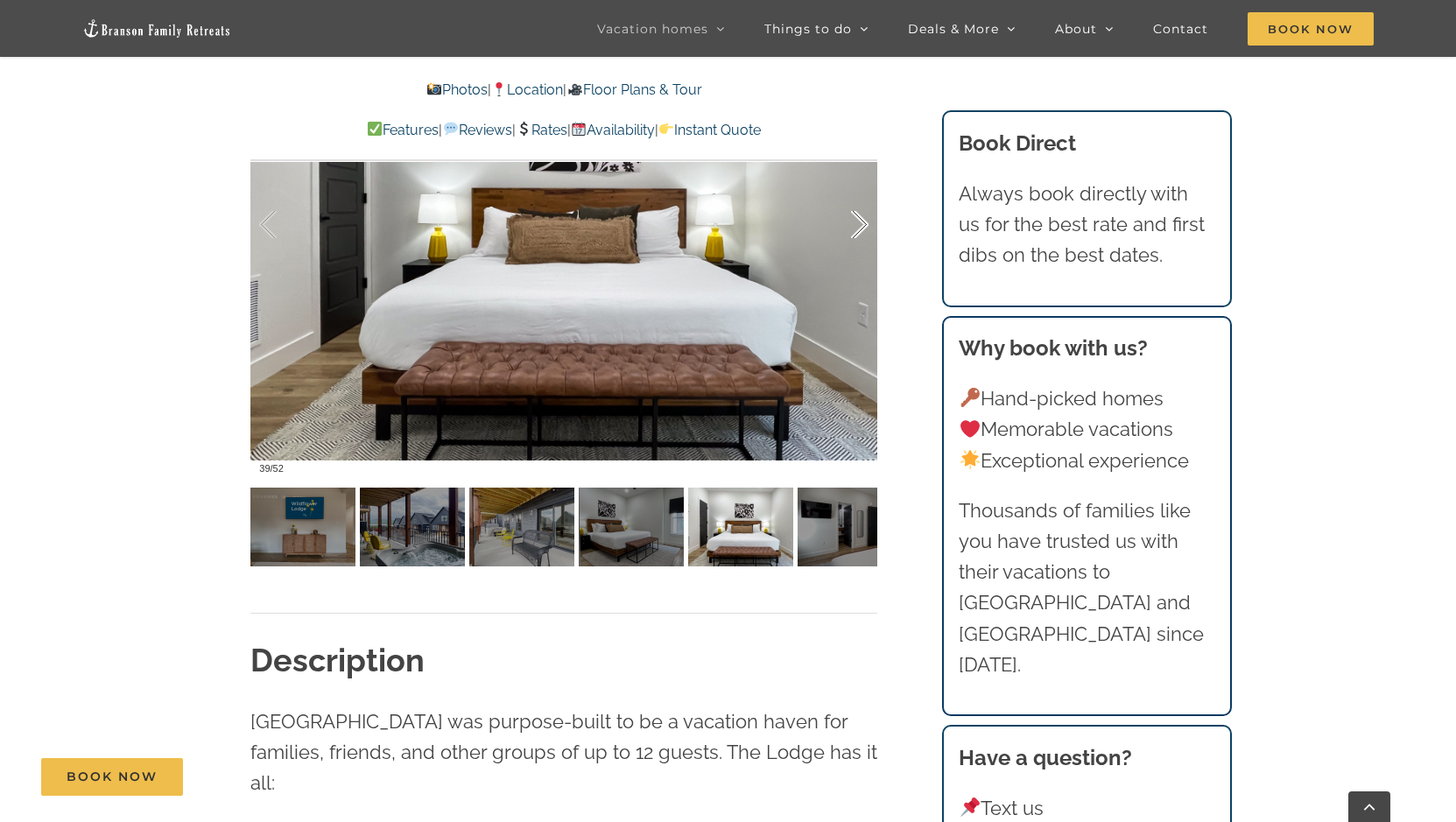
click at [861, 225] on div at bounding box center [841, 225] width 54 height 108
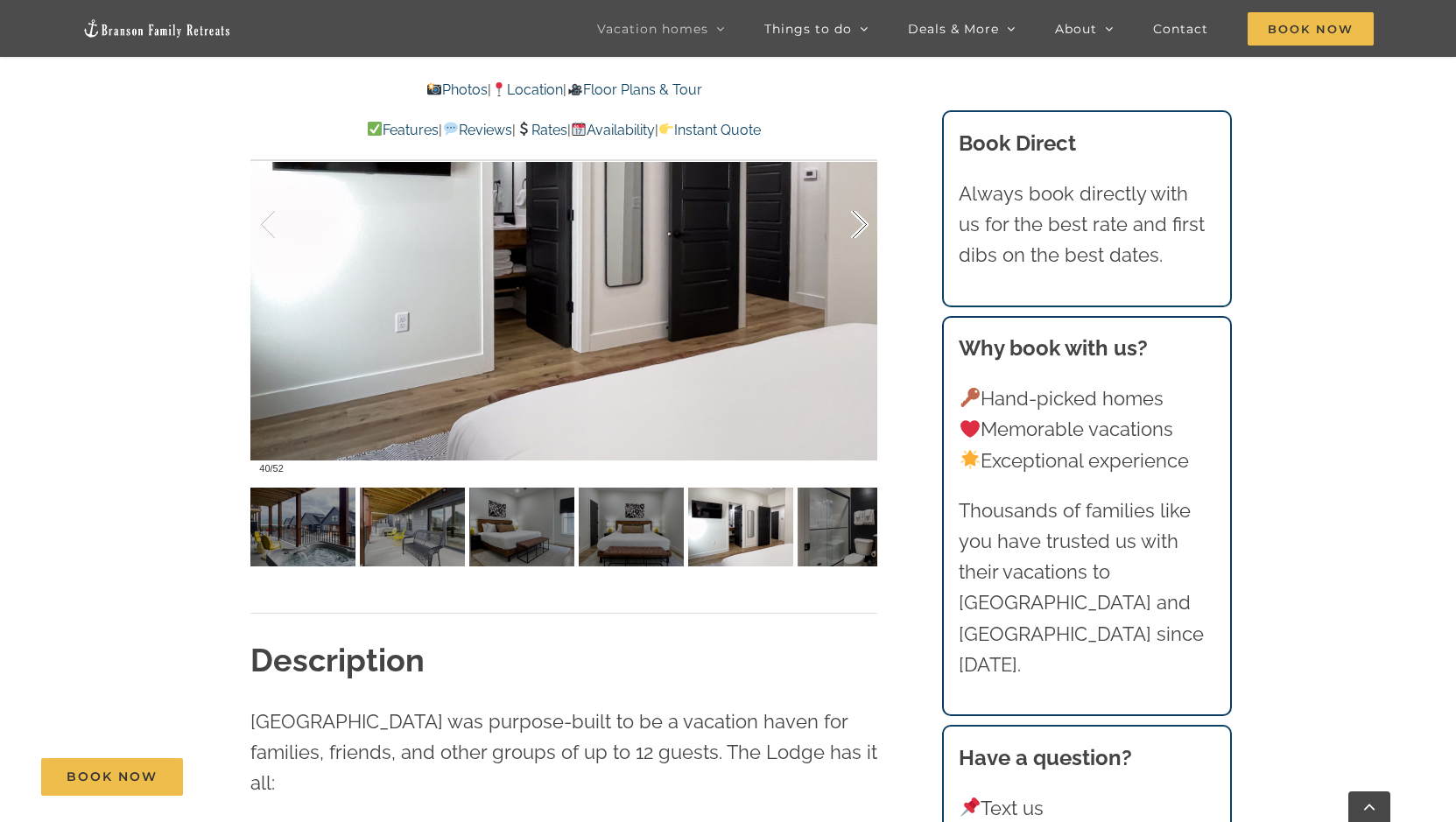
click at [861, 225] on div at bounding box center [841, 225] width 54 height 108
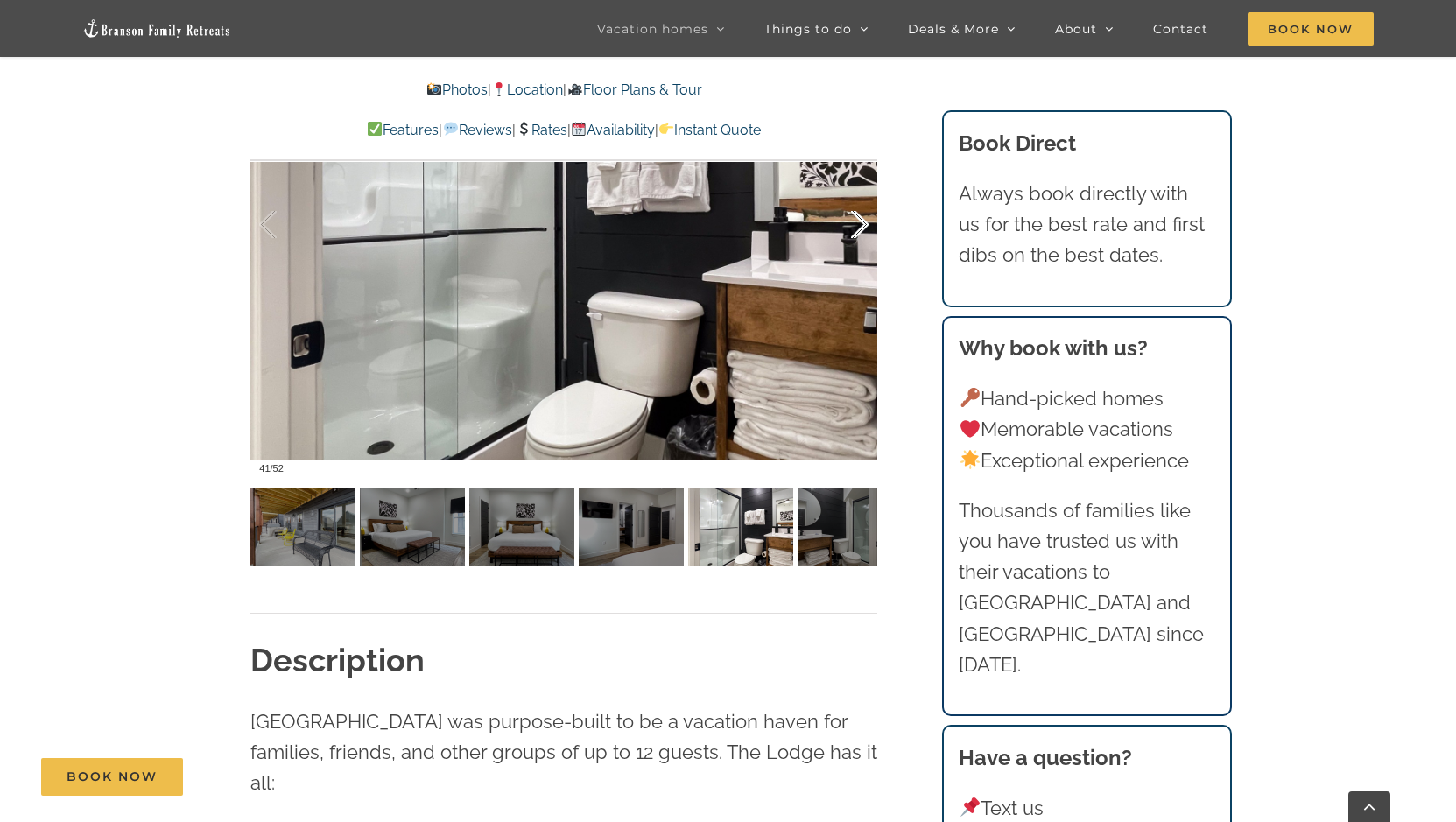
click at [861, 225] on div at bounding box center [841, 225] width 54 height 108
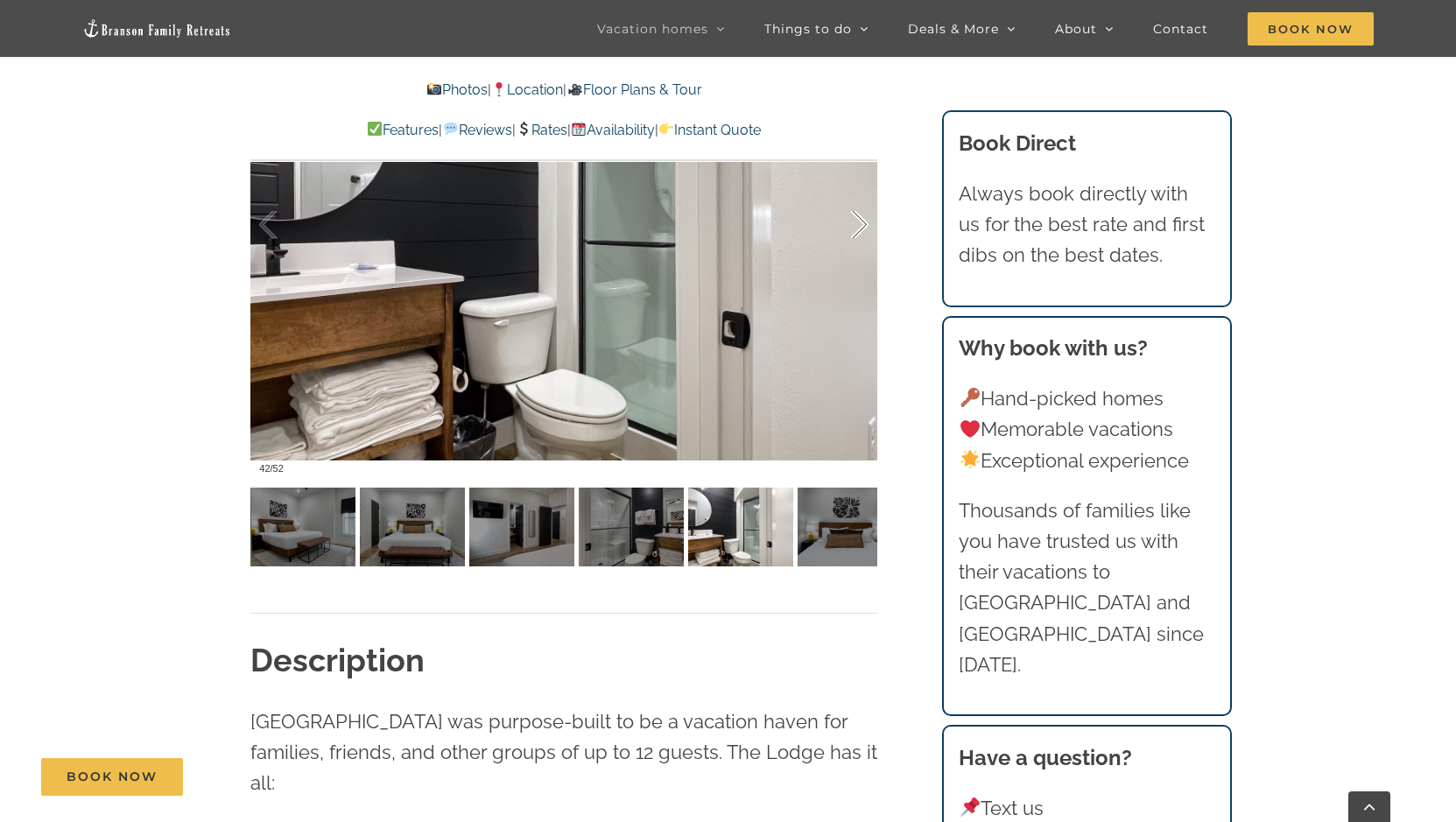
click at [861, 225] on div at bounding box center [841, 225] width 54 height 108
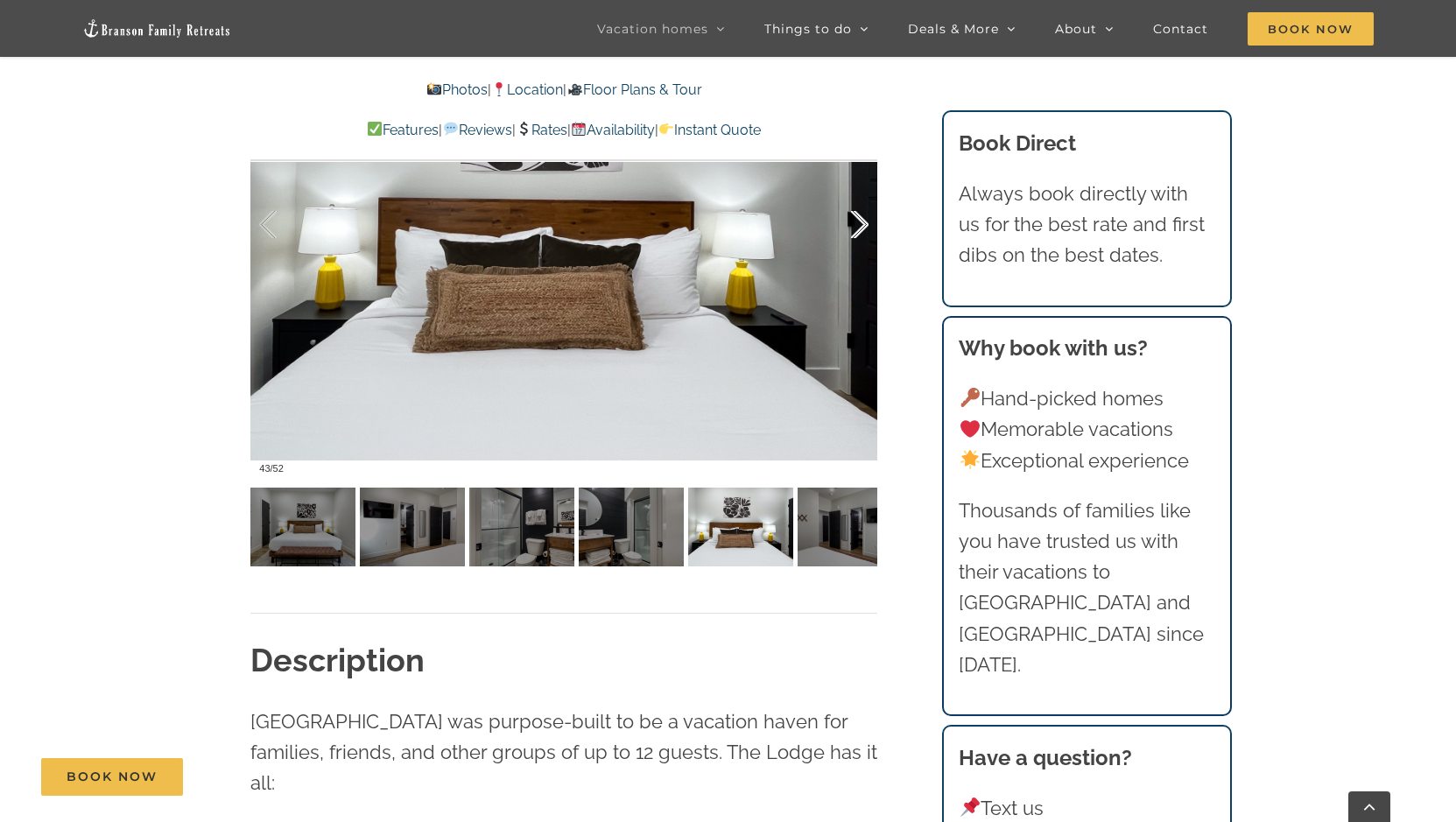
click at [861, 225] on div at bounding box center [841, 225] width 54 height 108
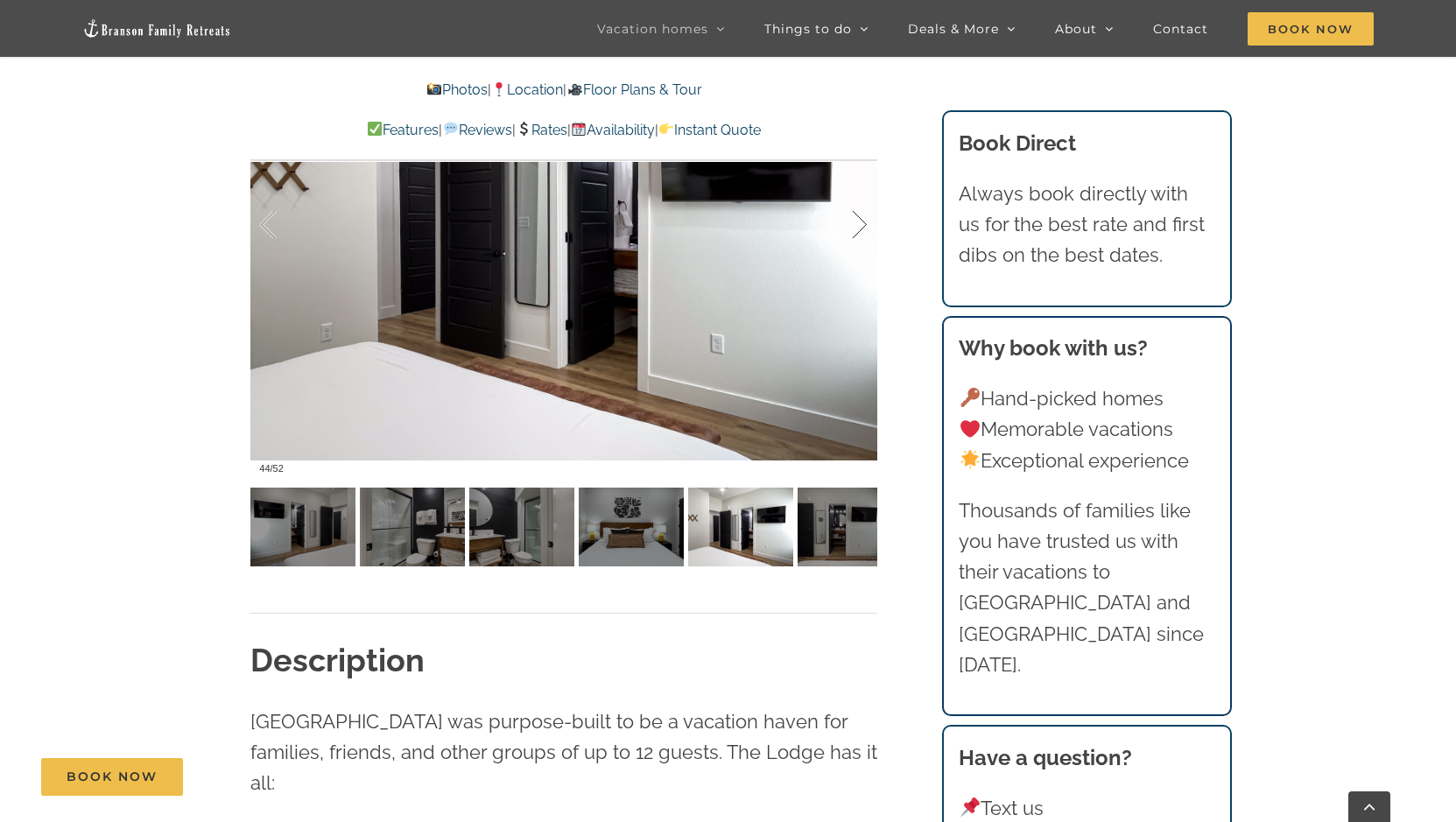
click at [861, 225] on div at bounding box center [841, 225] width 54 height 108
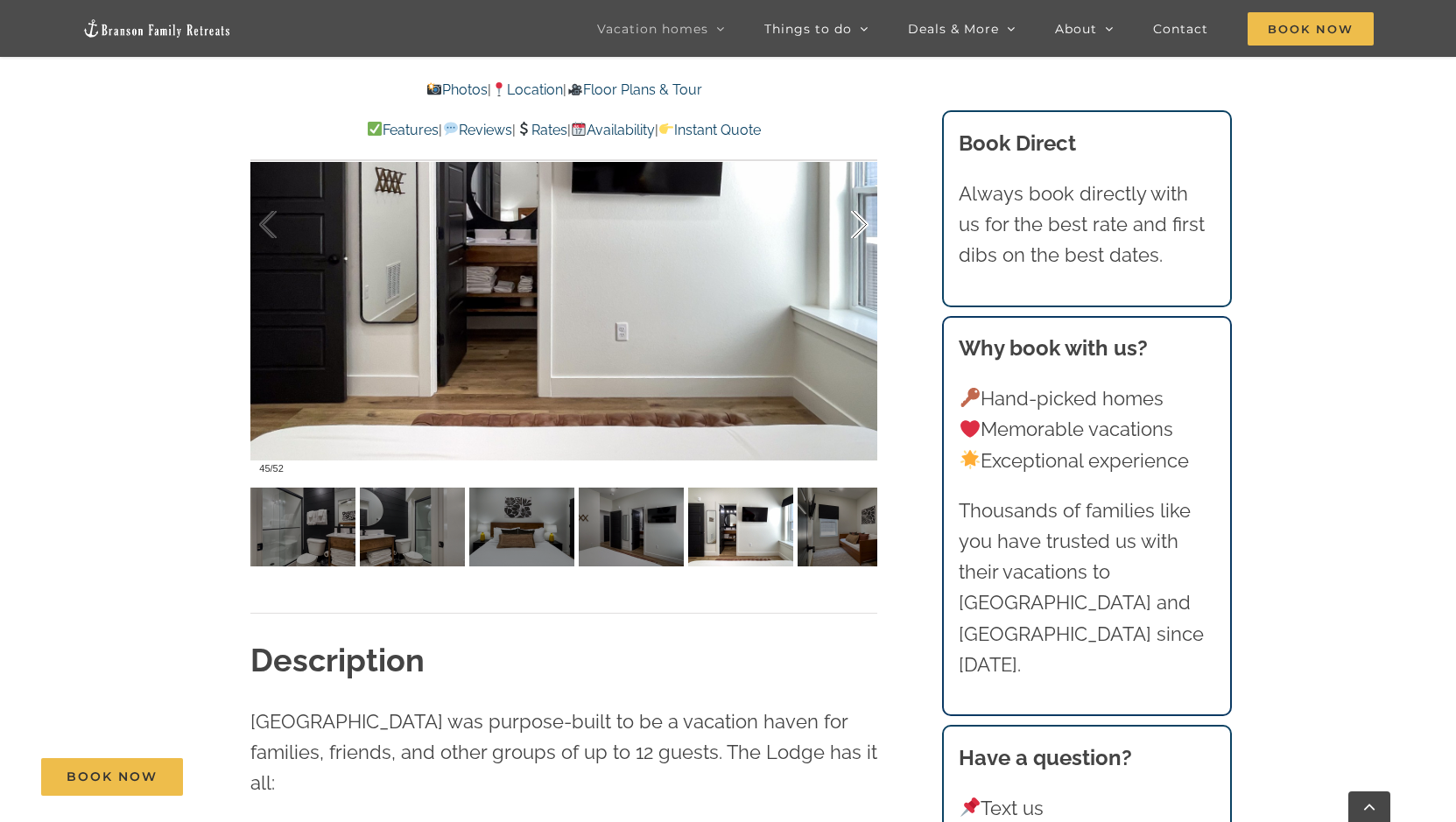
click at [861, 225] on div at bounding box center [841, 225] width 54 height 108
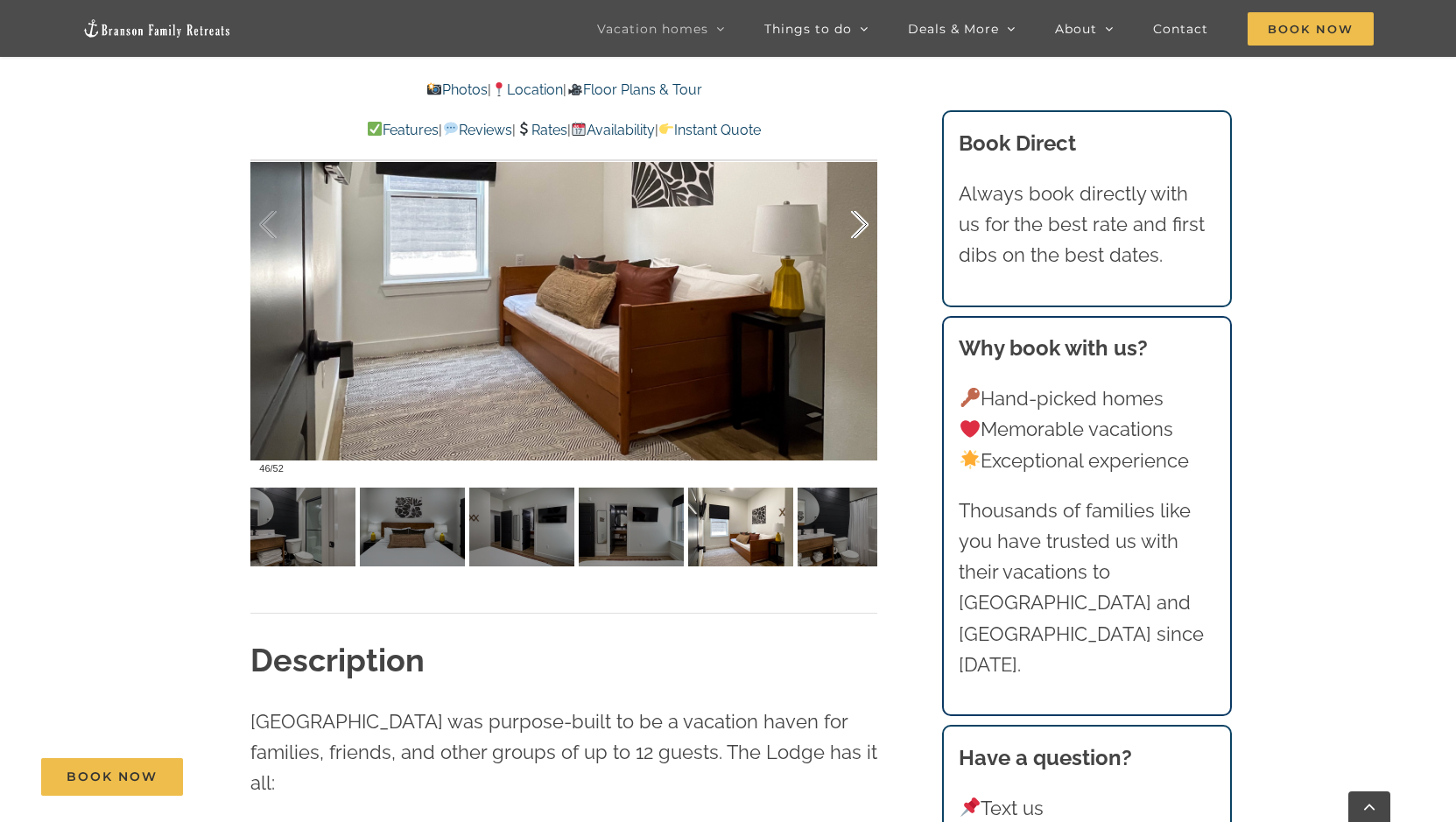
click at [861, 225] on div at bounding box center [841, 225] width 54 height 108
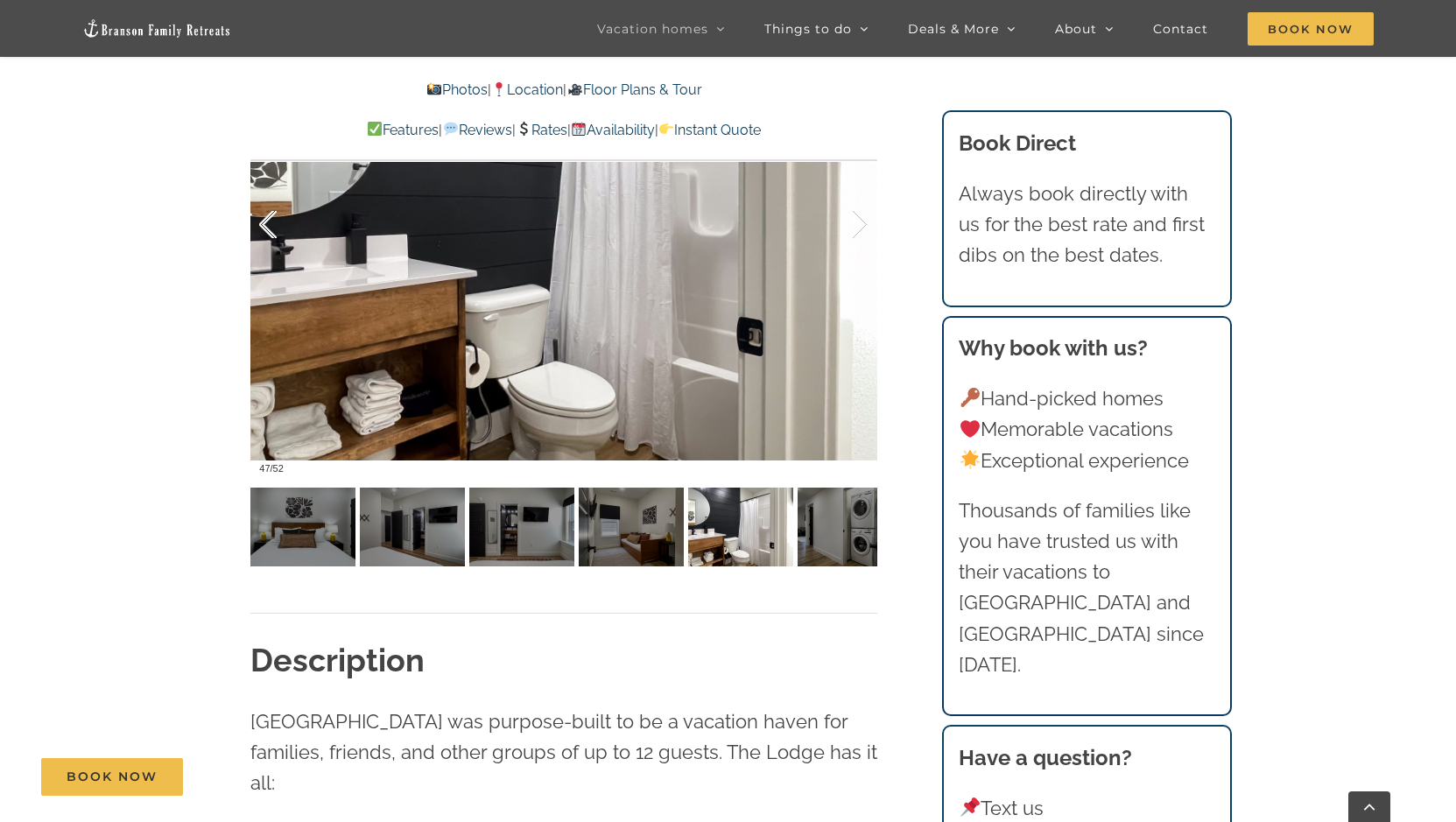
click at [273, 226] on div at bounding box center [287, 225] width 54 height 108
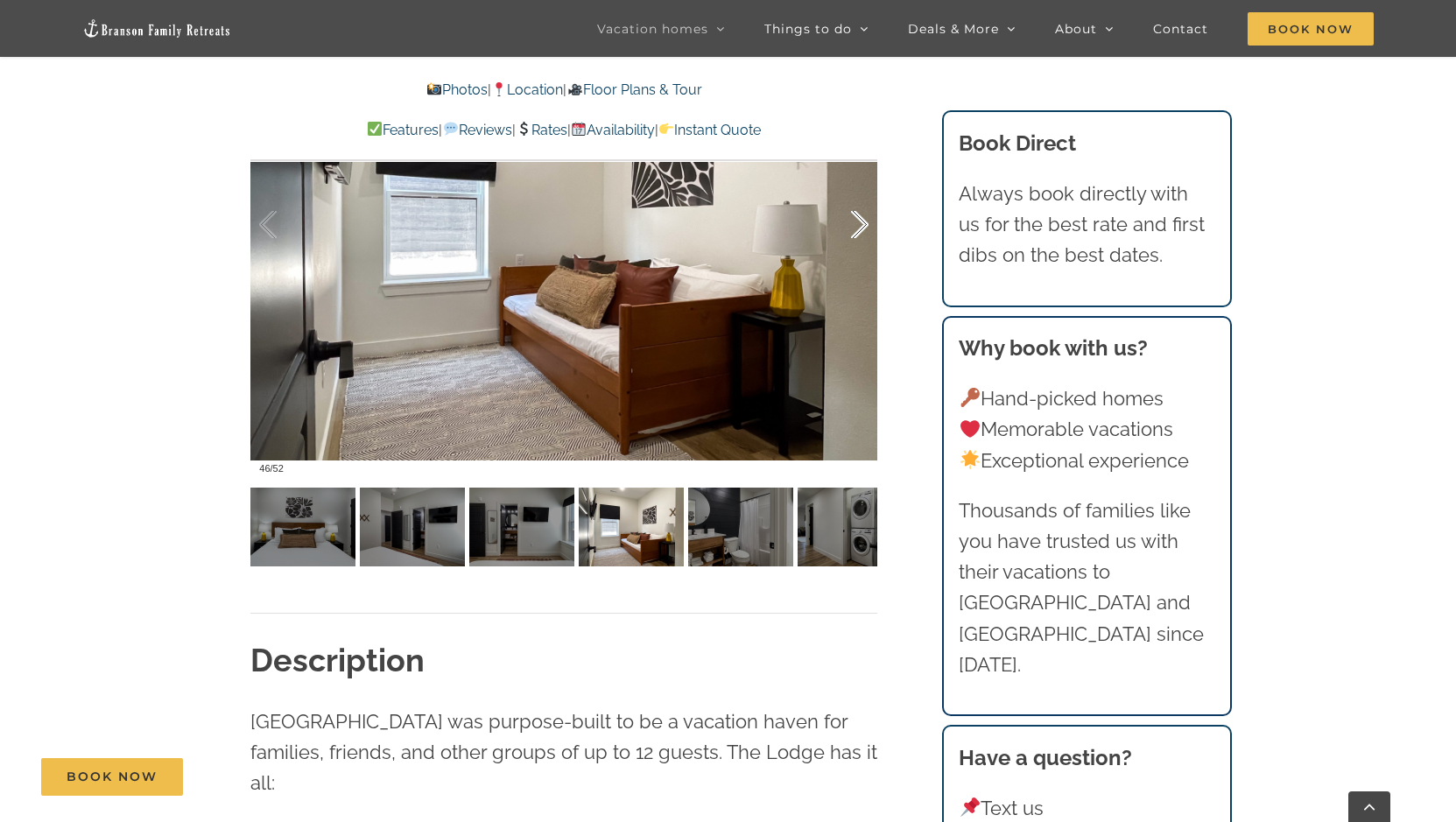
click at [861, 226] on div at bounding box center [841, 225] width 54 height 108
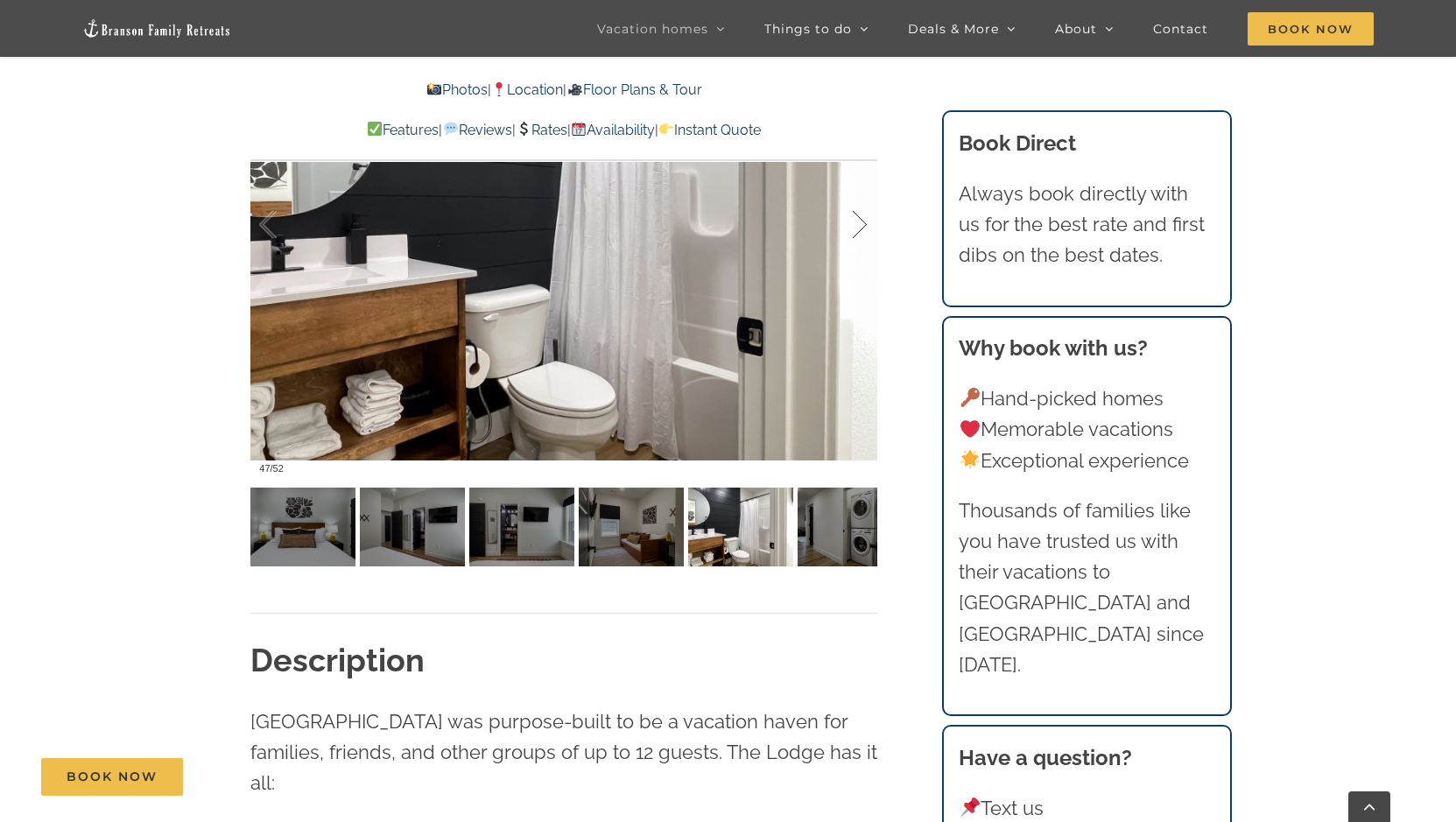
click at [861, 226] on div at bounding box center [841, 225] width 54 height 108
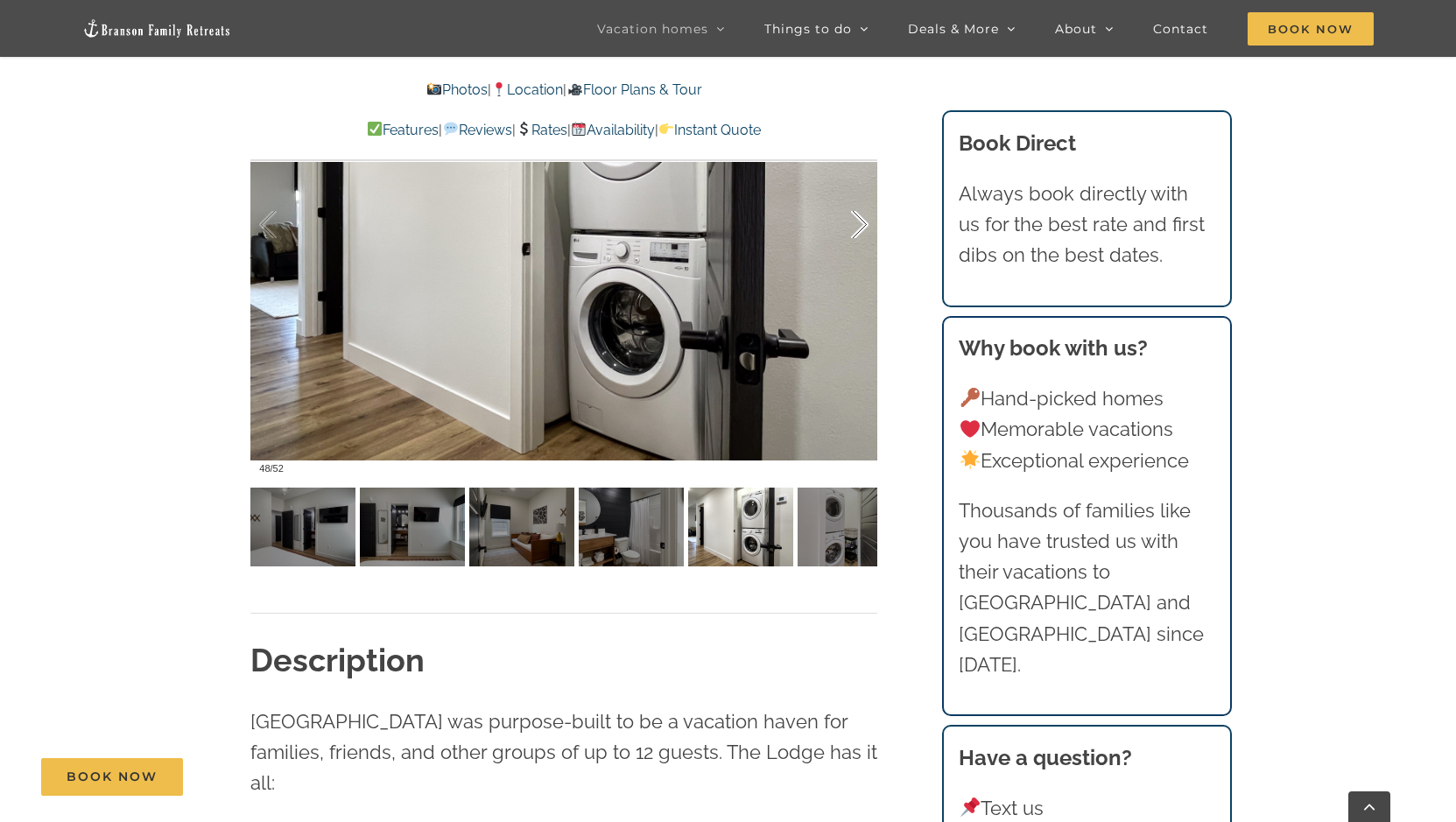
click at [861, 226] on div at bounding box center [841, 225] width 54 height 108
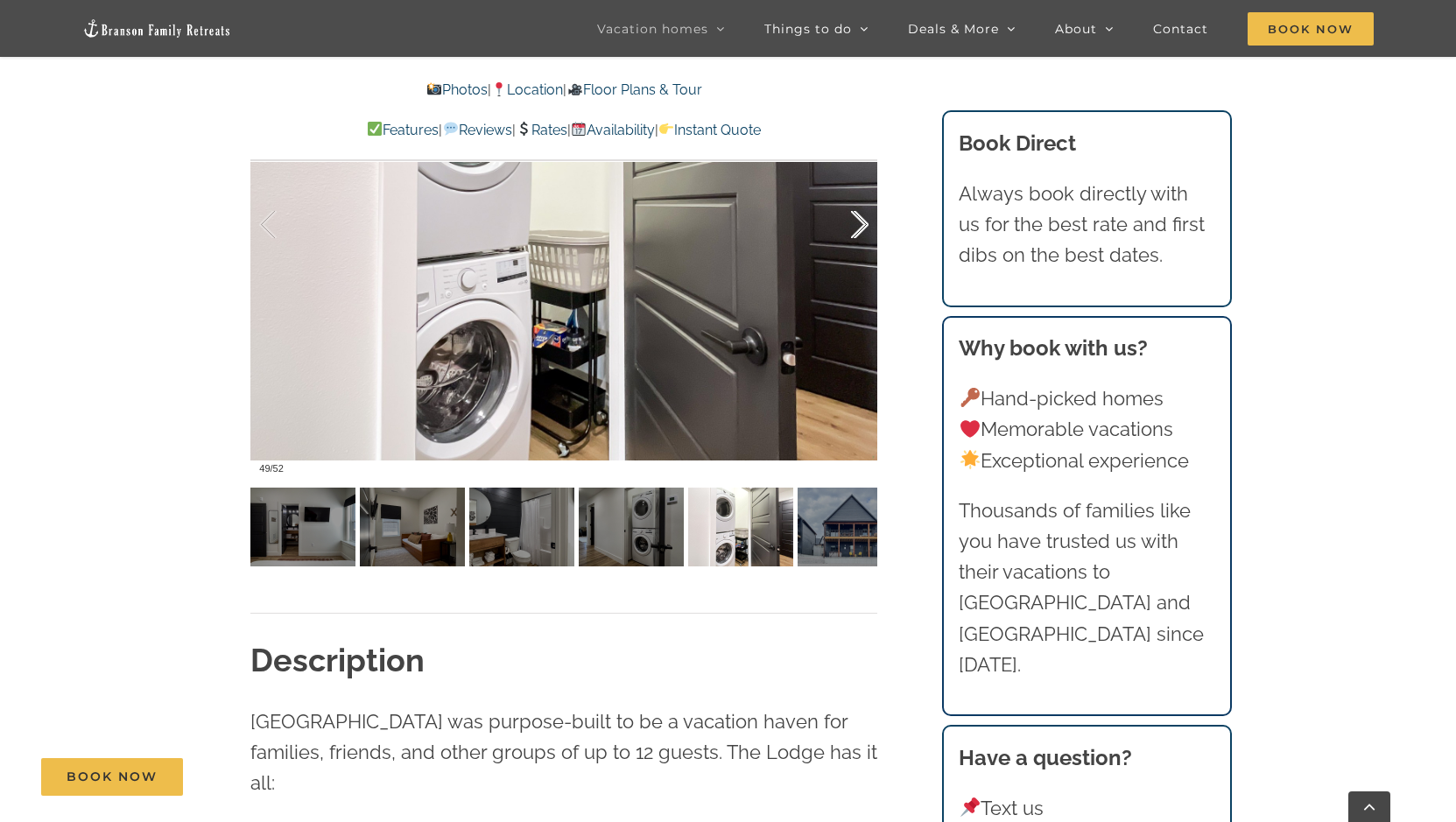
click at [861, 226] on div at bounding box center [841, 225] width 54 height 108
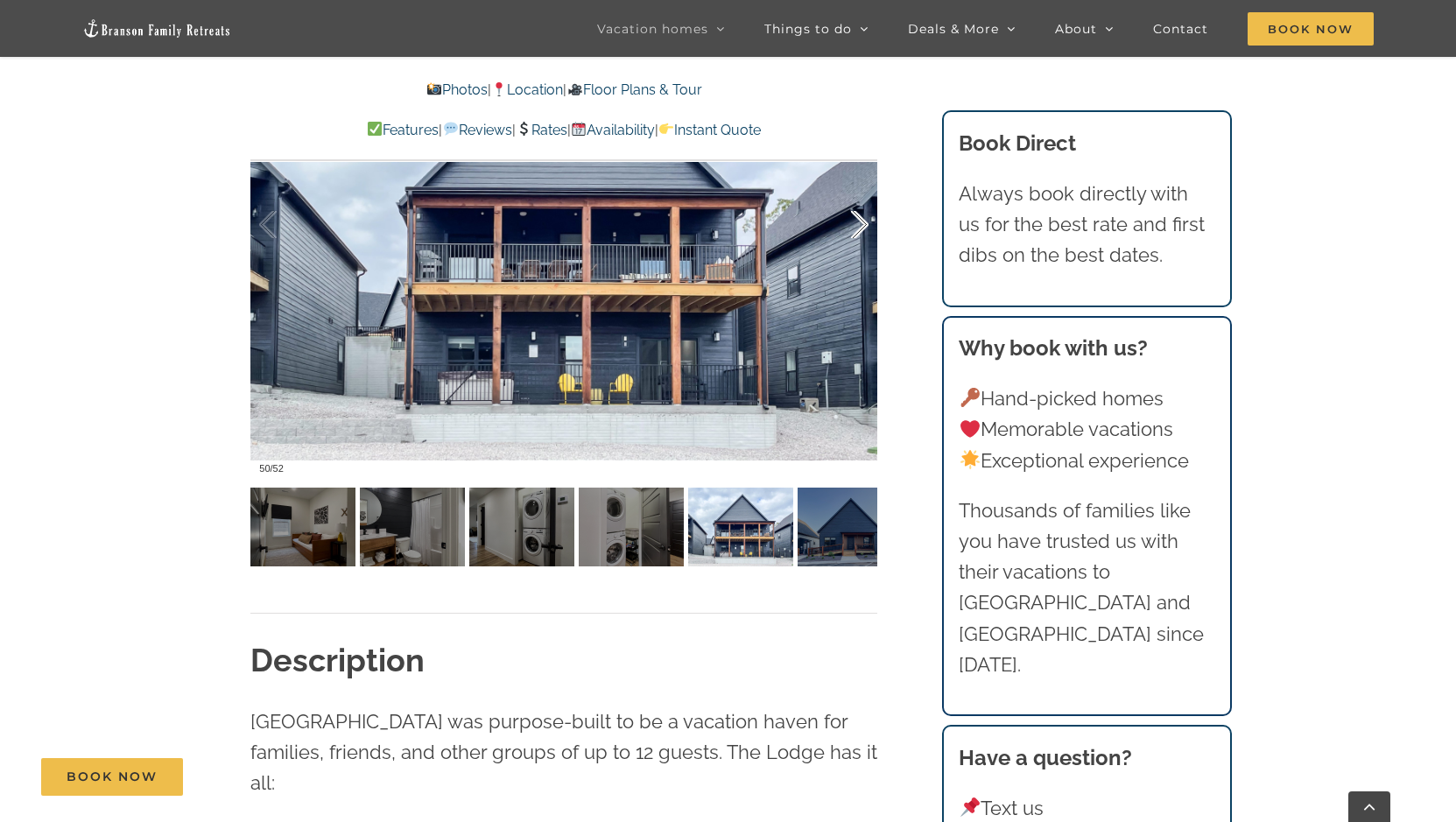
click at [858, 226] on div at bounding box center [841, 225] width 54 height 108
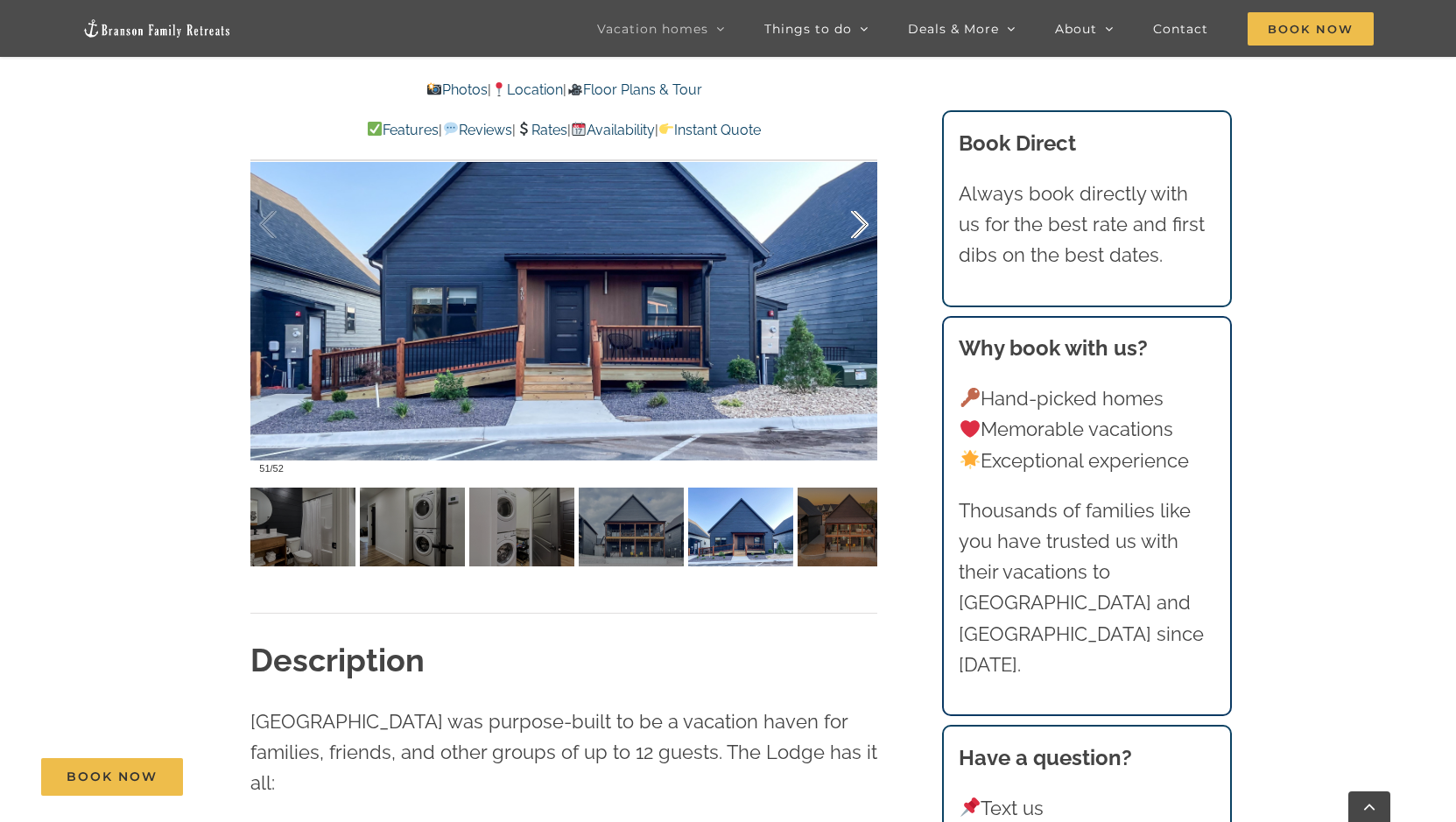
click at [859, 221] on div at bounding box center [841, 225] width 54 height 108
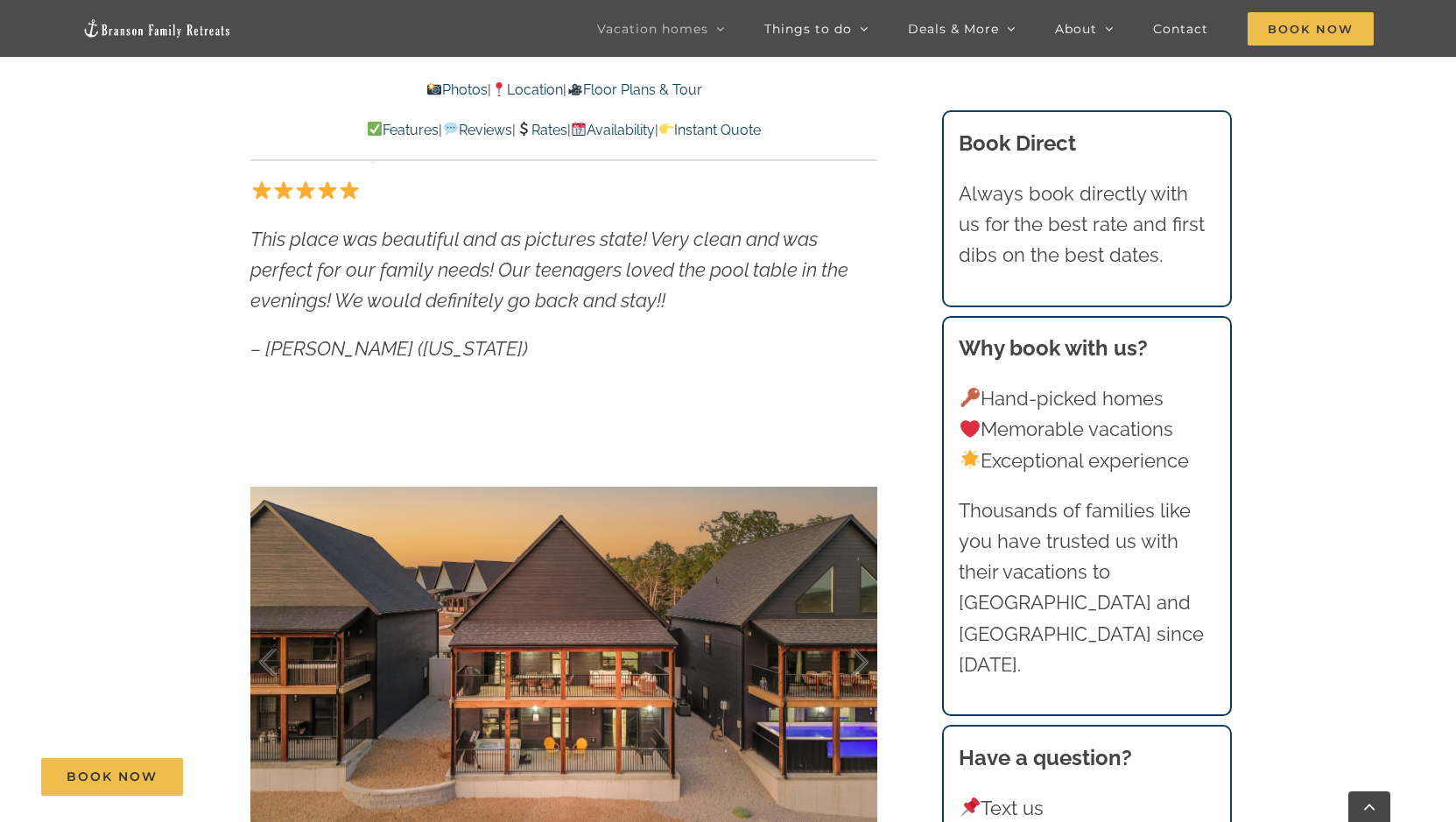
scroll to position [528, 0]
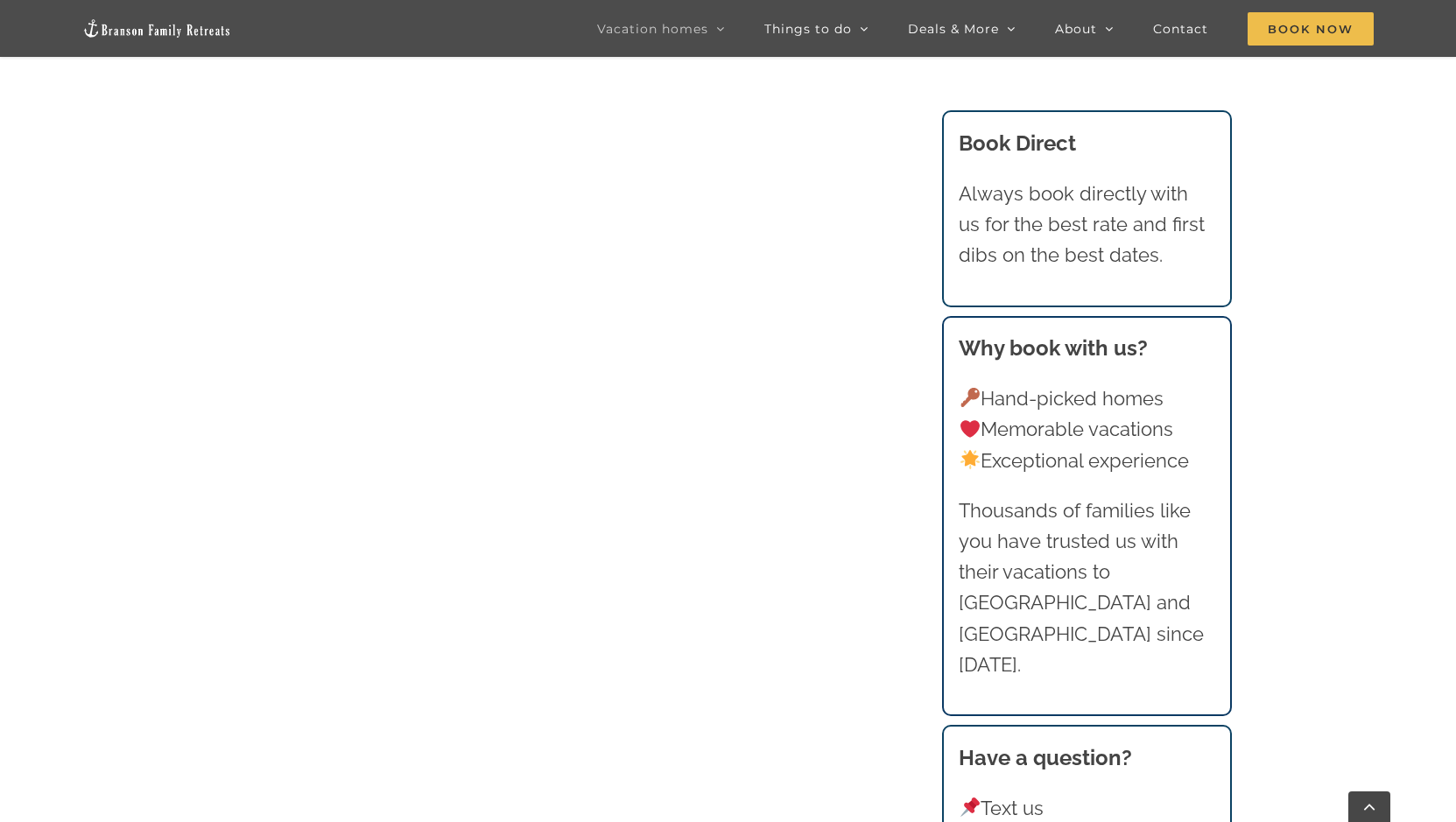
scroll to position [1977, 0]
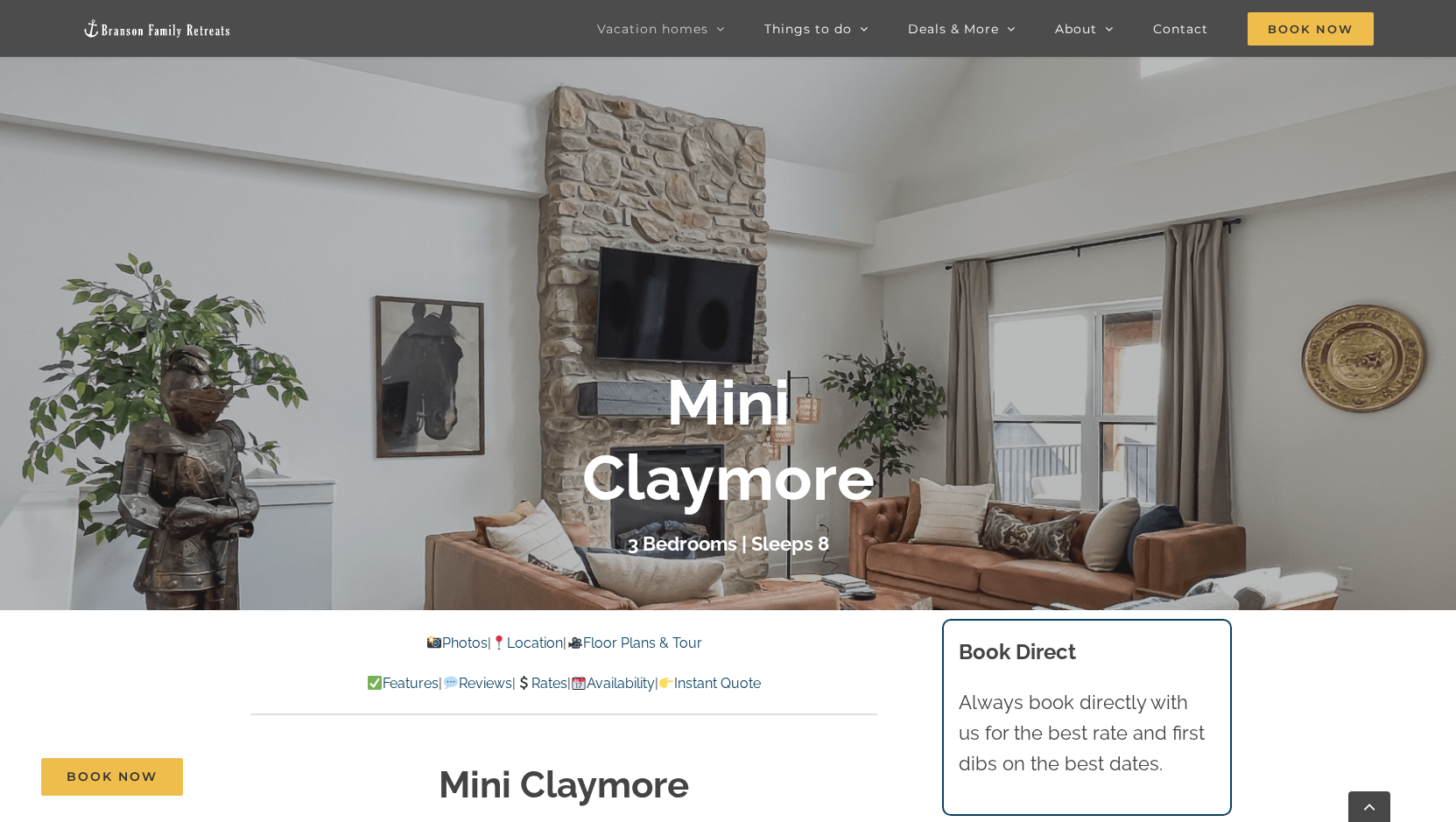
scroll to position [350, 0]
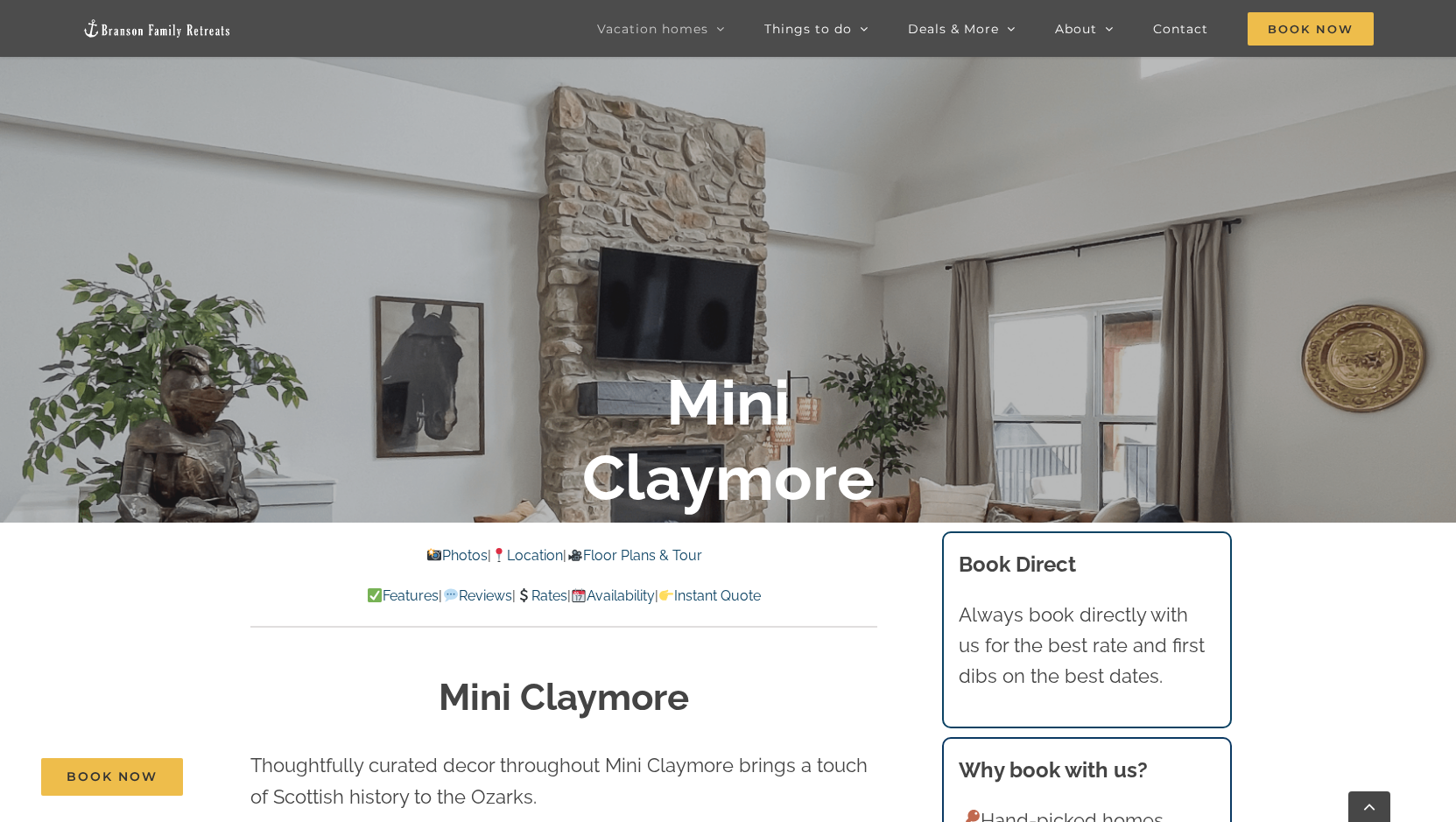
click at [627, 597] on link "Availability" at bounding box center [613, 596] width 84 height 17
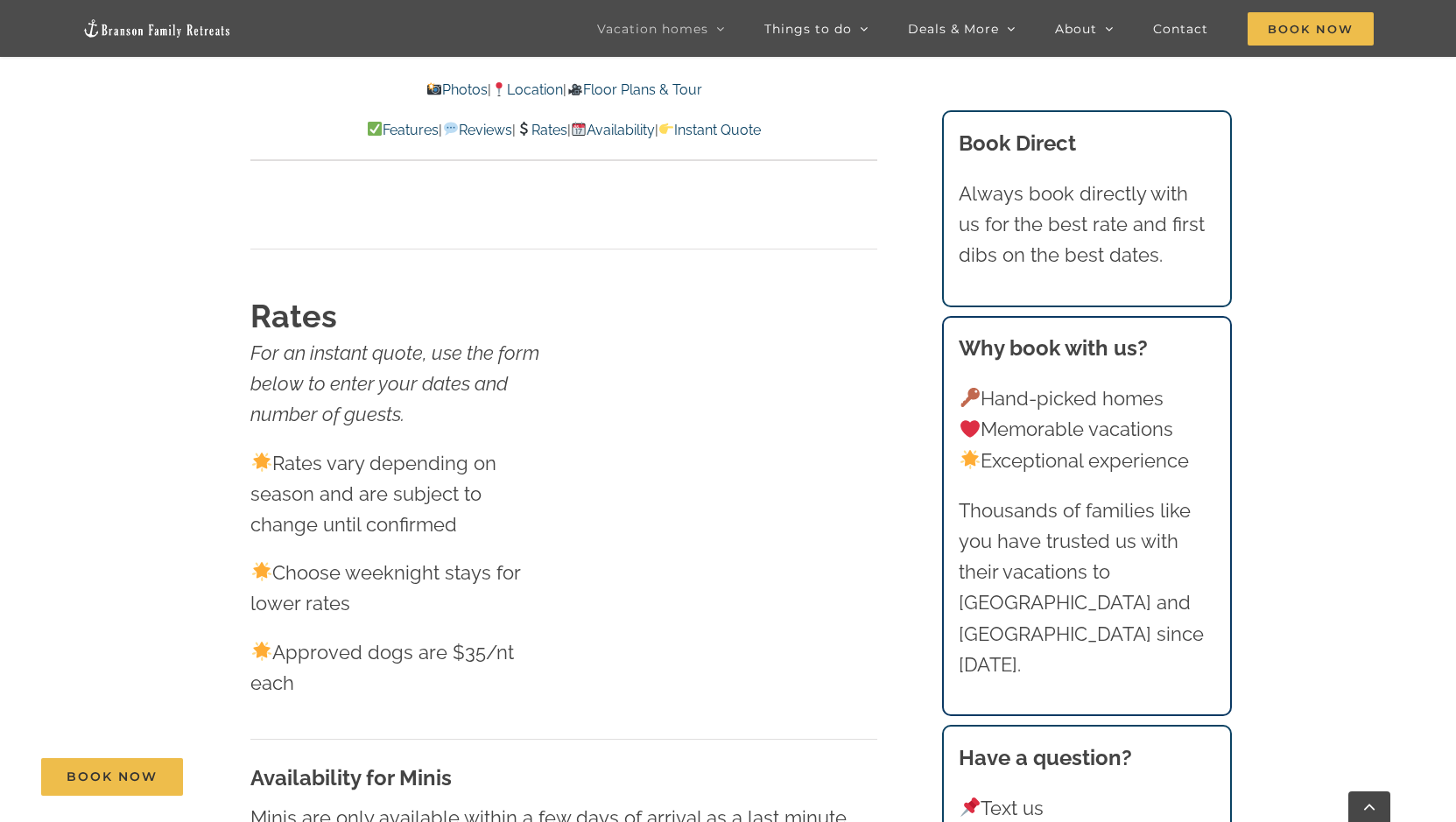
scroll to position [10330, 0]
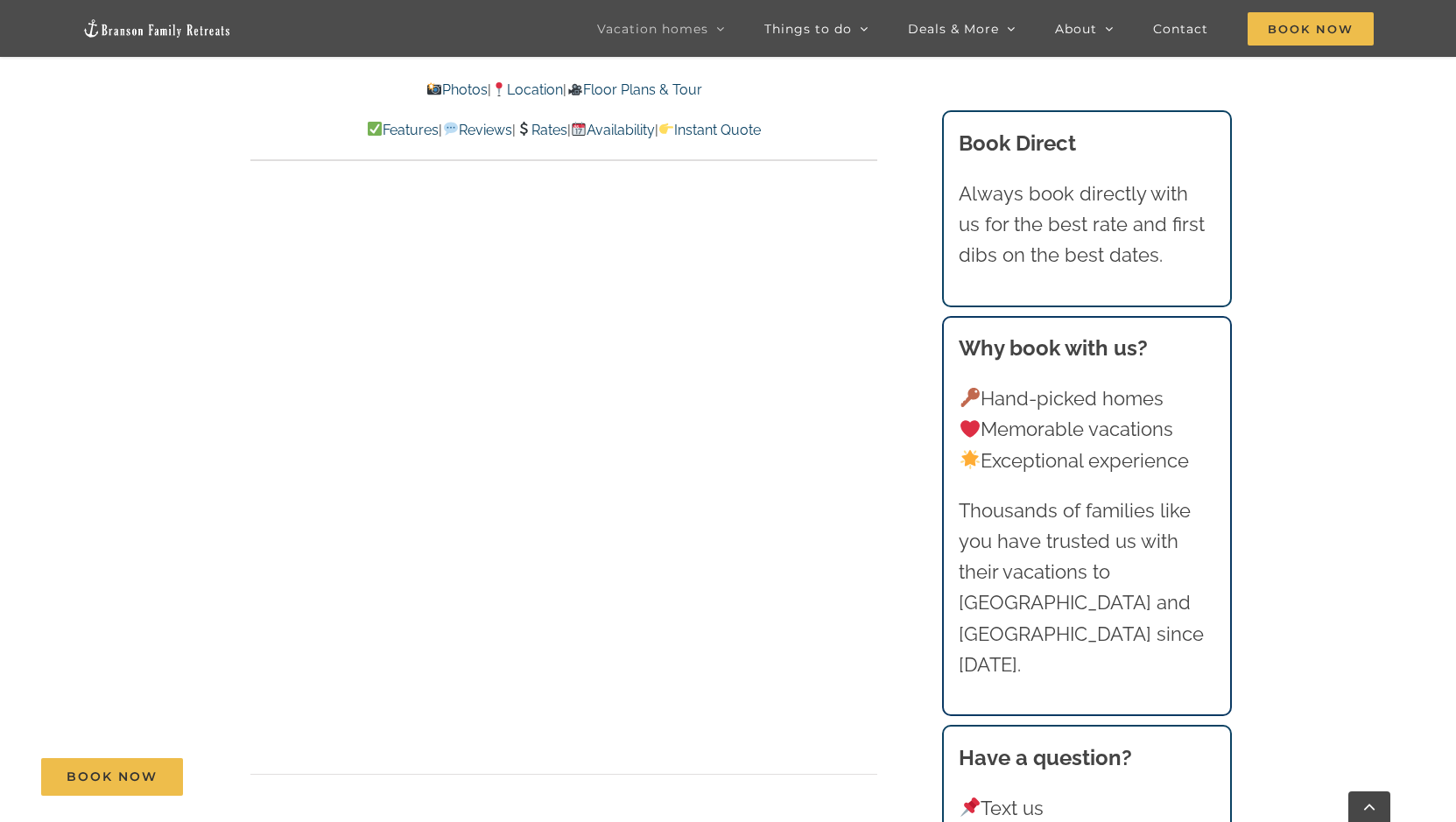
scroll to position [350, 0]
